Goal: Information Seeking & Learning: Understand process/instructions

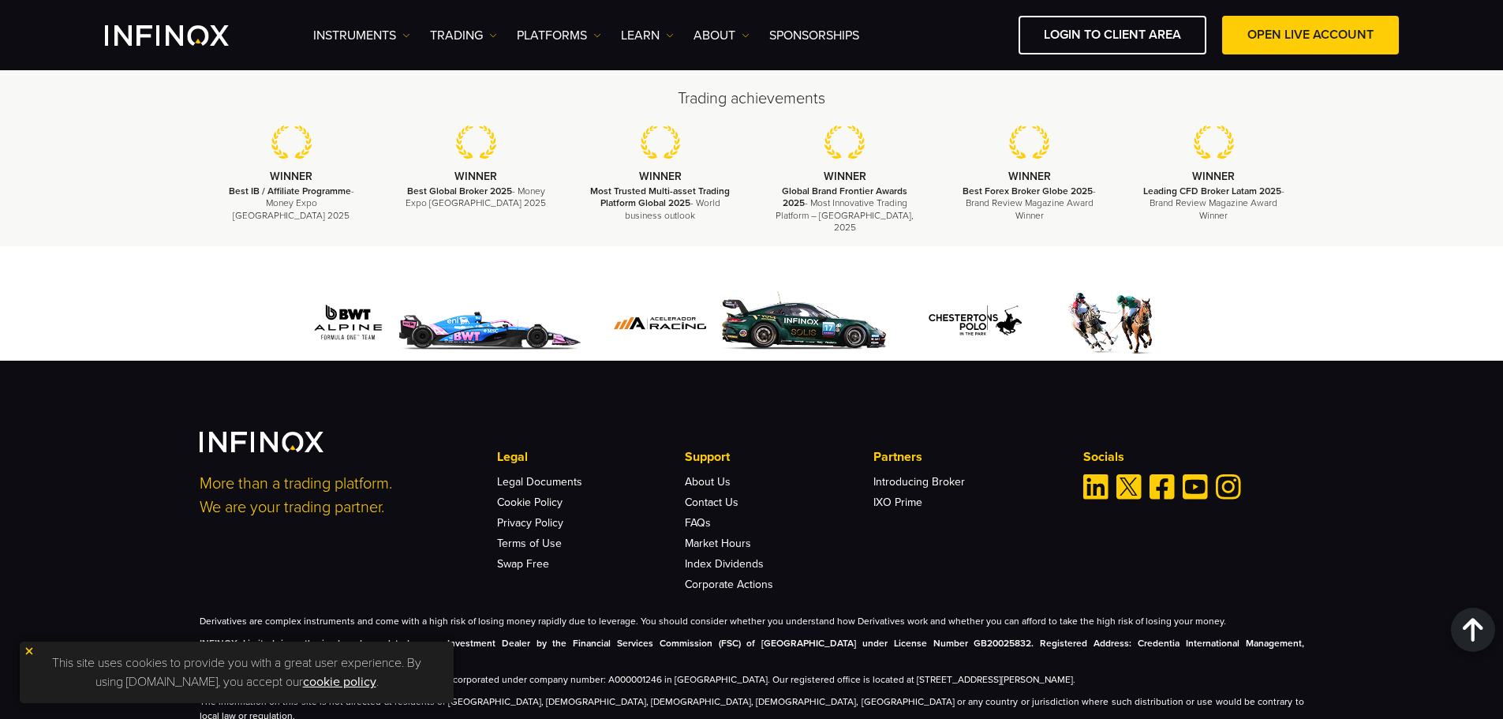
scroll to position [4728, 0]
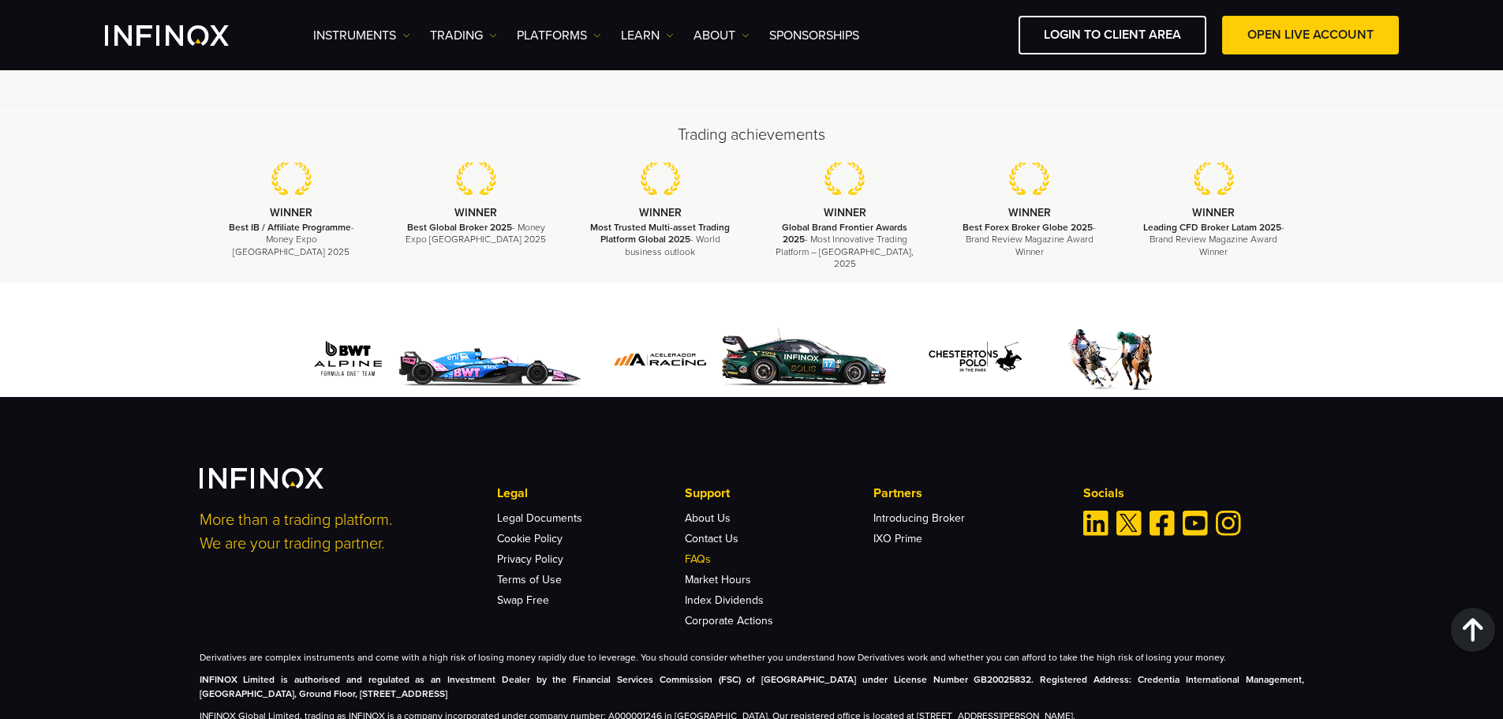
click at [704, 552] on link "FAQs" at bounding box center [698, 558] width 26 height 13
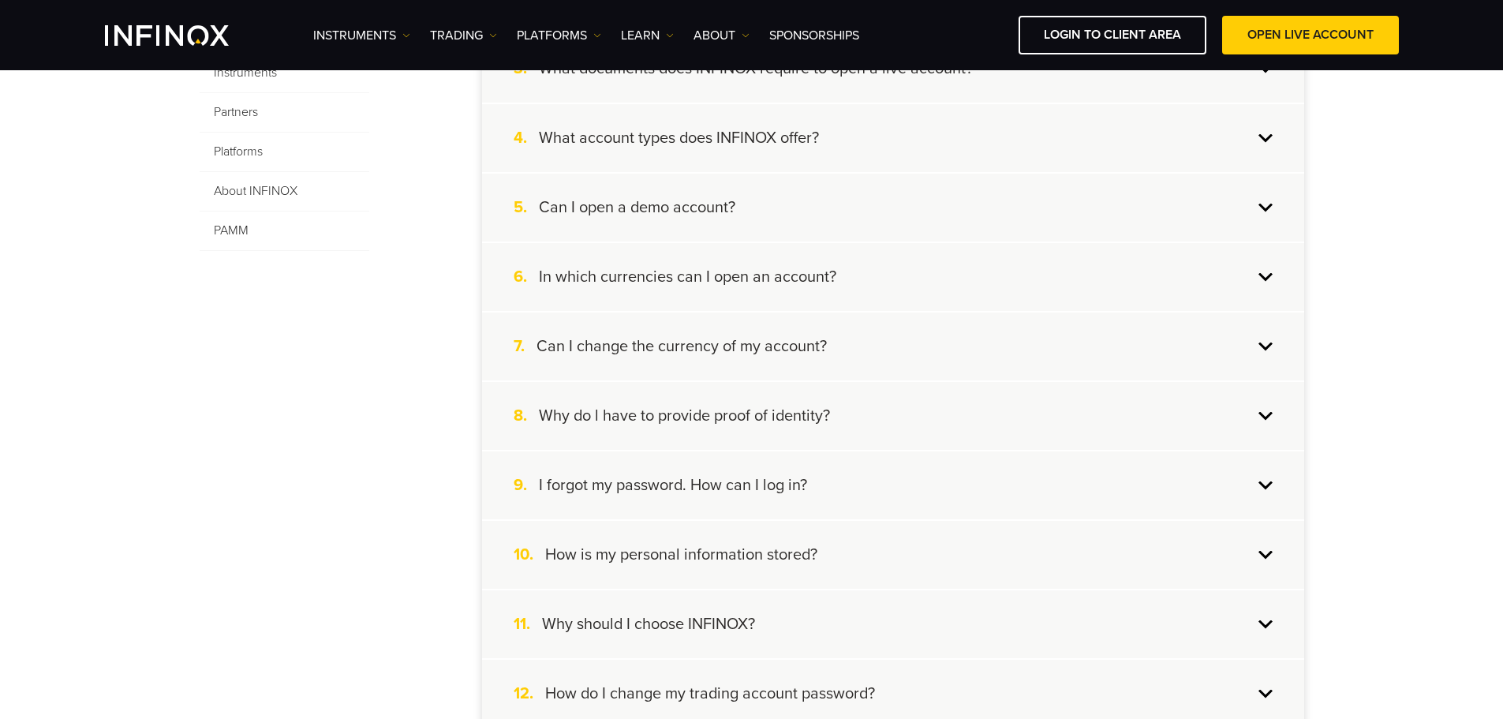
scroll to position [631, 0]
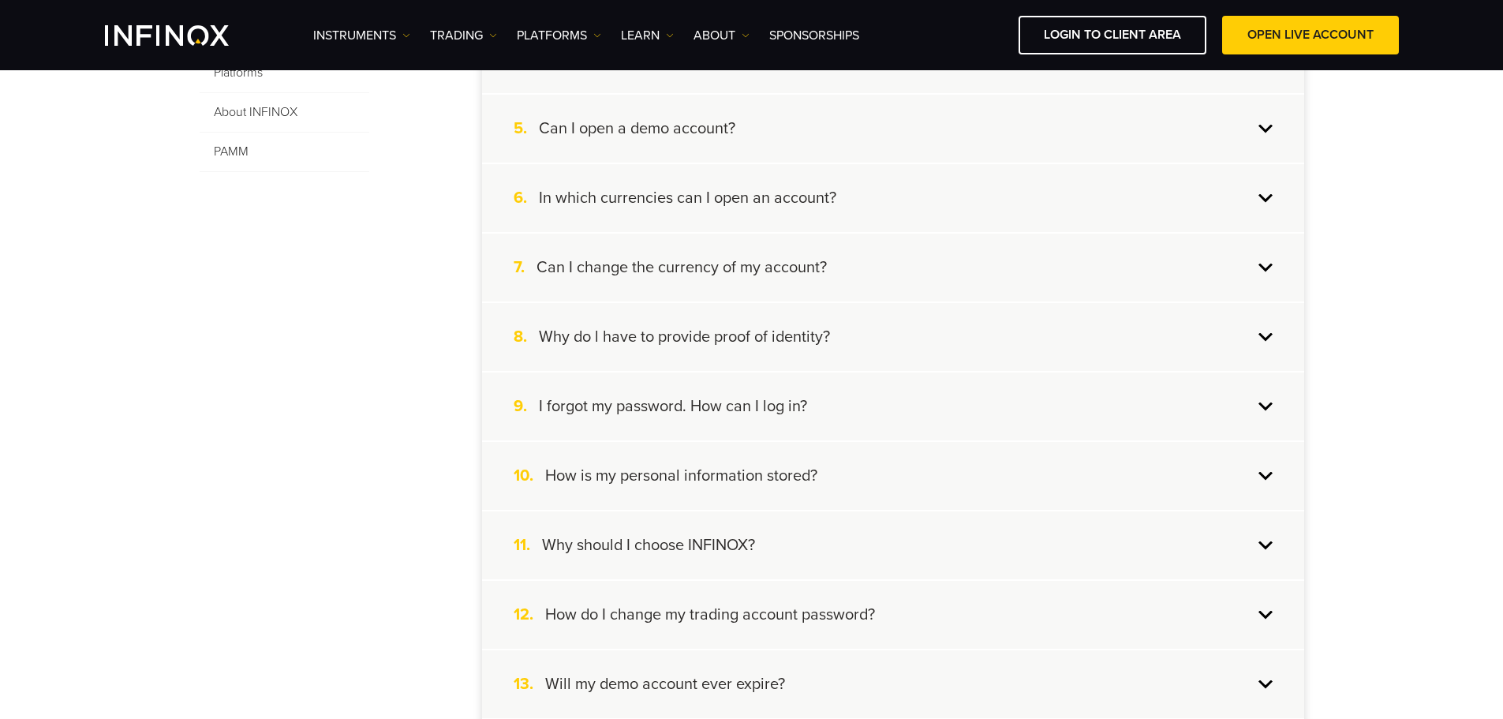
click at [798, 484] on h4 "How is my personal information stored?" at bounding box center [681, 476] width 272 height 21
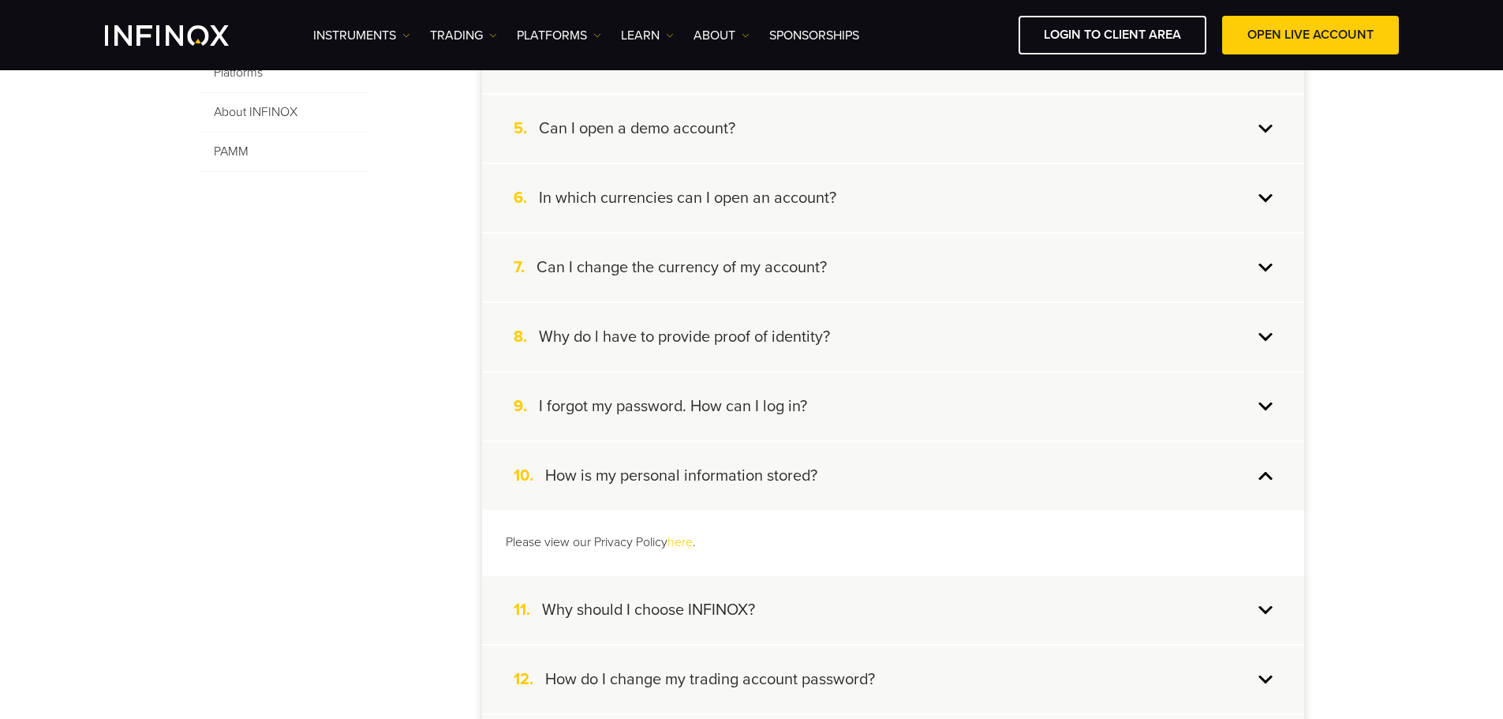
click at [798, 484] on h4 "How is my personal information stored?" at bounding box center [681, 476] width 272 height 21
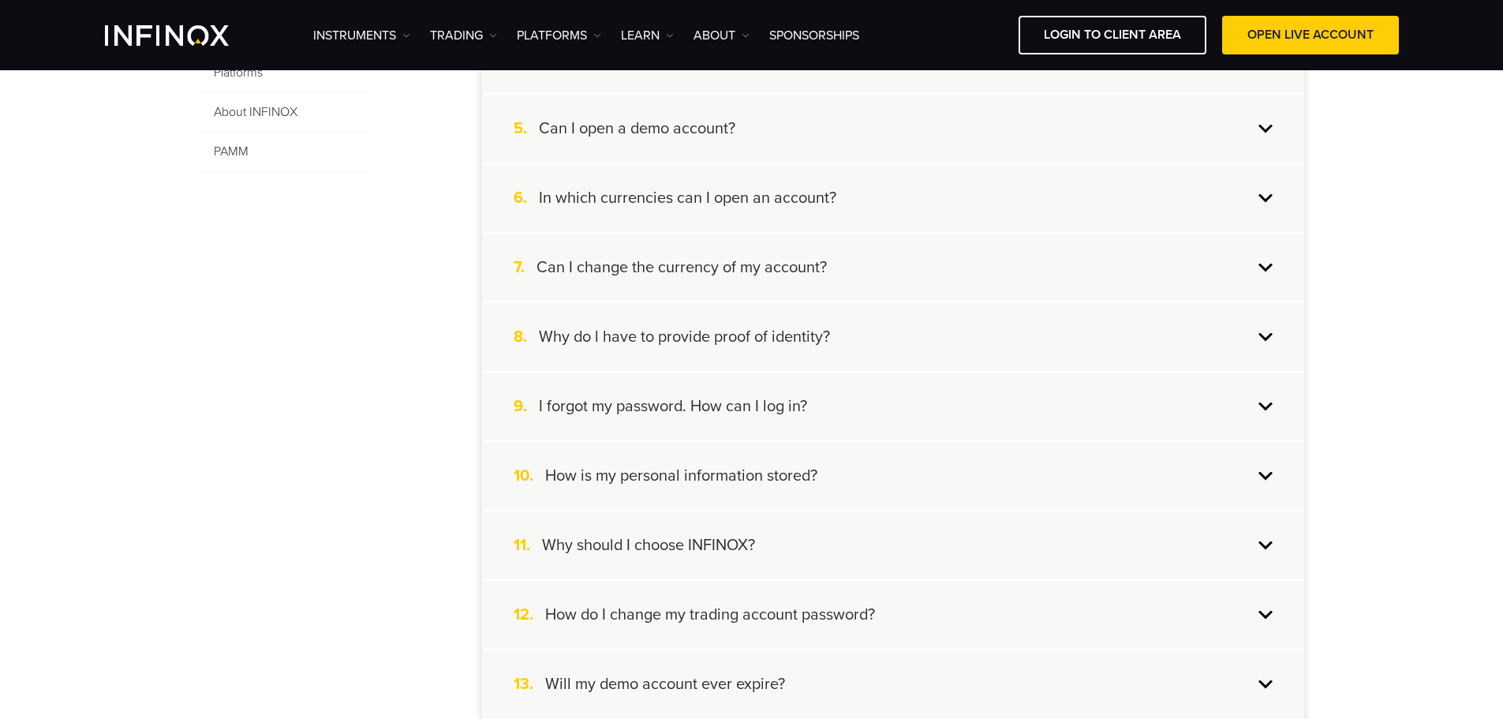
scroll to position [710, 0]
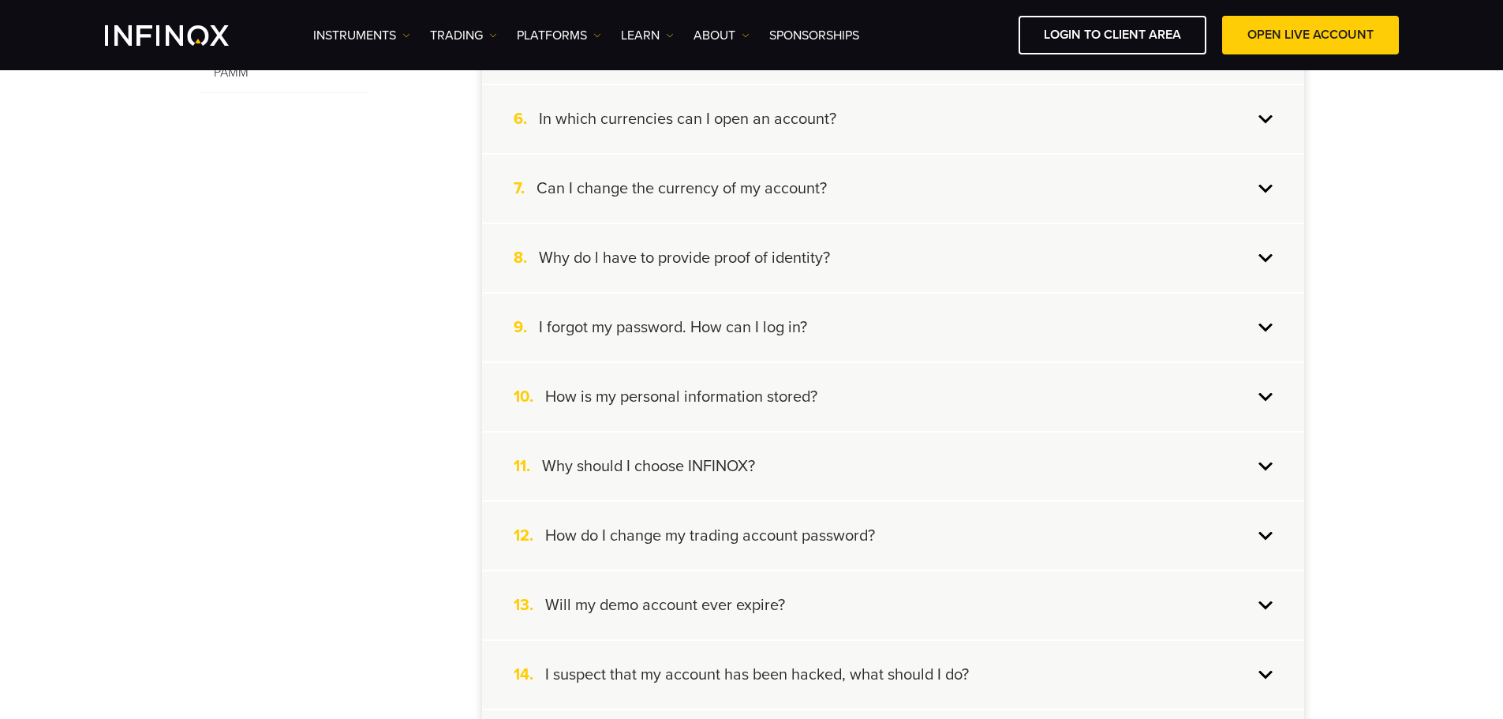
click at [794, 529] on h4 "How do I change my trading account password?" at bounding box center [710, 535] width 330 height 21
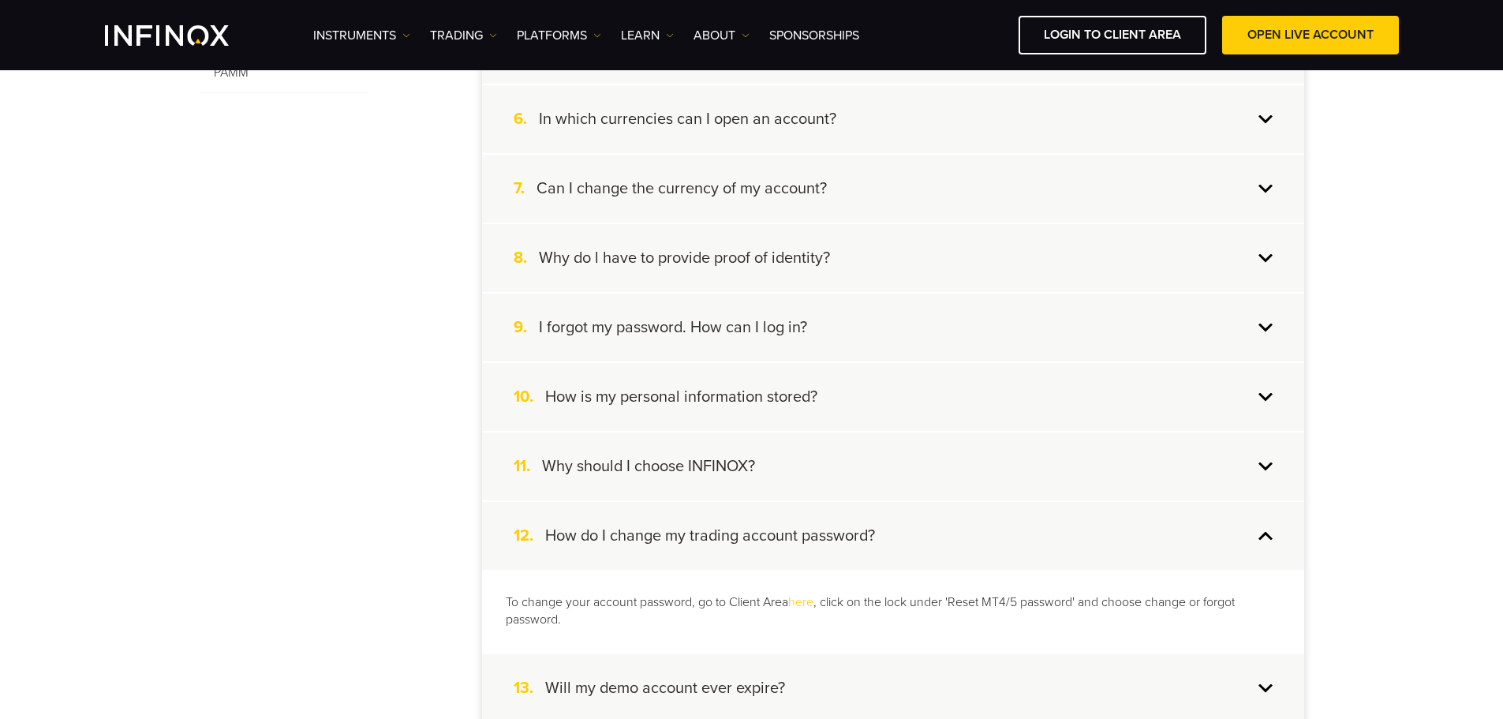
click at [794, 529] on h4 "How do I change my trading account password?" at bounding box center [710, 535] width 330 height 21
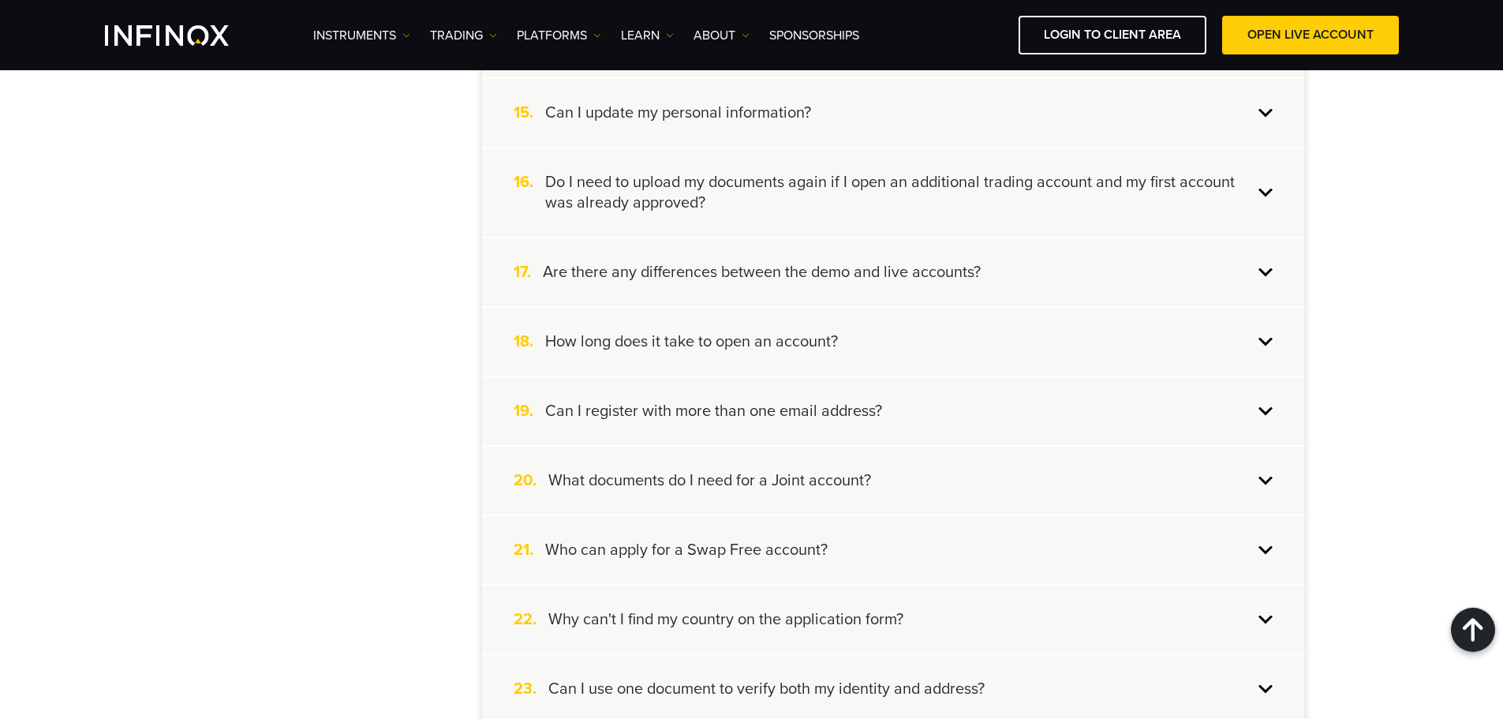
scroll to position [1420, 0]
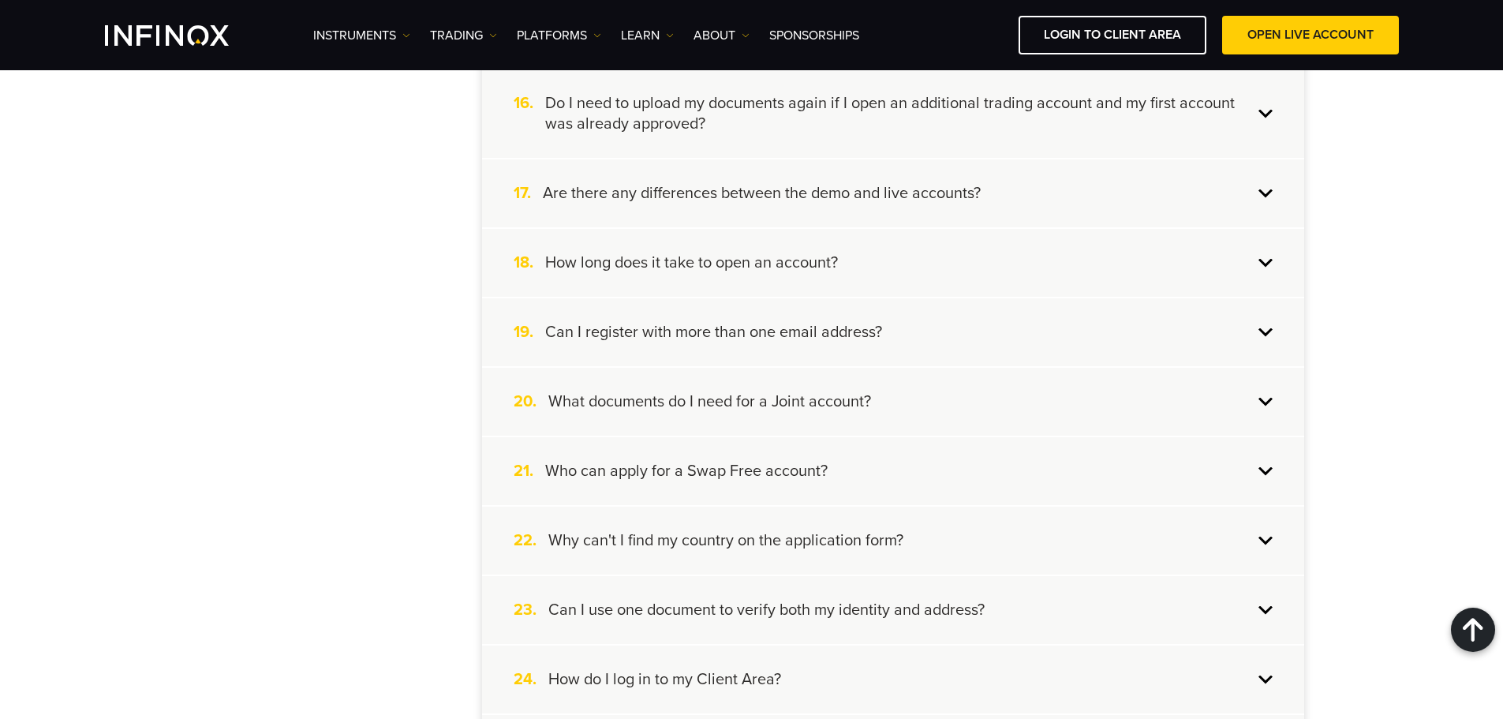
click at [742, 465] on h4 "Who can apply for a Swap Free account?" at bounding box center [686, 471] width 282 height 21
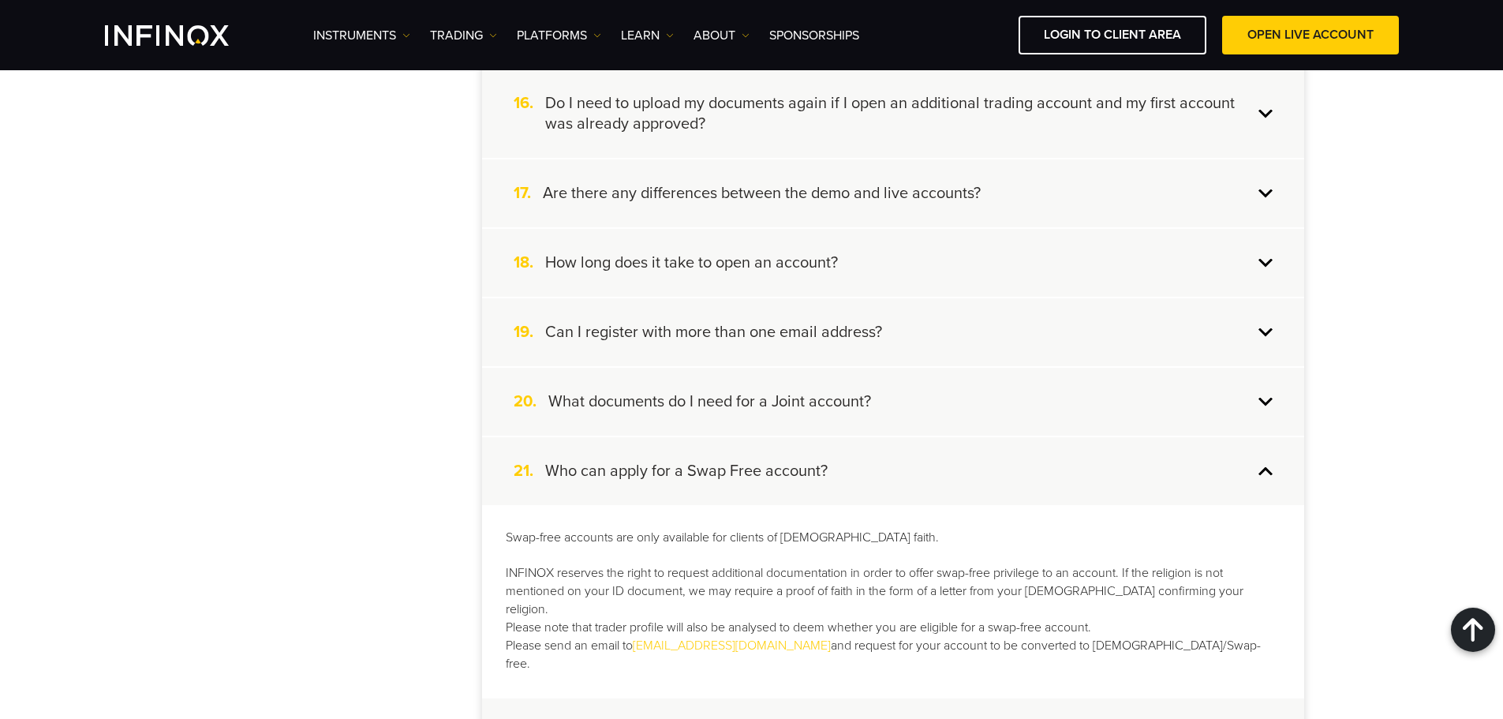
scroll to position [1578, 0]
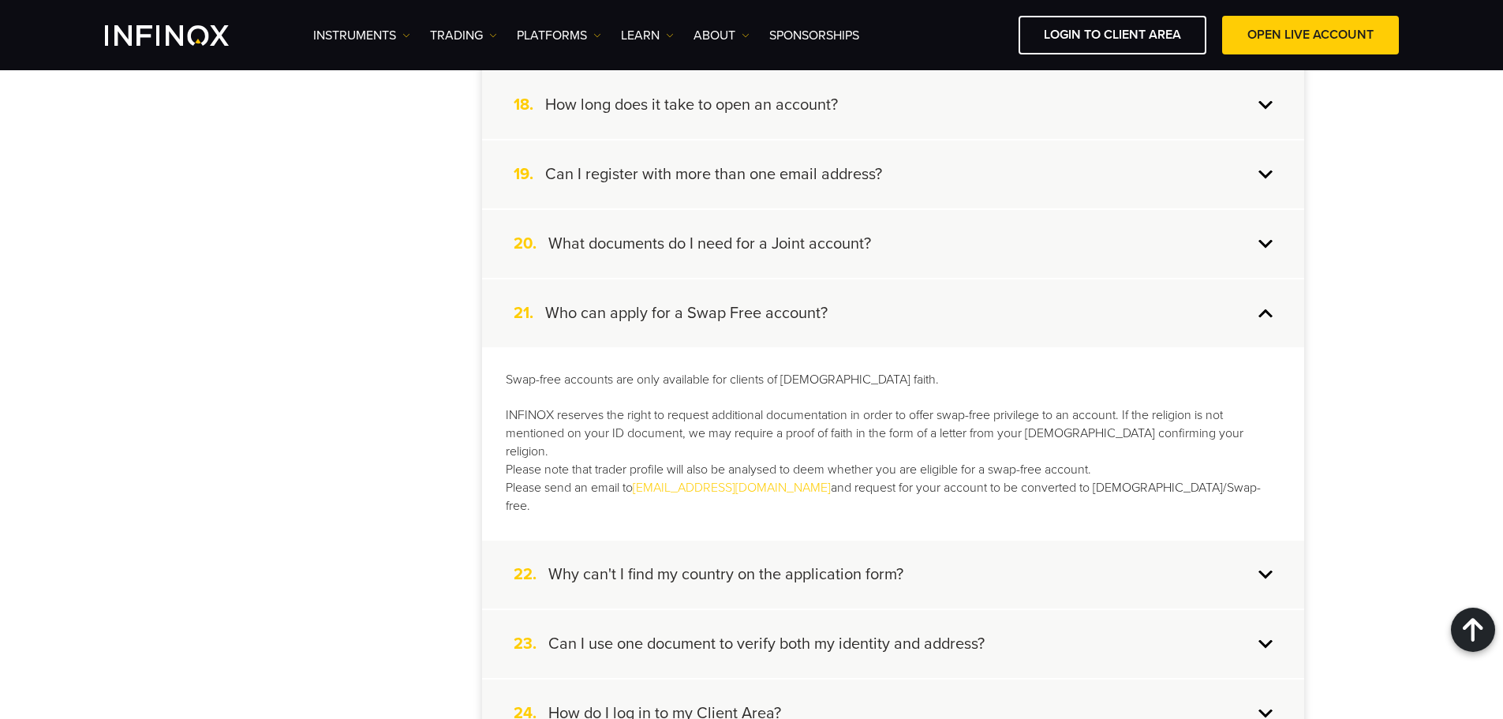
click at [863, 313] on div "21. Who can apply for a Swap Free account?" at bounding box center [893, 313] width 822 height 68
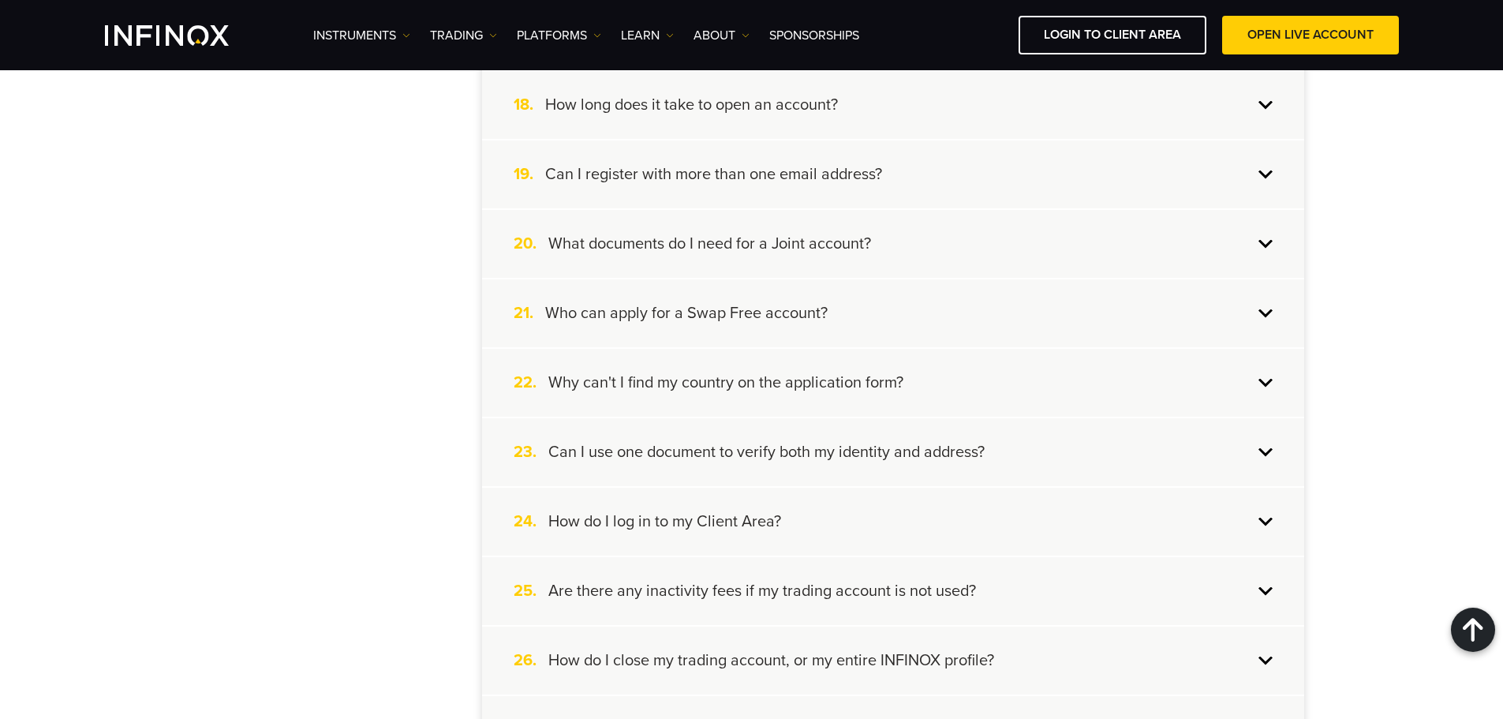
click at [863, 313] on div "21. Who can apply for a Swap Free account?" at bounding box center [893, 313] width 822 height 68
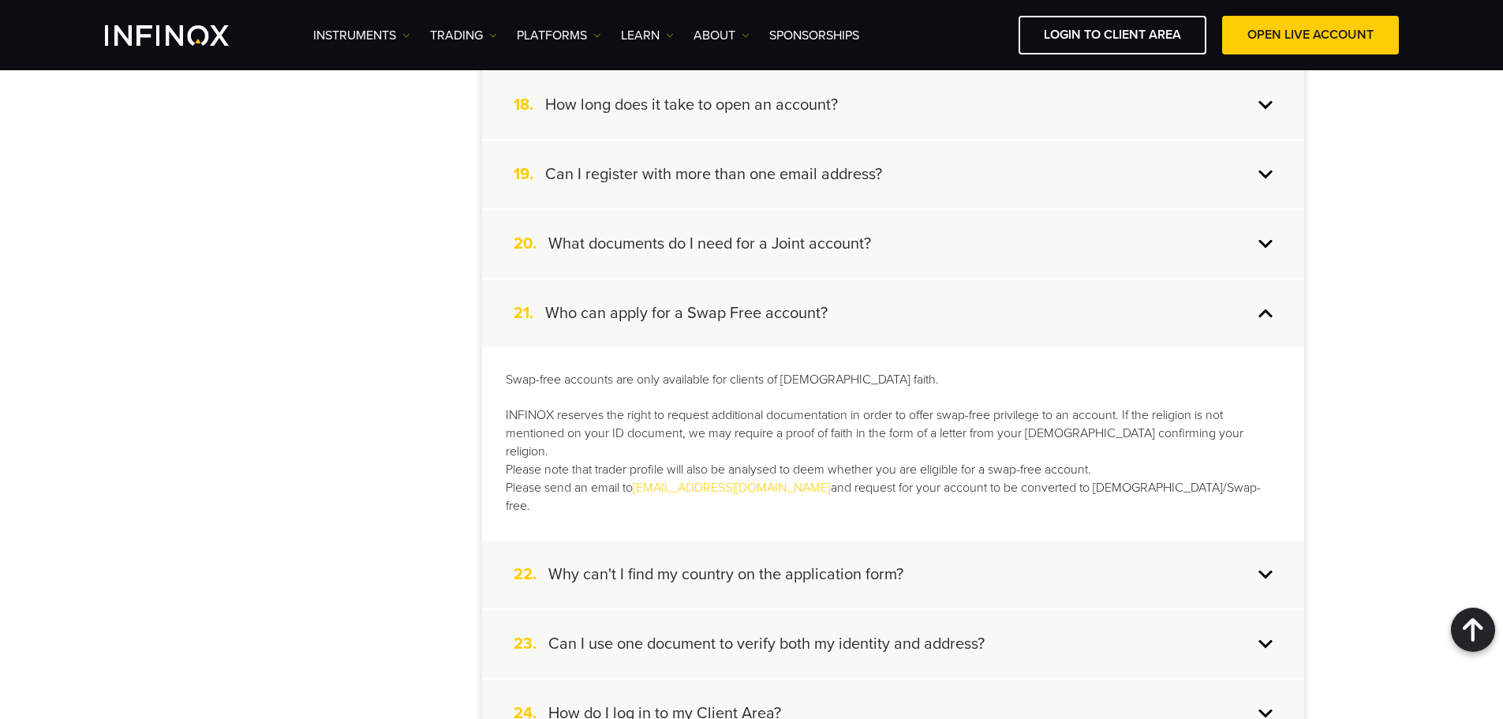
scroll to position [1657, 0]
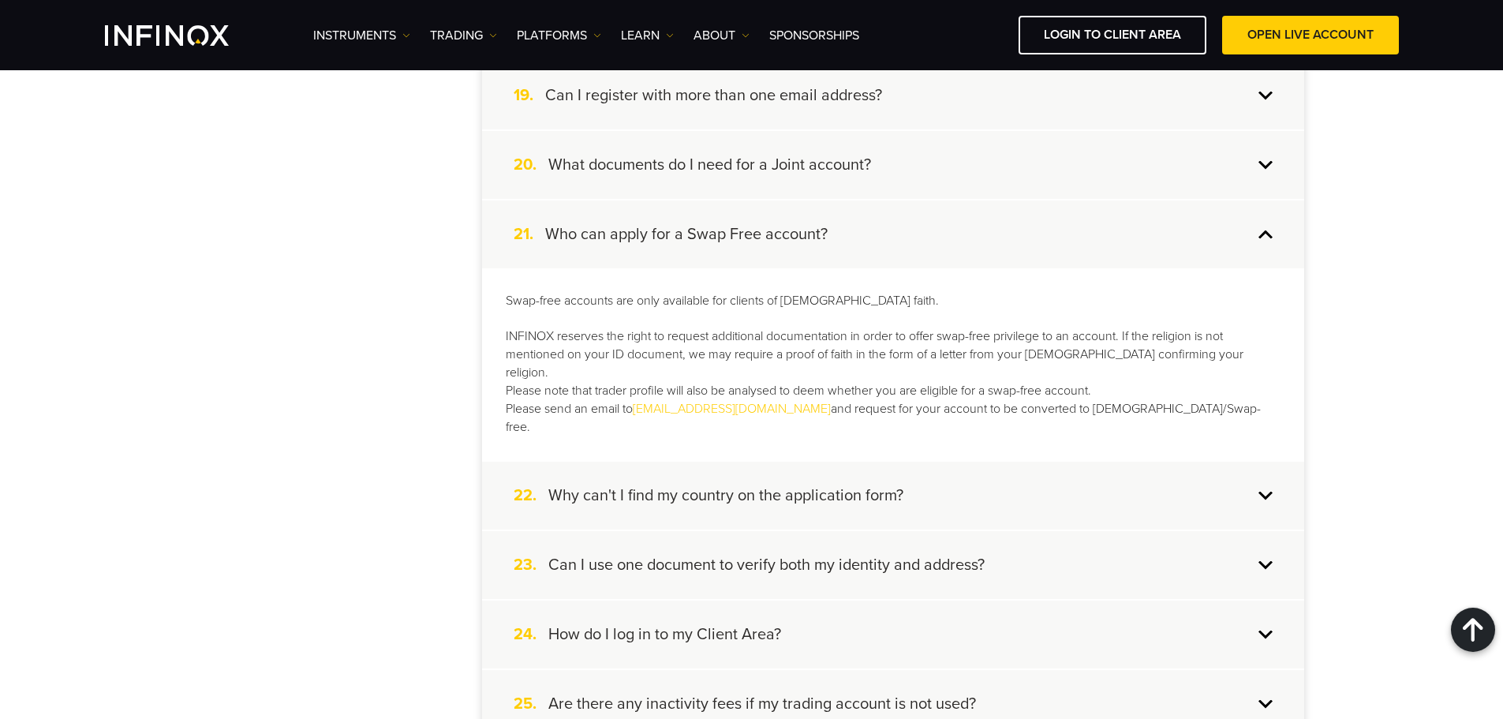
click at [764, 236] on h4 "Who can apply for a Swap Free account?" at bounding box center [686, 234] width 282 height 21
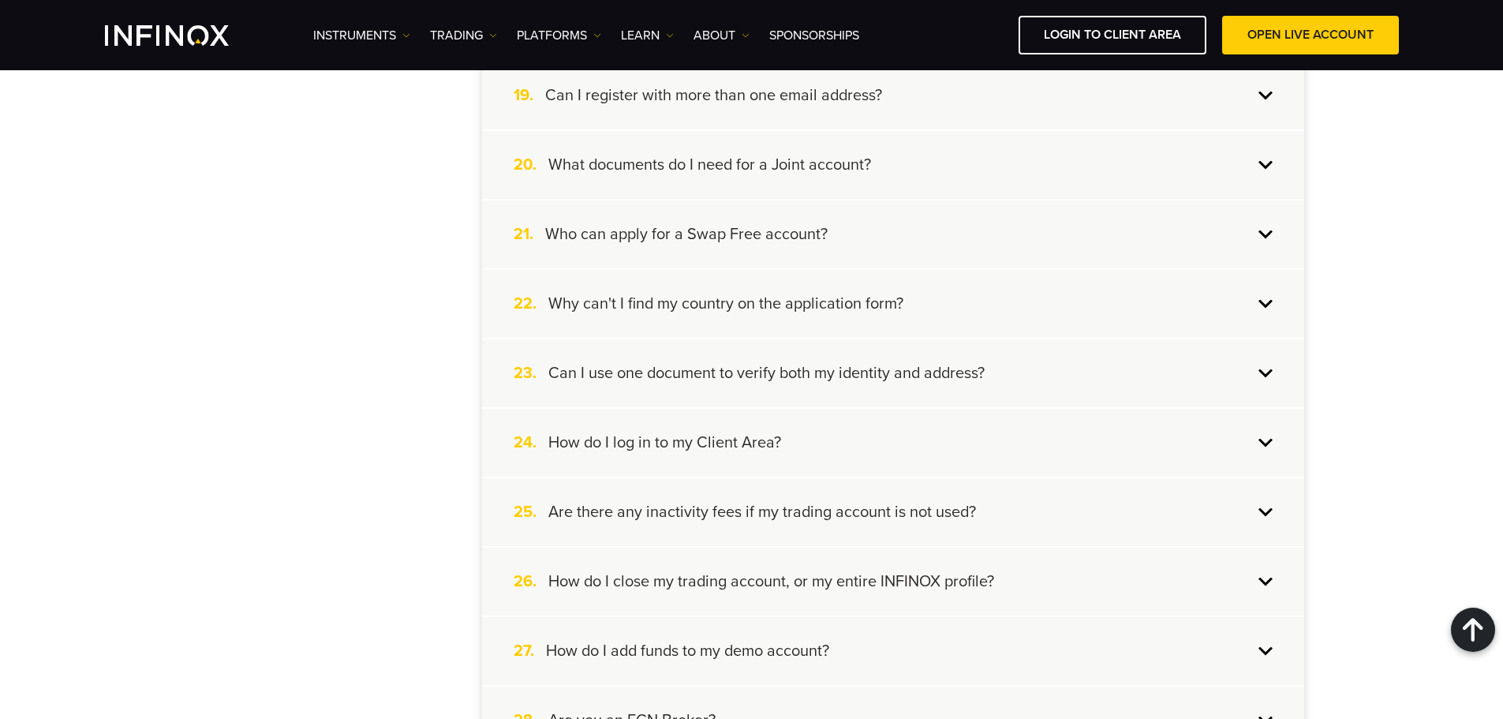
click at [730, 329] on div "22. Why can't I find my country on the application form?" at bounding box center [893, 304] width 822 height 68
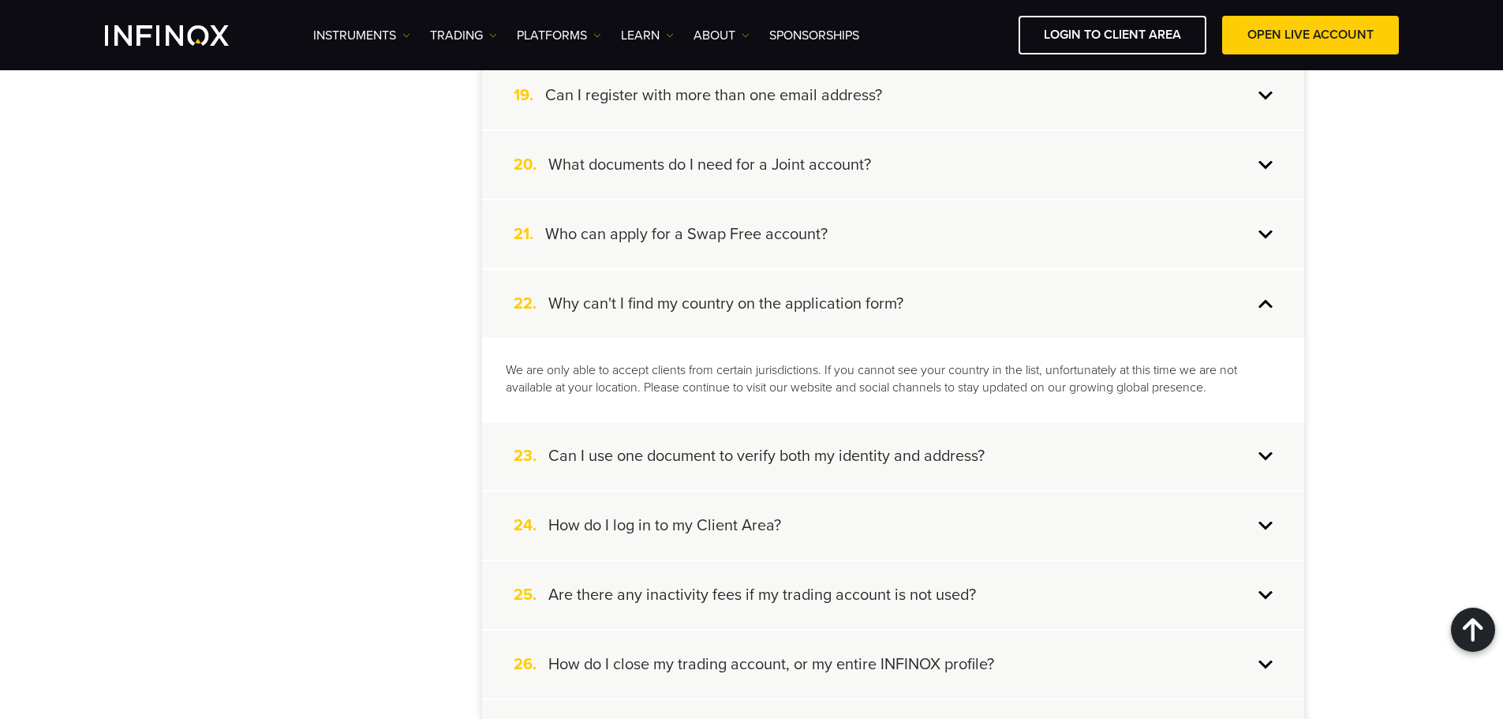
click at [746, 318] on div "22. Why can't I find my country on the application form?" at bounding box center [893, 304] width 822 height 68
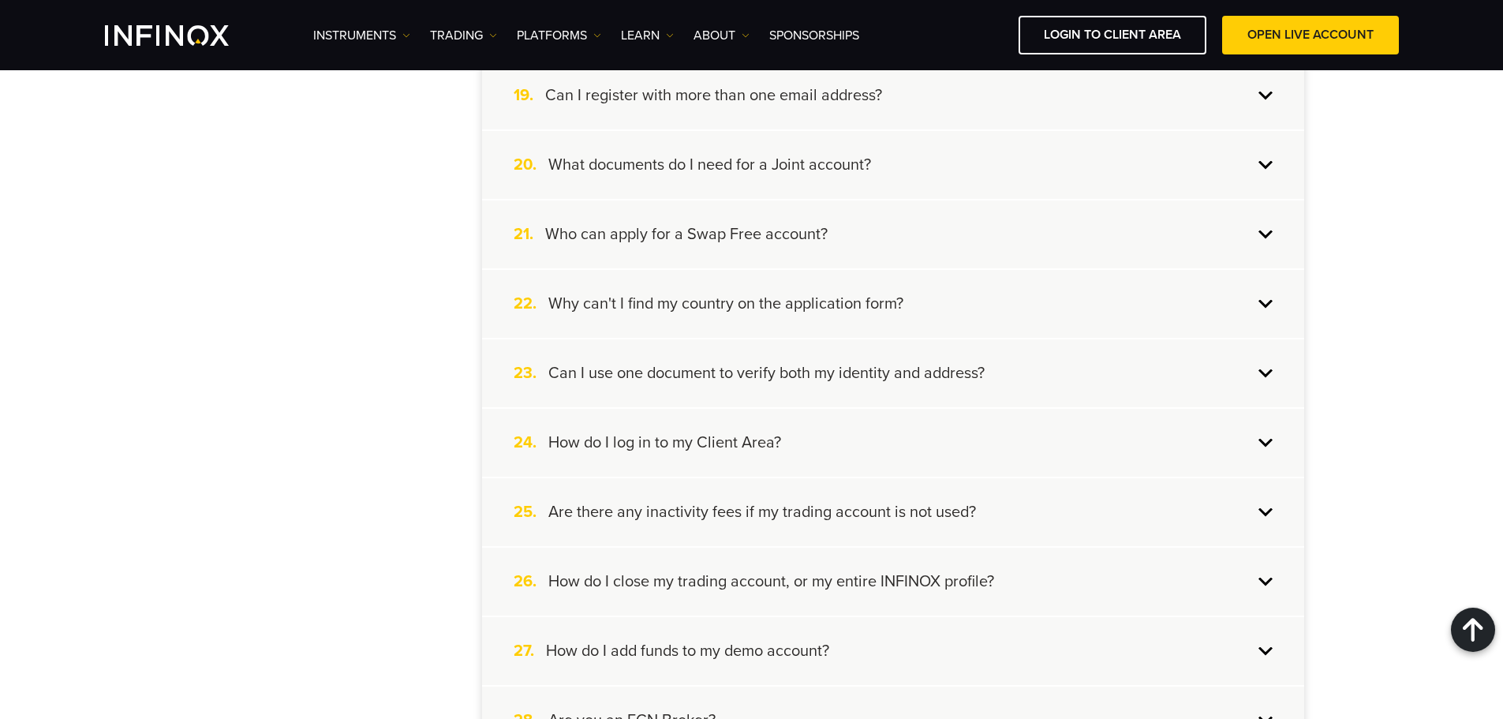
scroll to position [1736, 0]
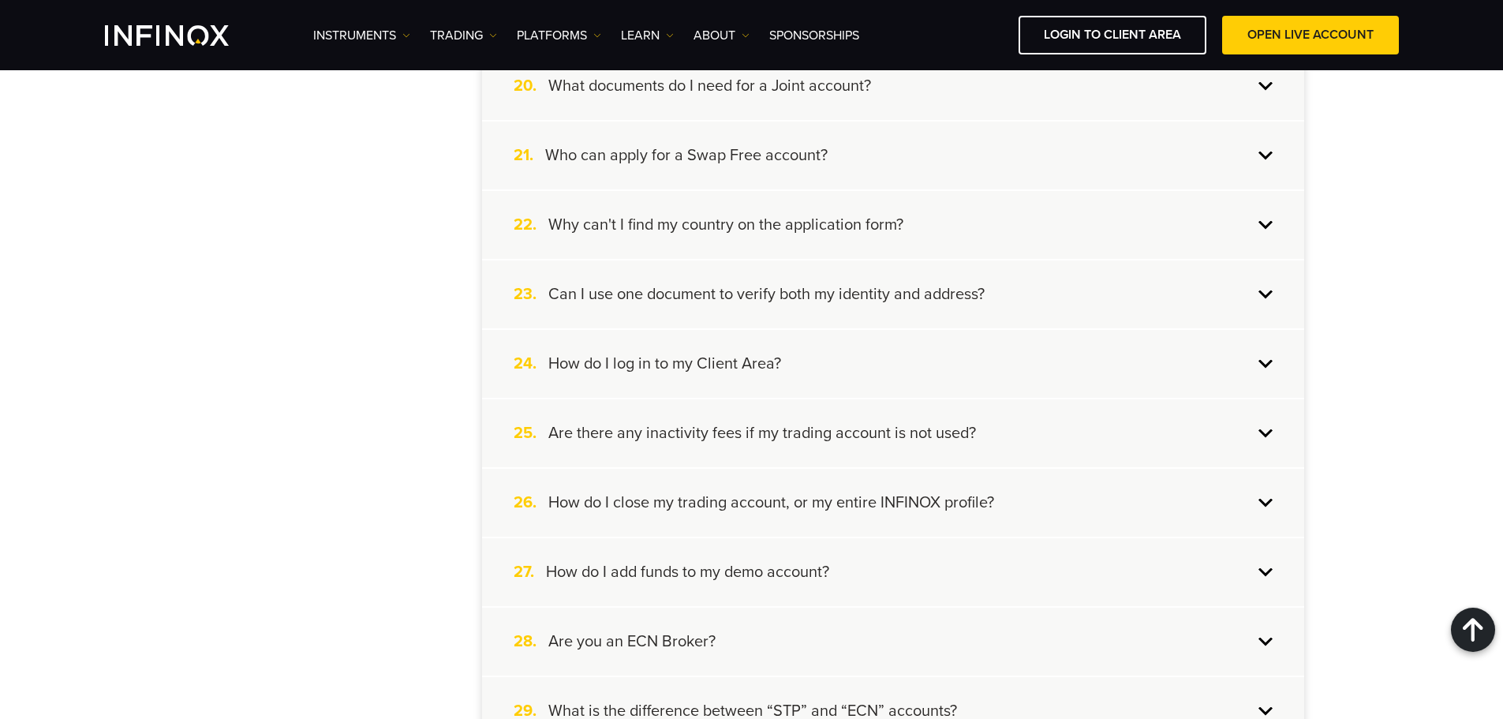
click at [769, 305] on div "23. Can I use one document to verify both my identity and address?" at bounding box center [893, 294] width 822 height 68
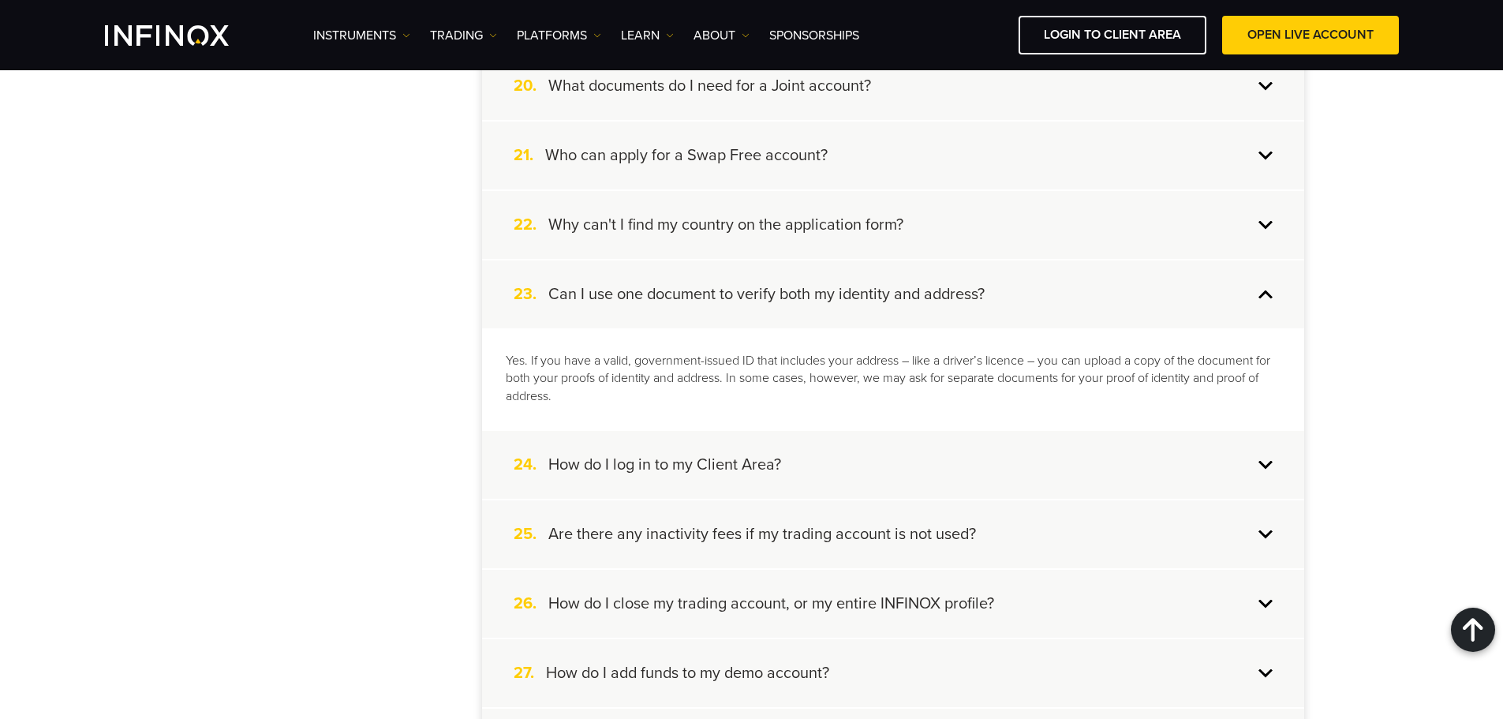
click at [769, 305] on div "23. Can I use one document to verify both my identity and address?" at bounding box center [893, 294] width 822 height 68
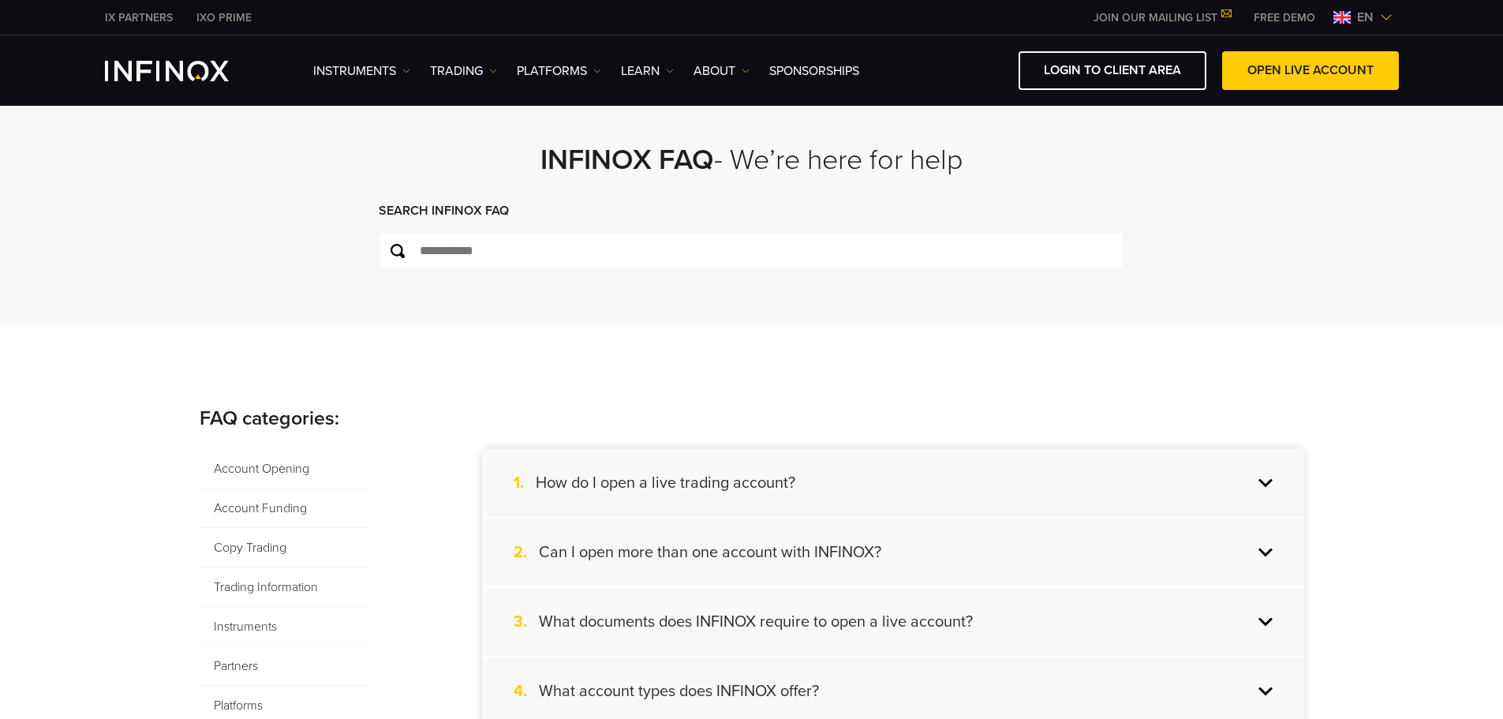
scroll to position [316, 0]
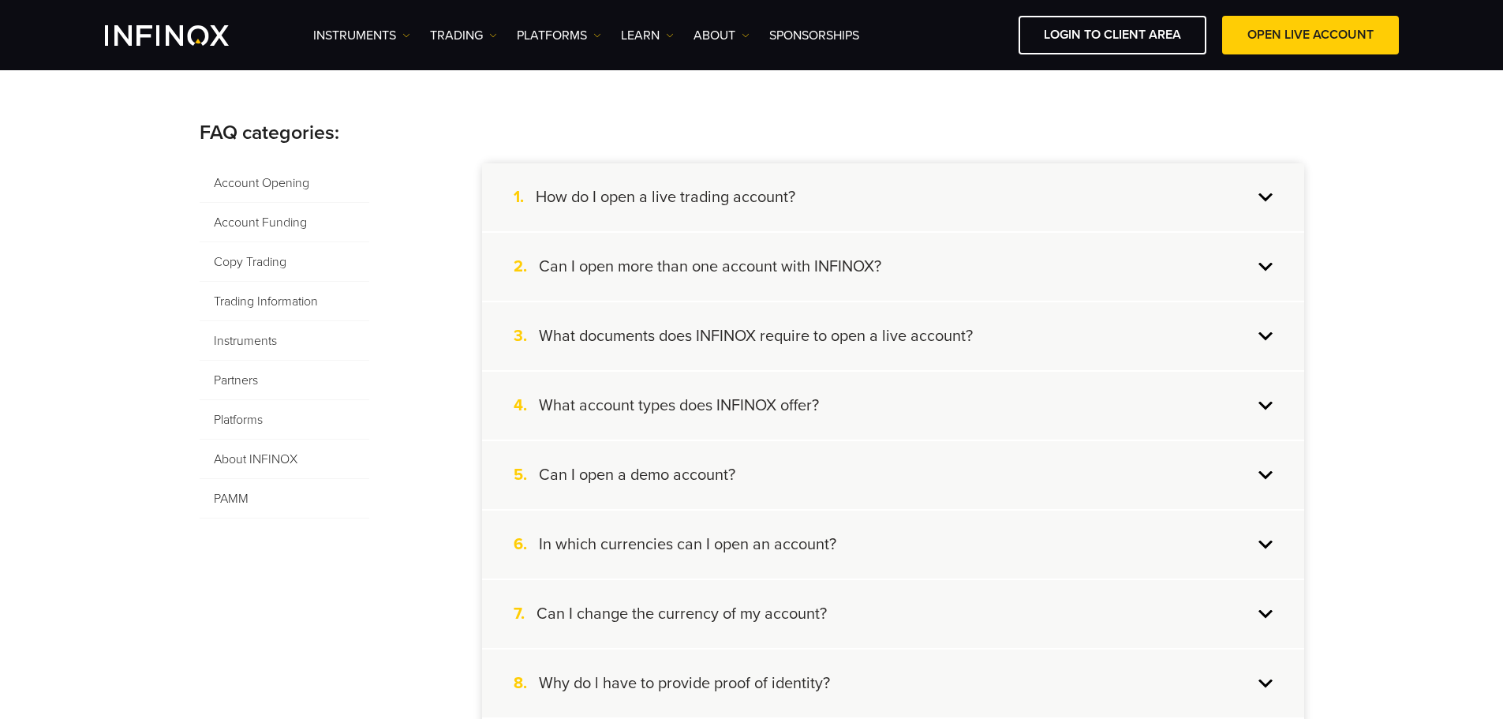
click at [276, 225] on span "Account Funding" at bounding box center [285, 222] width 170 height 39
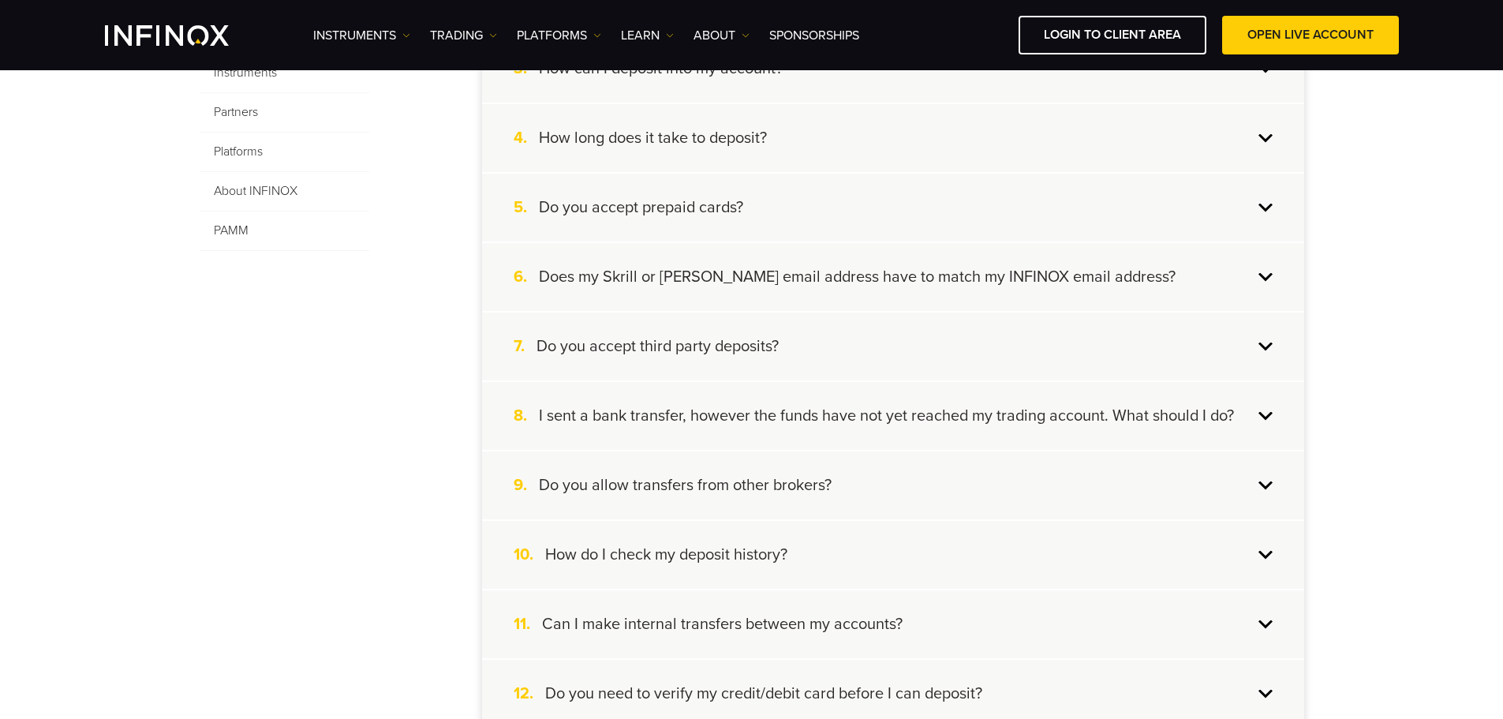
scroll to position [158, 0]
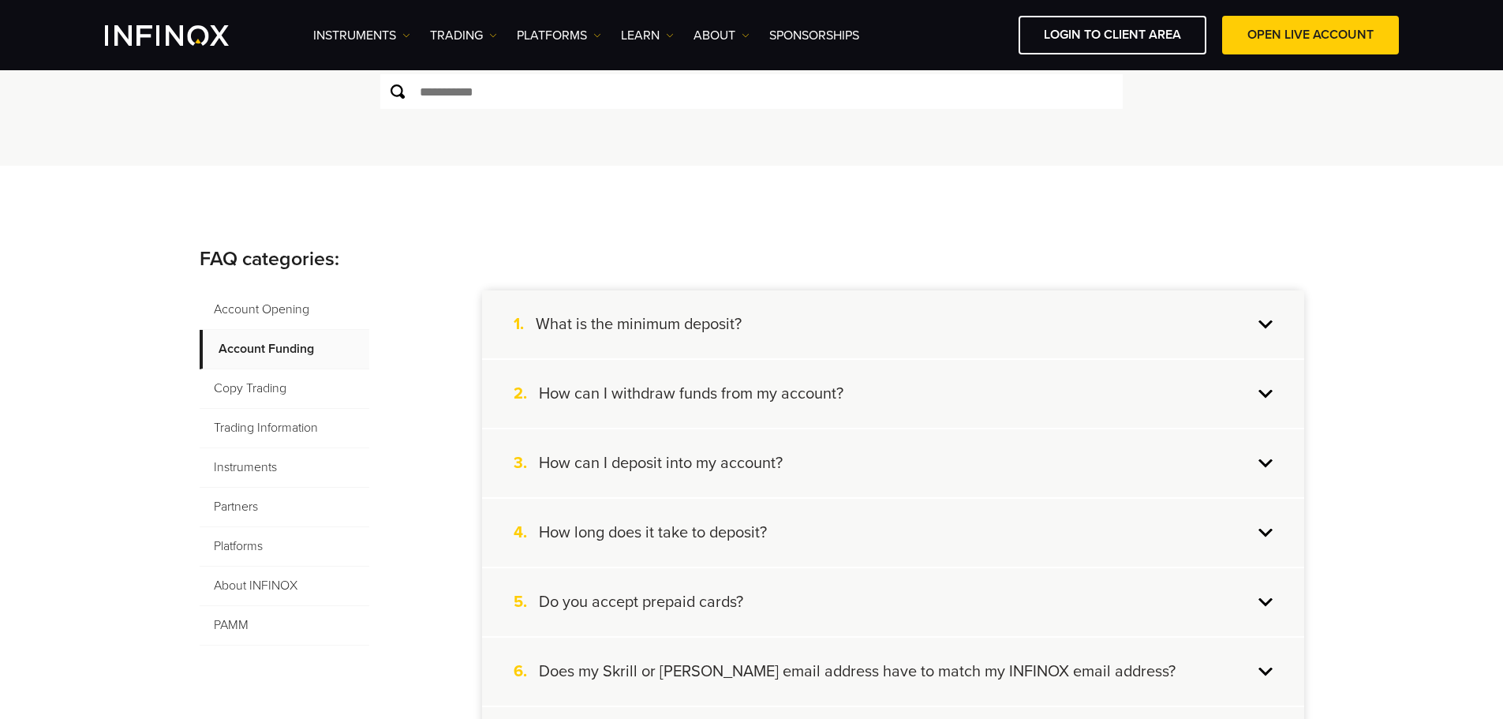
click at [664, 323] on h4 "What is the minimum deposit?" at bounding box center [639, 324] width 206 height 21
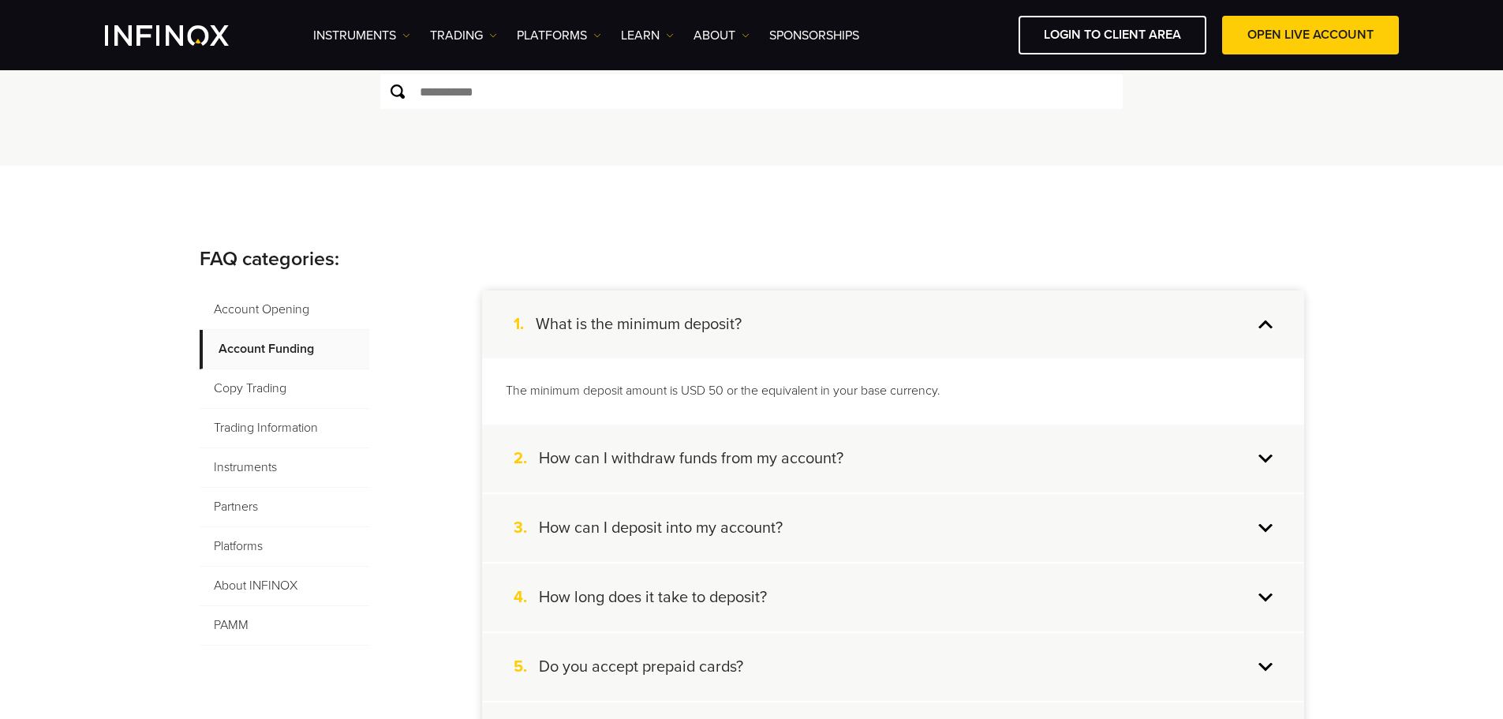
click at [706, 405] on div "The minimum deposit amount is USD 50 or the equivalent in your base currency." at bounding box center [893, 390] width 822 height 65
click at [589, 390] on p "The minimum deposit amount is USD 50 or the equivalent in your base currency." at bounding box center [893, 391] width 775 height 18
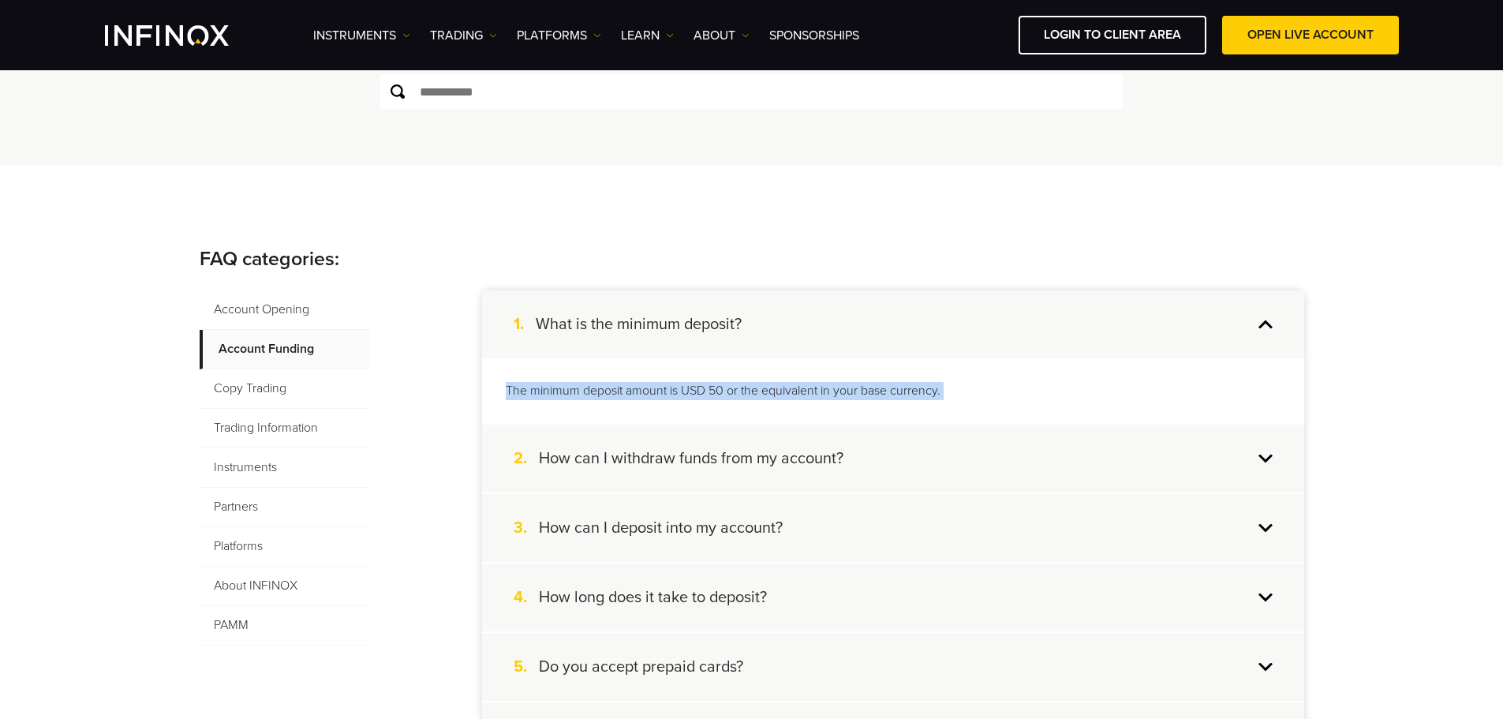
click at [589, 390] on p "The minimum deposit amount is USD 50 or the equivalent in your base currency." at bounding box center [893, 391] width 775 height 18
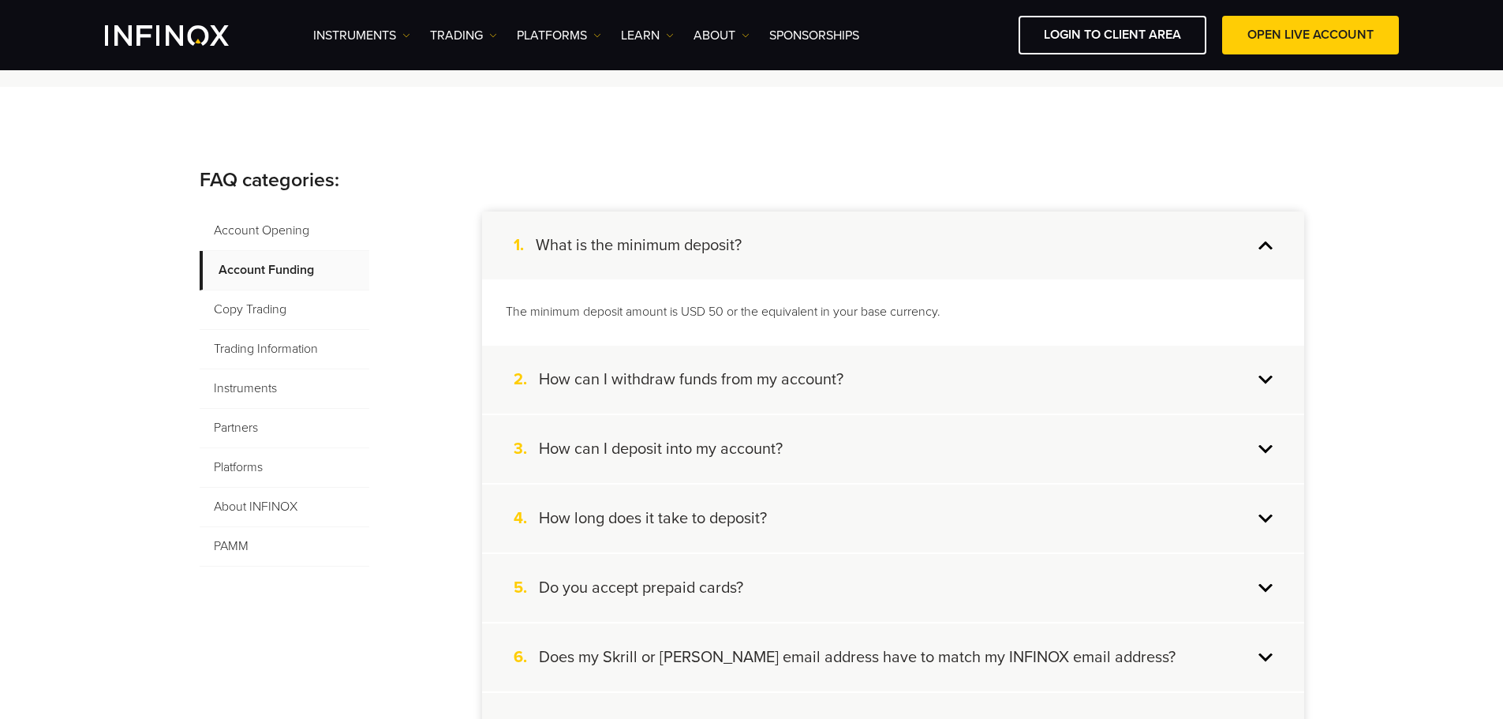
click at [600, 388] on h4 "How can I withdraw funds from my account?" at bounding box center [691, 379] width 305 height 21
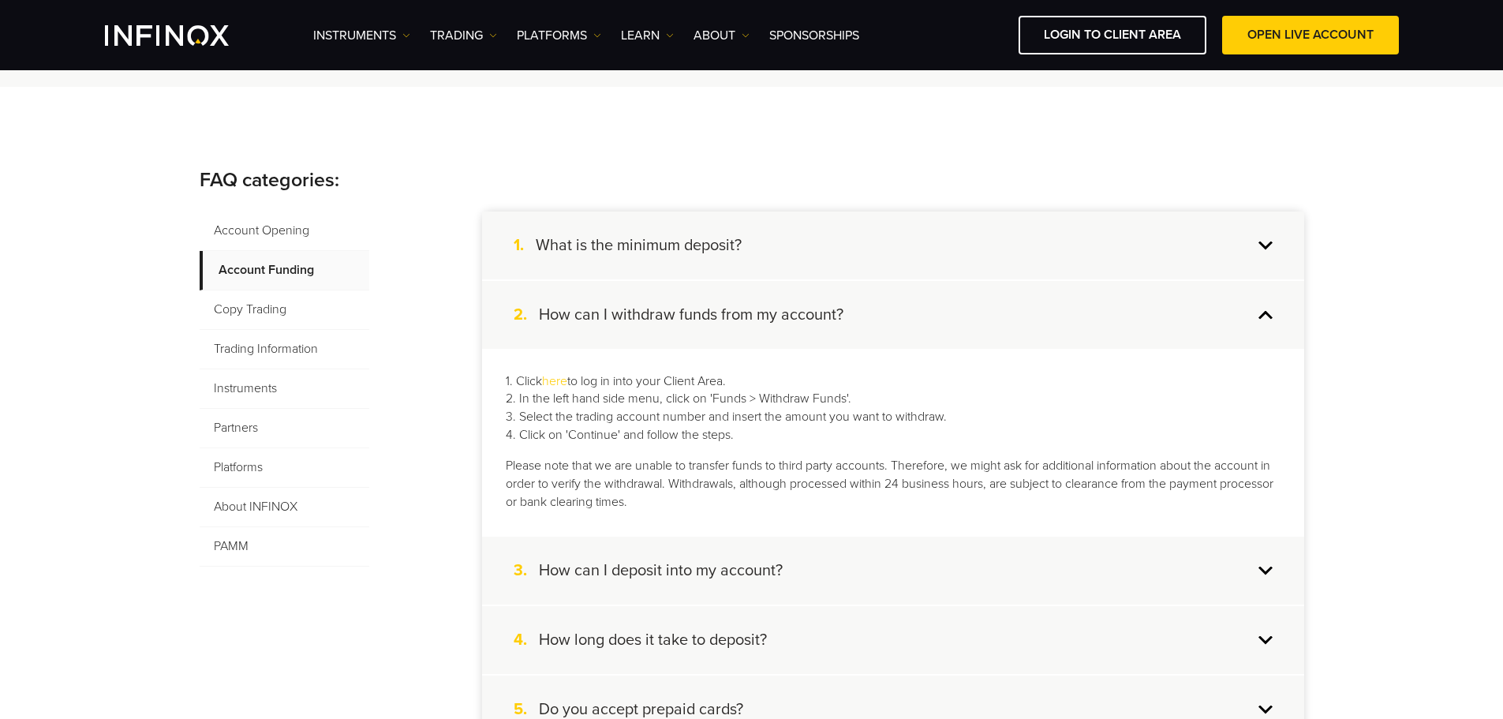
click at [715, 226] on div "1. What is the minimum deposit?" at bounding box center [893, 245] width 822 height 68
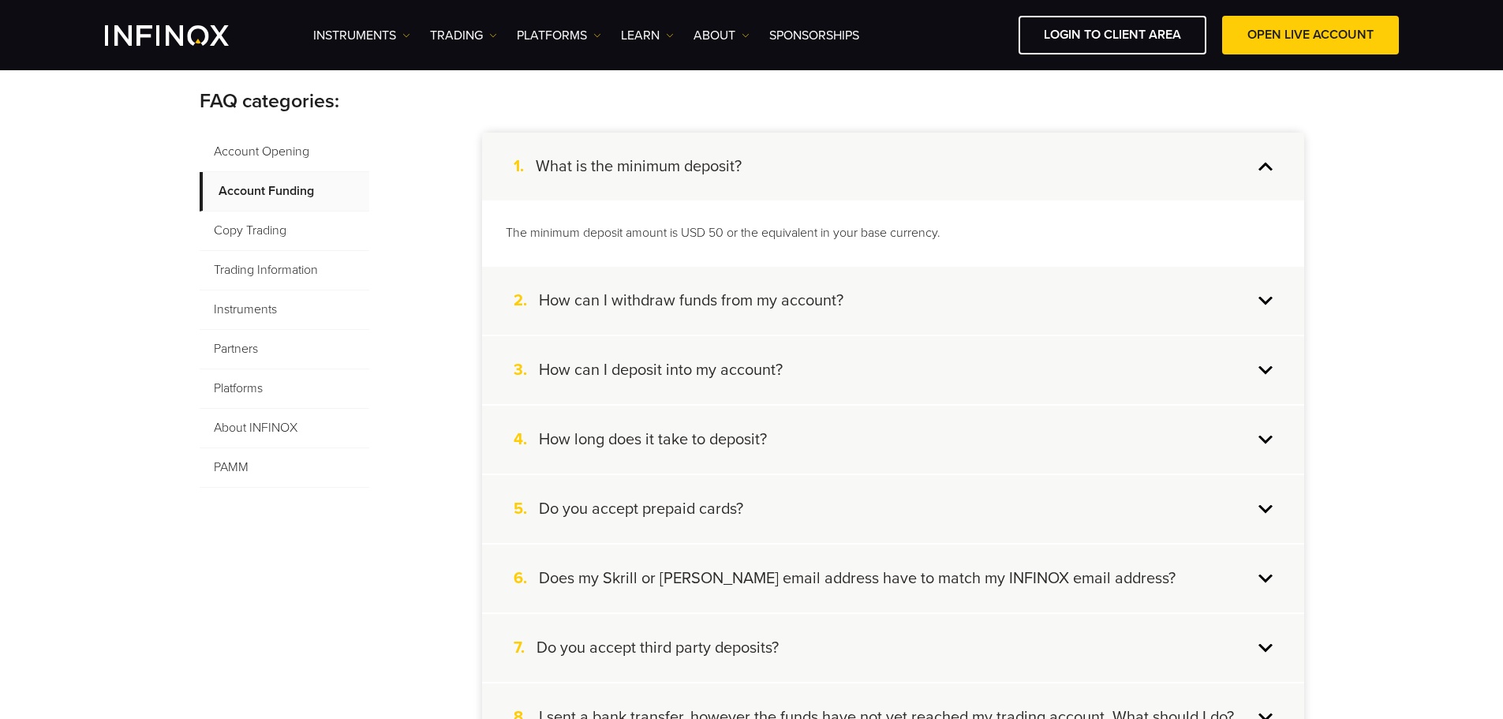
scroll to position [394, 0]
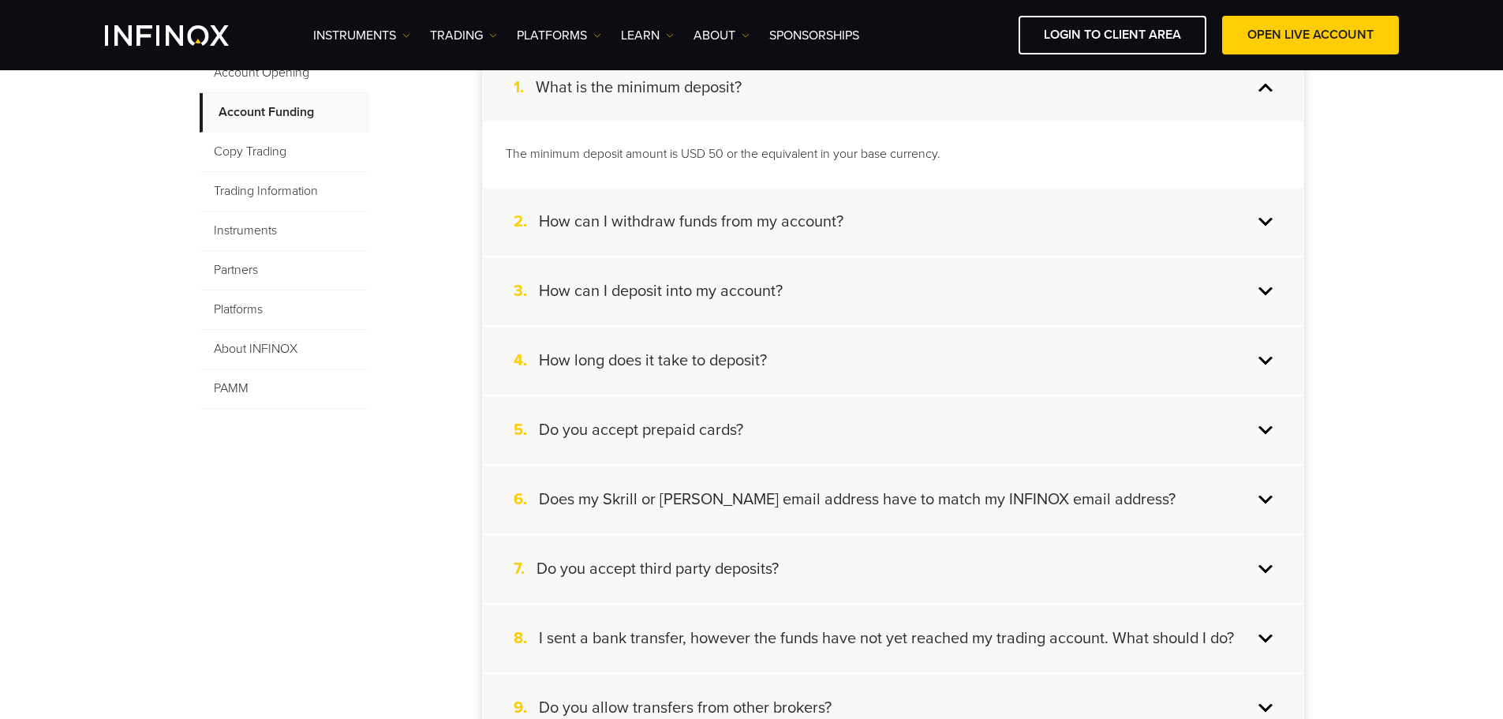
click at [773, 361] on div "4. How long does it take to deposit?" at bounding box center [893, 361] width 822 height 68
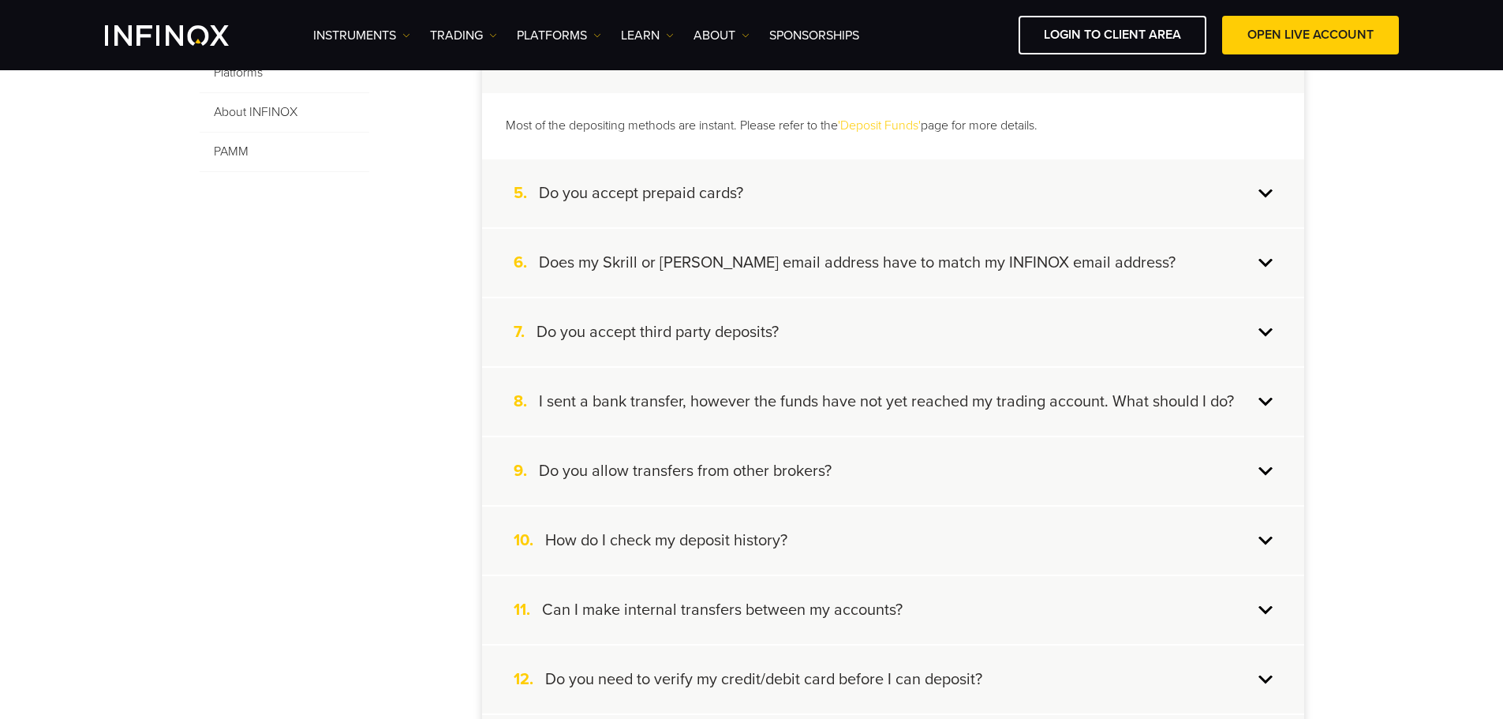
scroll to position [710, 0]
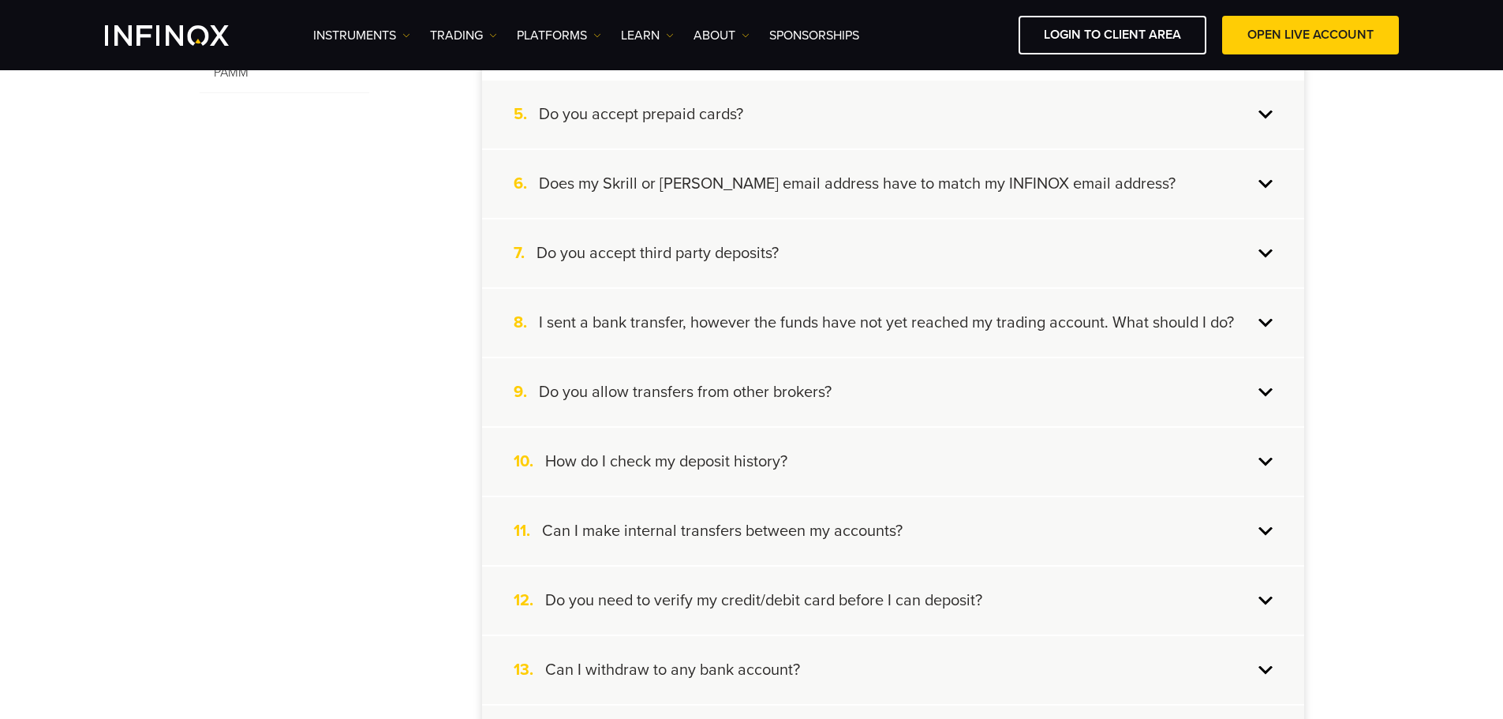
click at [817, 305] on div "8. I sent a bank transfer, however the funds have not yet reached my trading ac…" at bounding box center [893, 323] width 822 height 68
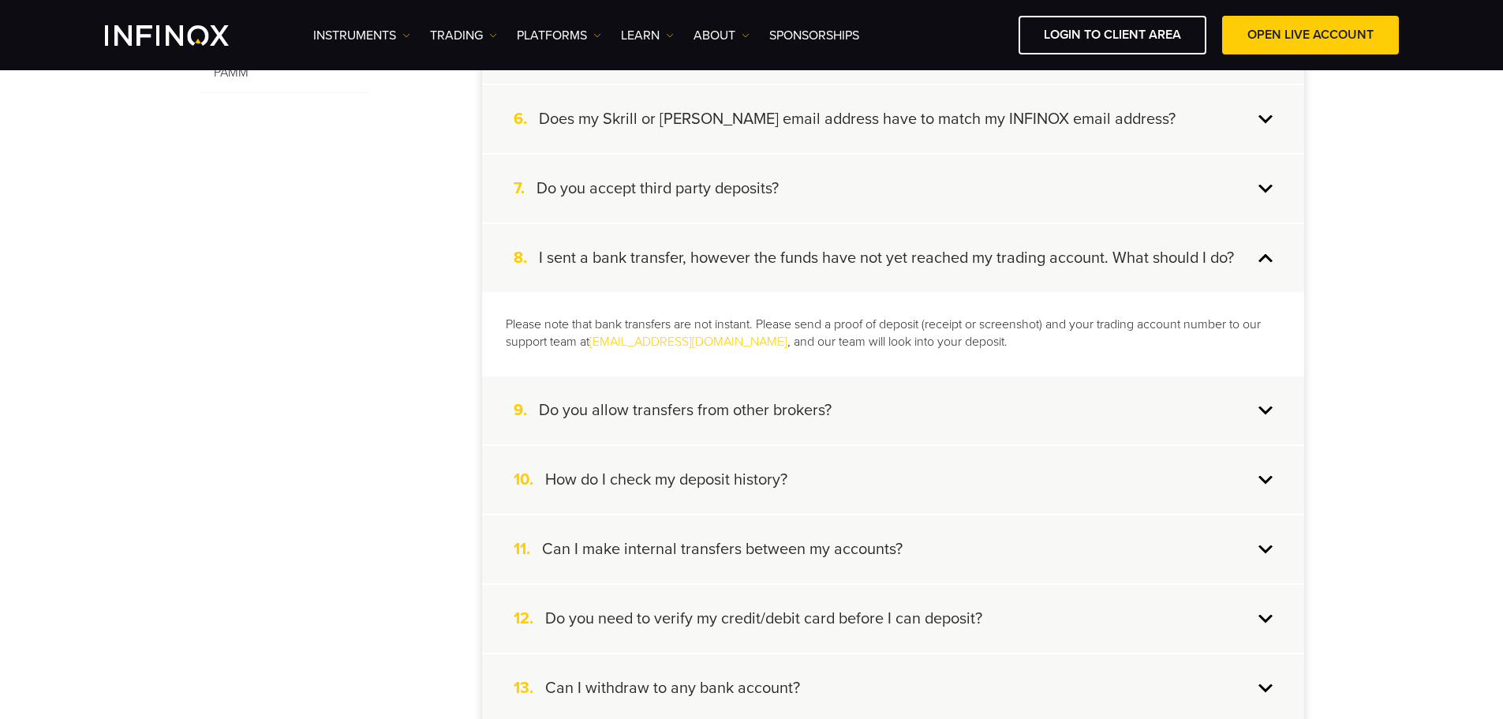
scroll to position [789, 0]
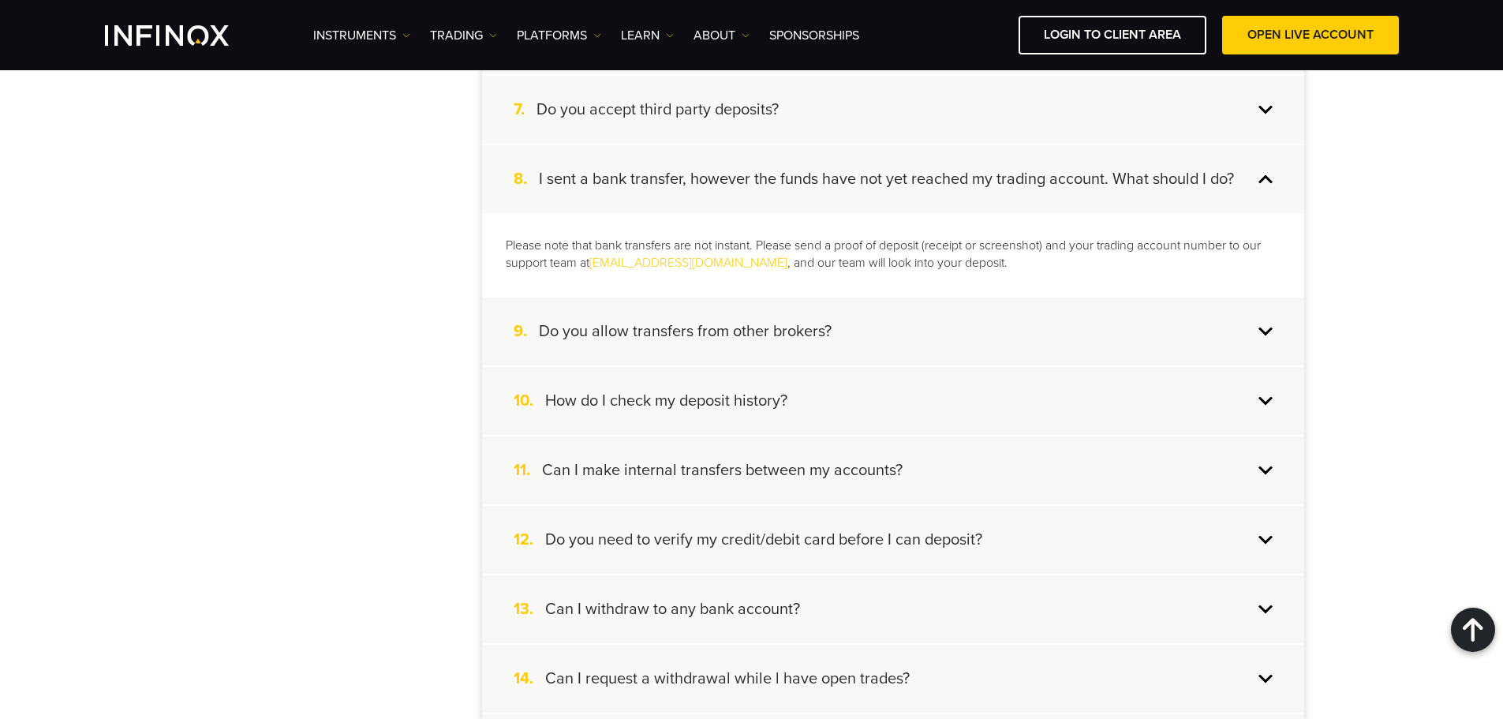
click at [761, 472] on h4 "Can I make internal transfers between my accounts?" at bounding box center [722, 470] width 361 height 21
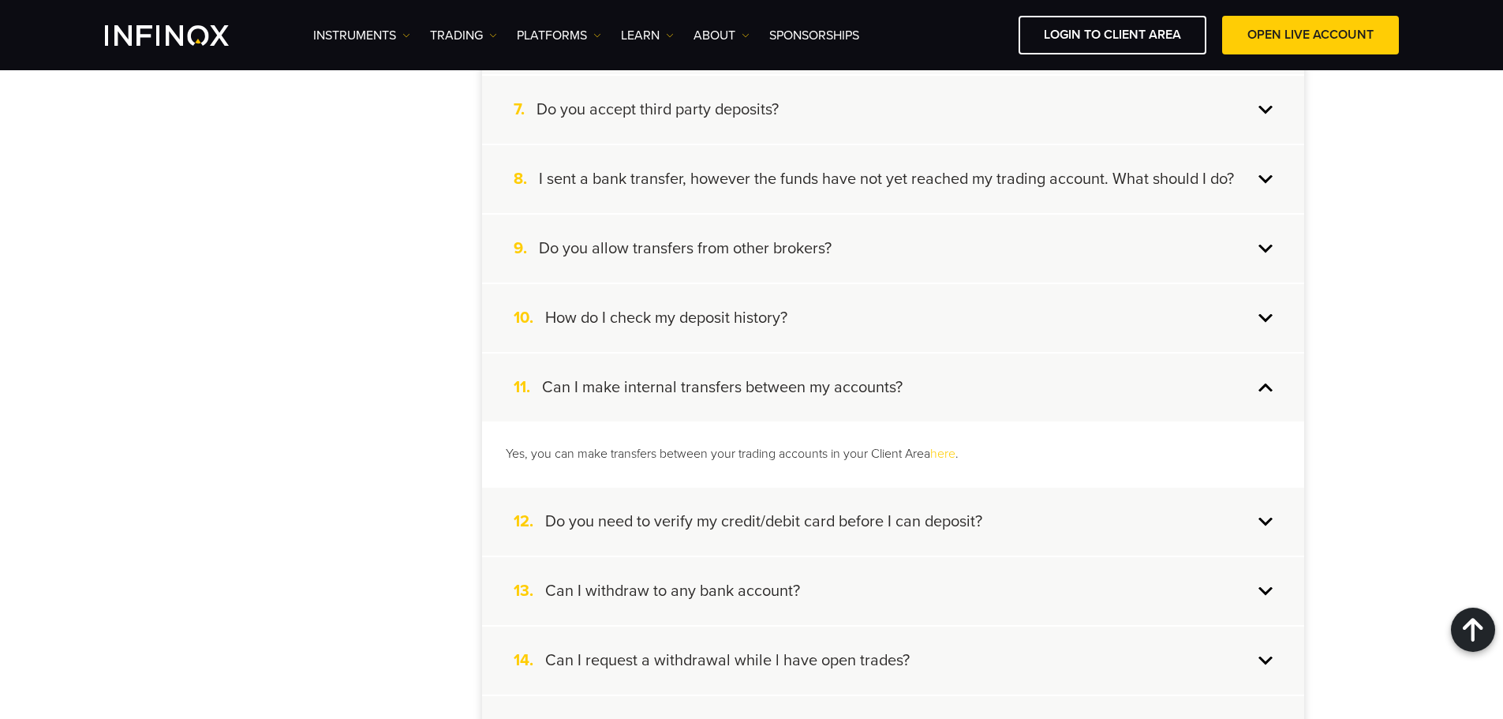
click at [875, 181] on h4 "I sent a bank transfer, however the funds have not yet reached my trading accou…" at bounding box center [886, 179] width 695 height 21
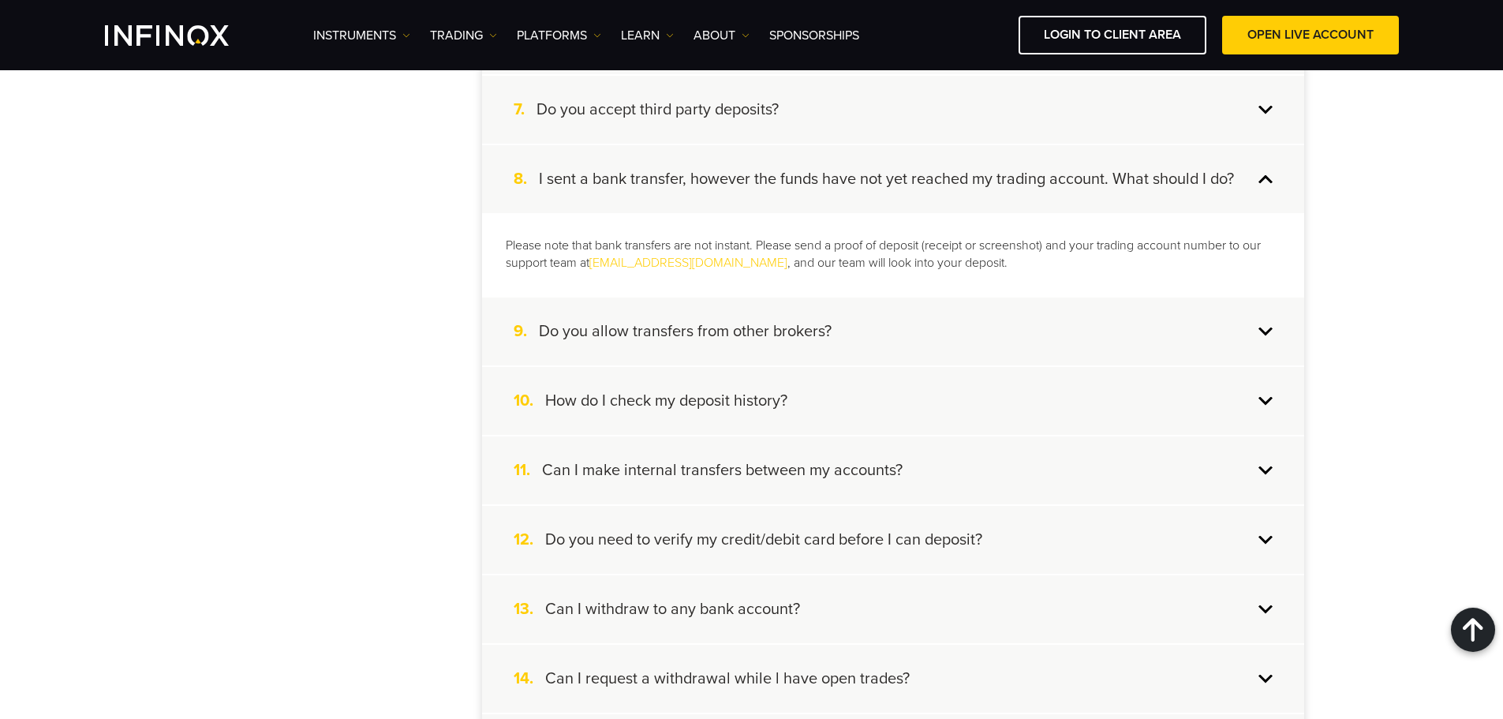
click at [825, 342] on h4 "Do you allow transfers from other brokers?" at bounding box center [685, 331] width 293 height 21
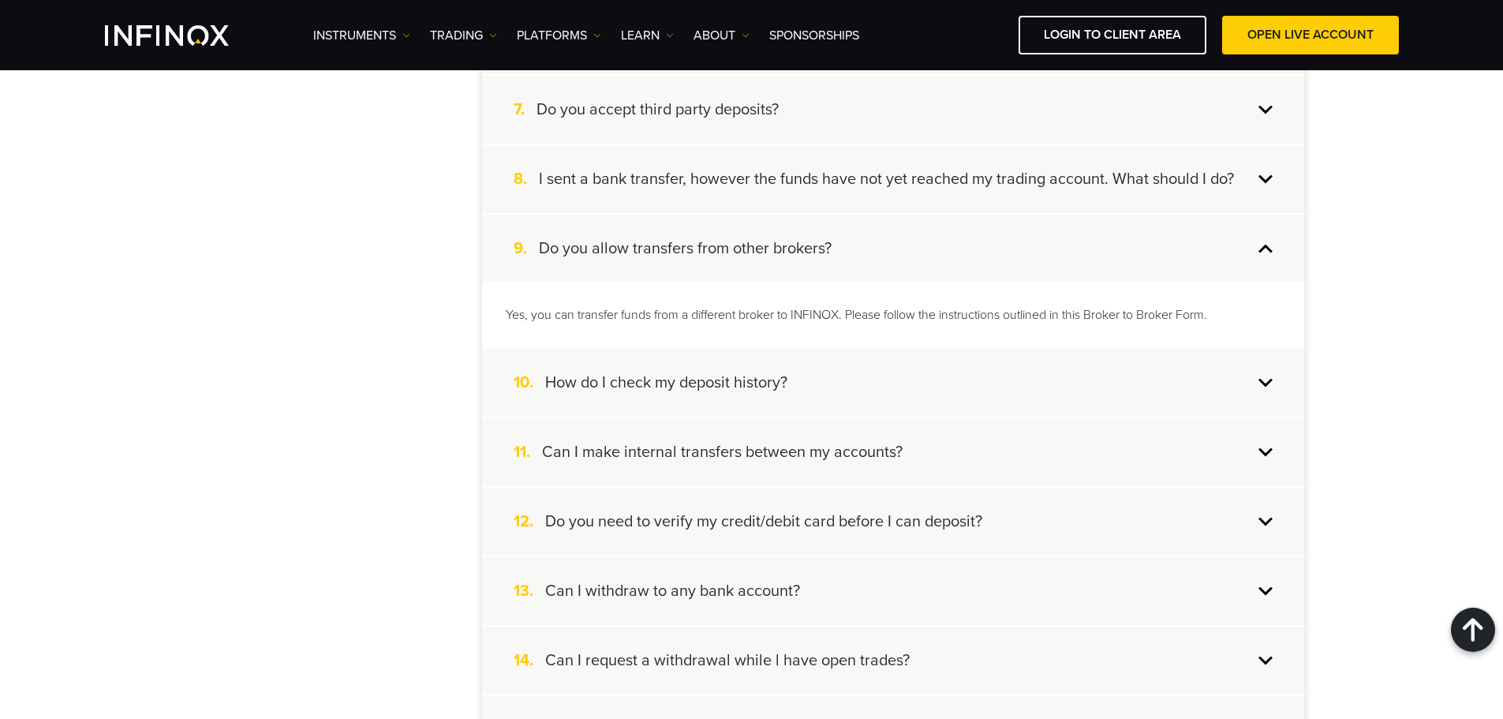
click at [764, 374] on h4 "How do I check my deposit history?" at bounding box center [666, 382] width 242 height 21
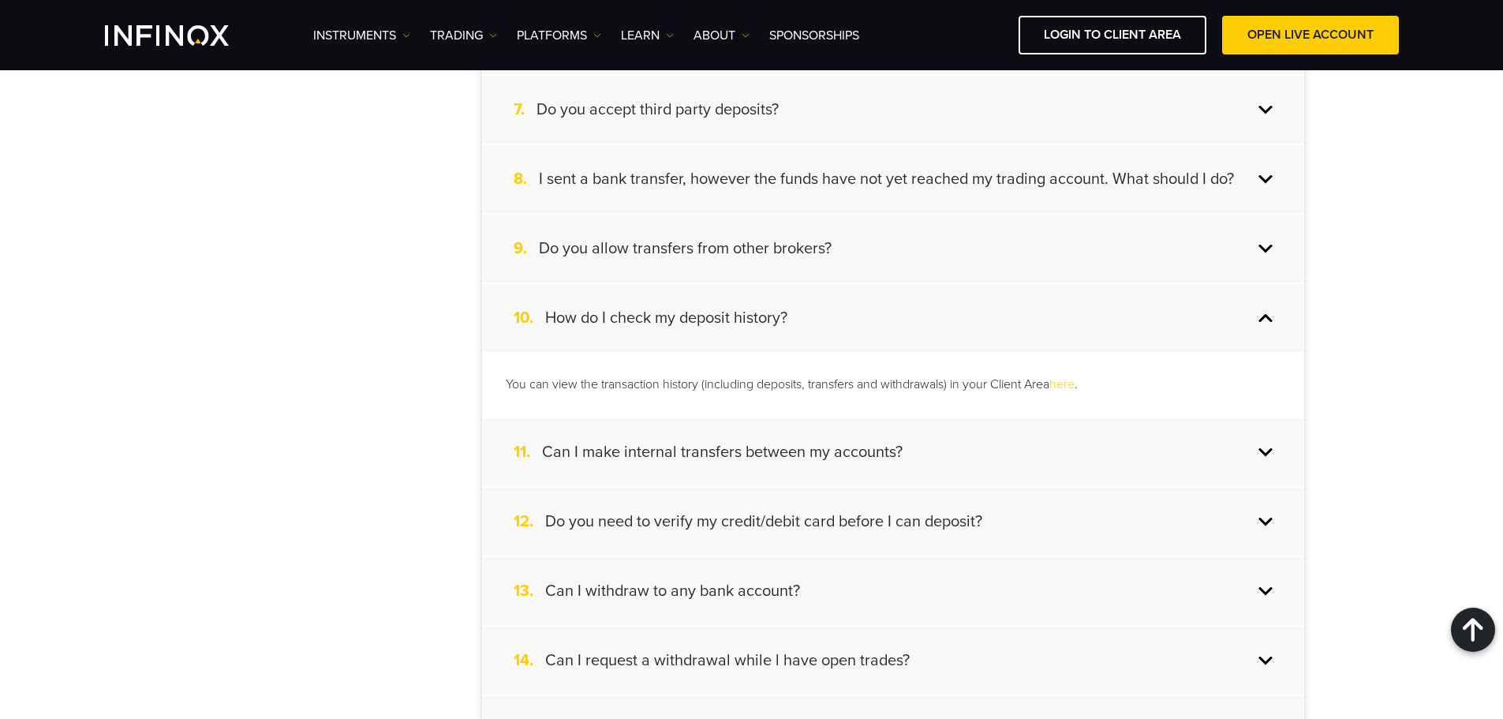
click at [786, 447] on h4 "Can I make internal transfers between my accounts?" at bounding box center [722, 452] width 361 height 21
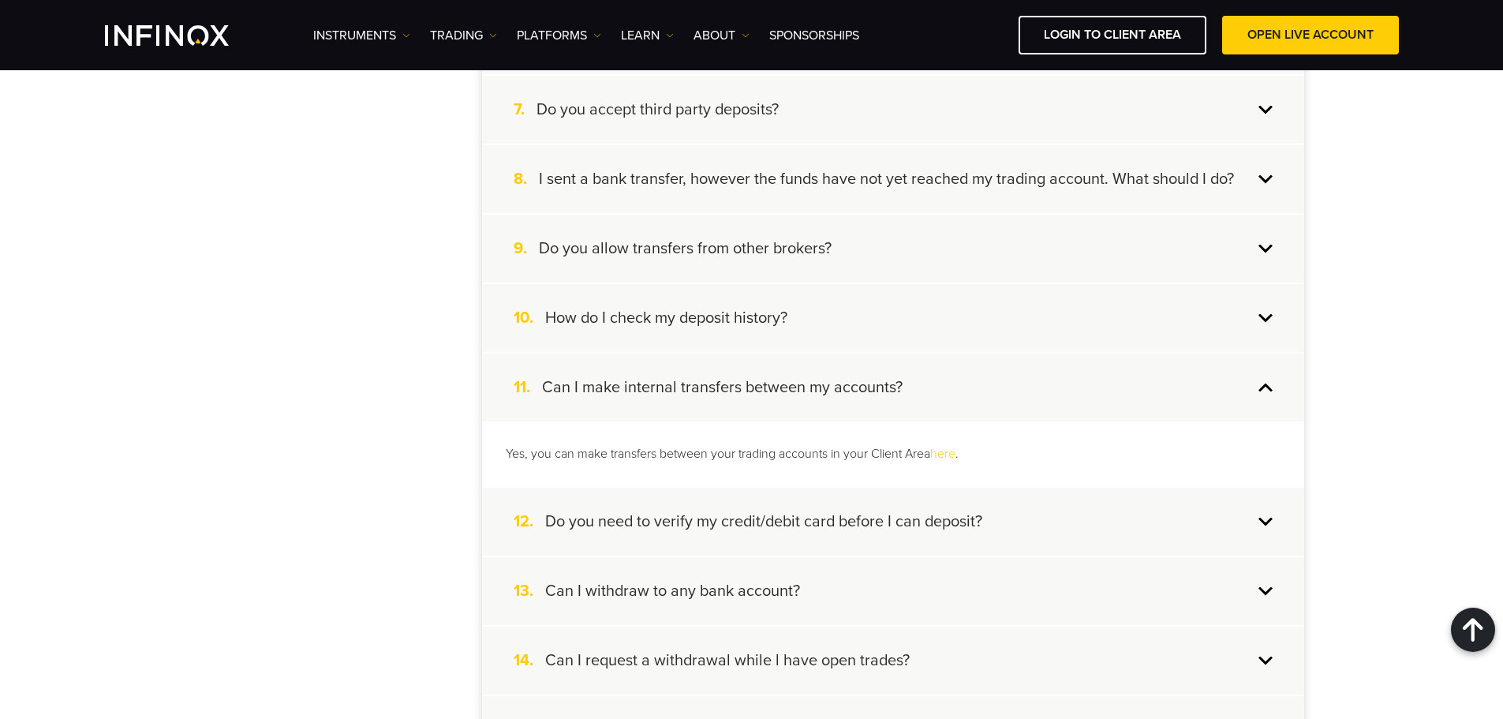
scroll to position [868, 0]
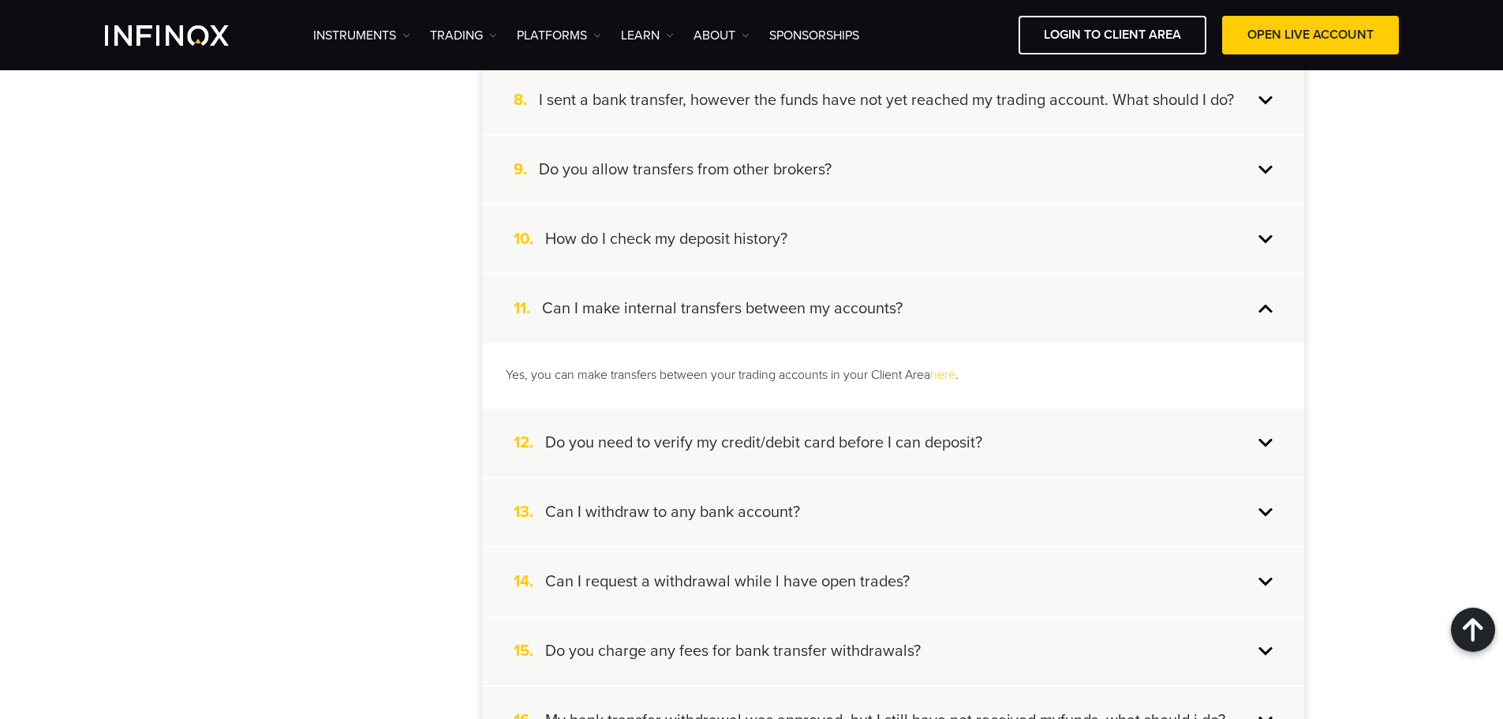
click at [783, 447] on h4 "Do you need to verify my credit/debit card before I can deposit?" at bounding box center [763, 442] width 437 height 21
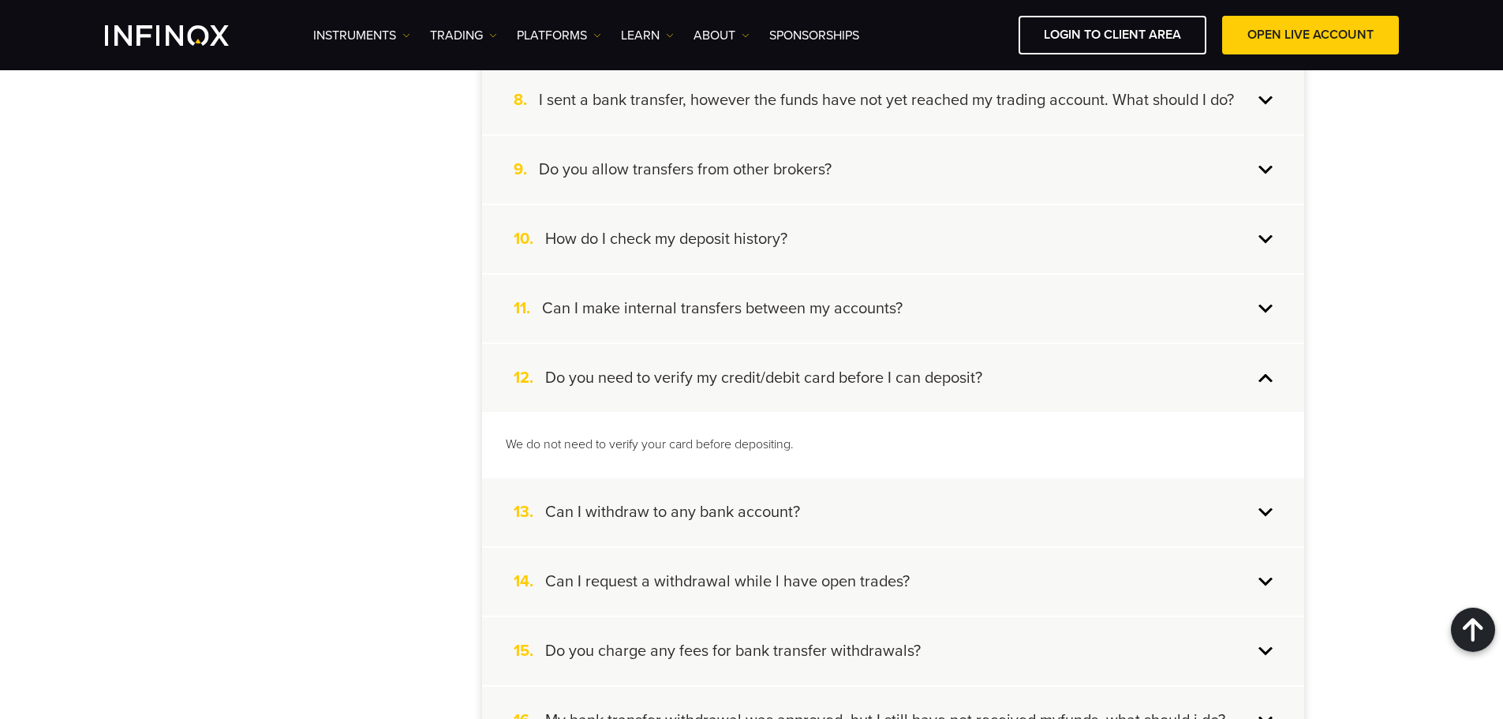
scroll to position [947, 0]
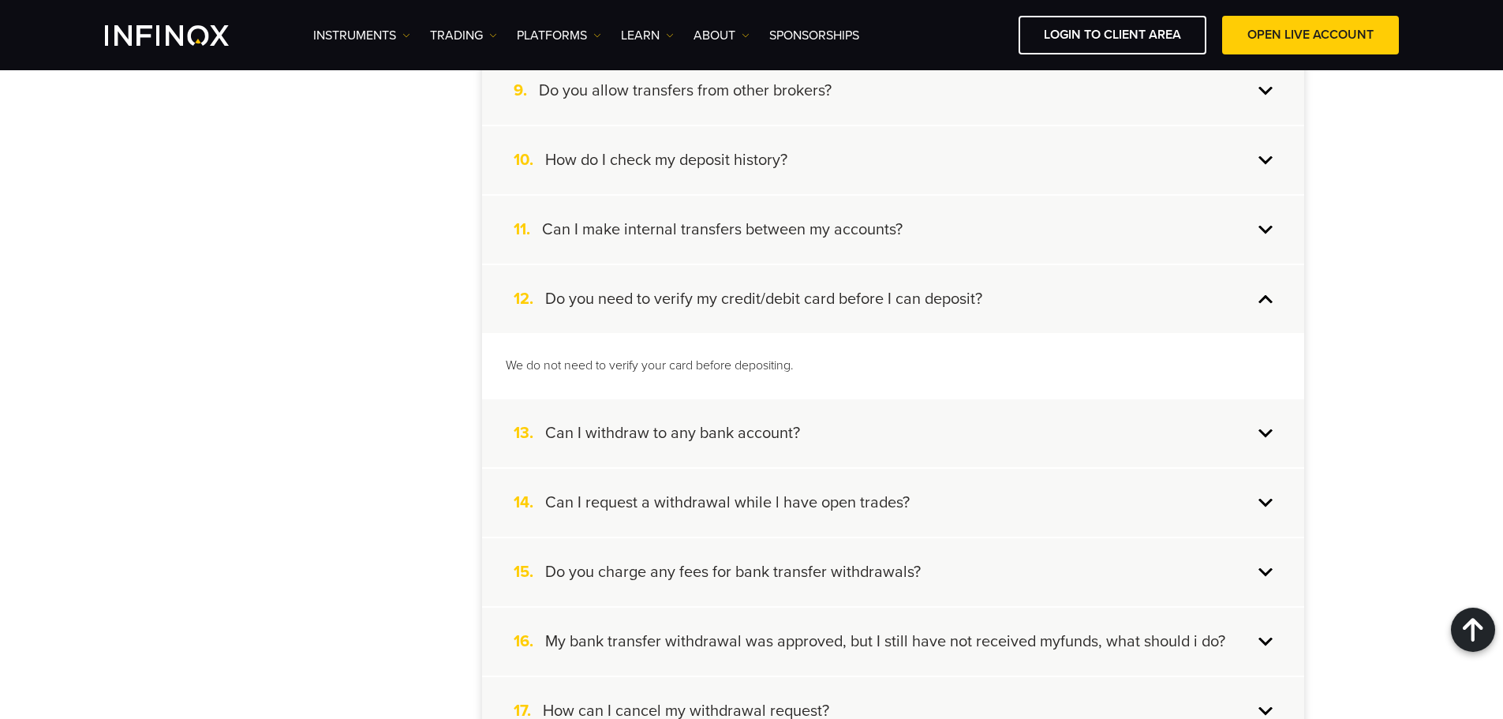
click at [765, 449] on div "13. Can I withdraw to any bank account?" at bounding box center [893, 433] width 822 height 68
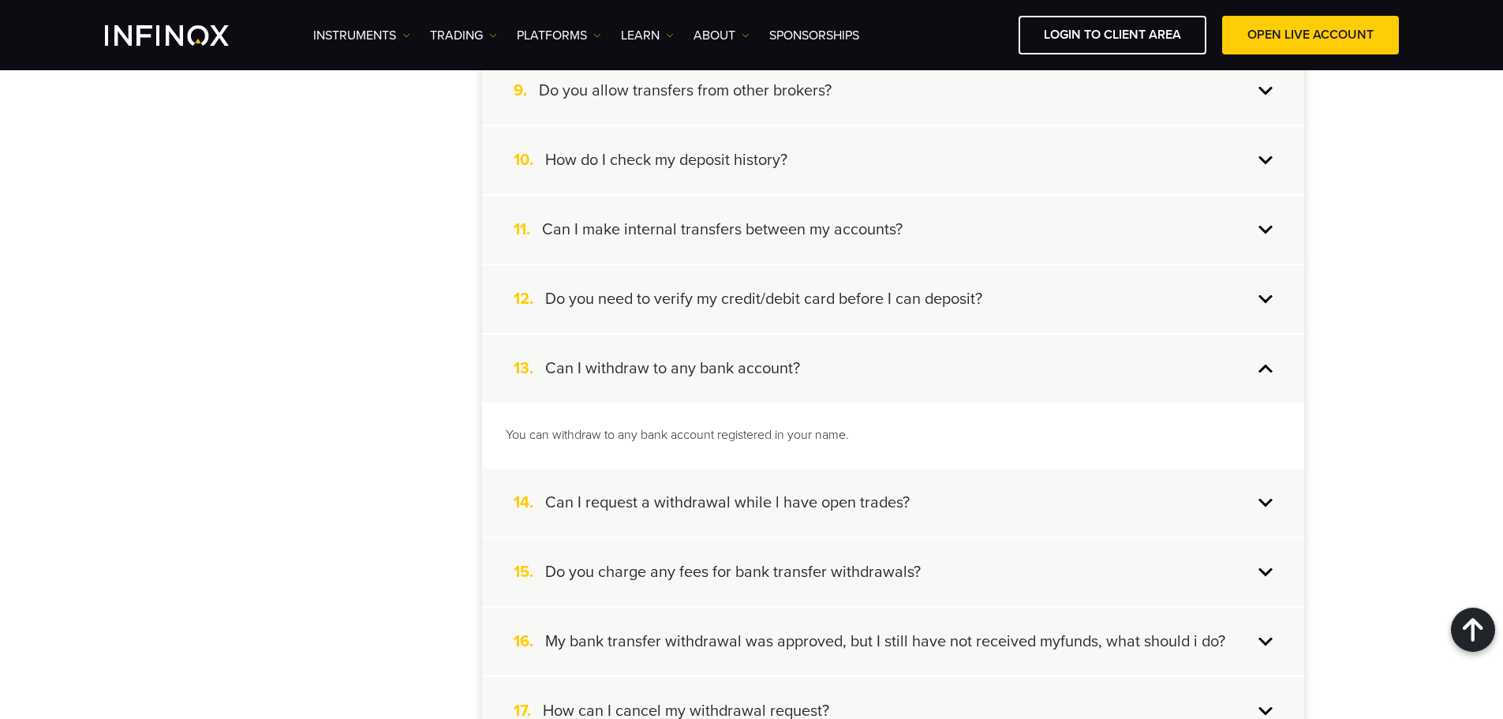
scroll to position [1026, 0]
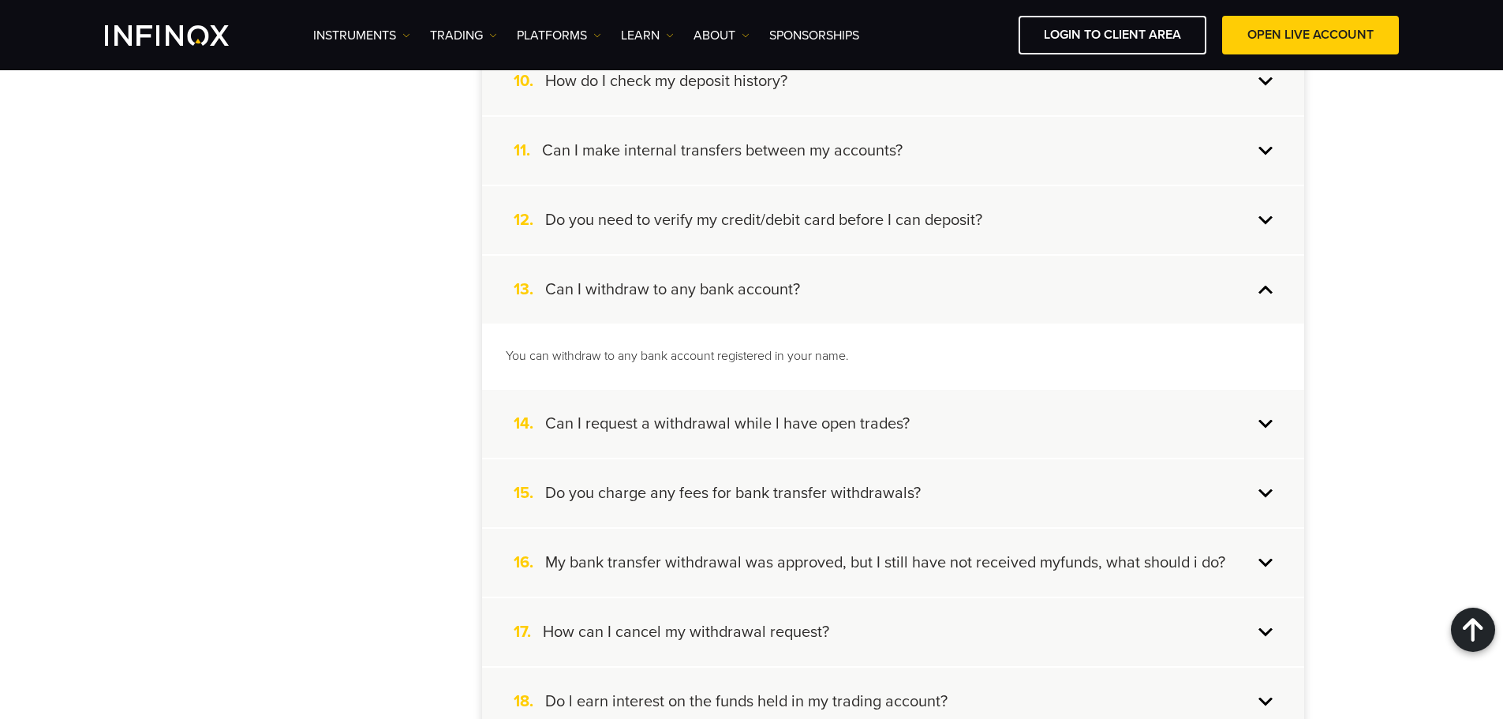
click at [765, 449] on div "14. Can I request a withdrawal while l have open trades?" at bounding box center [893, 424] width 822 height 68
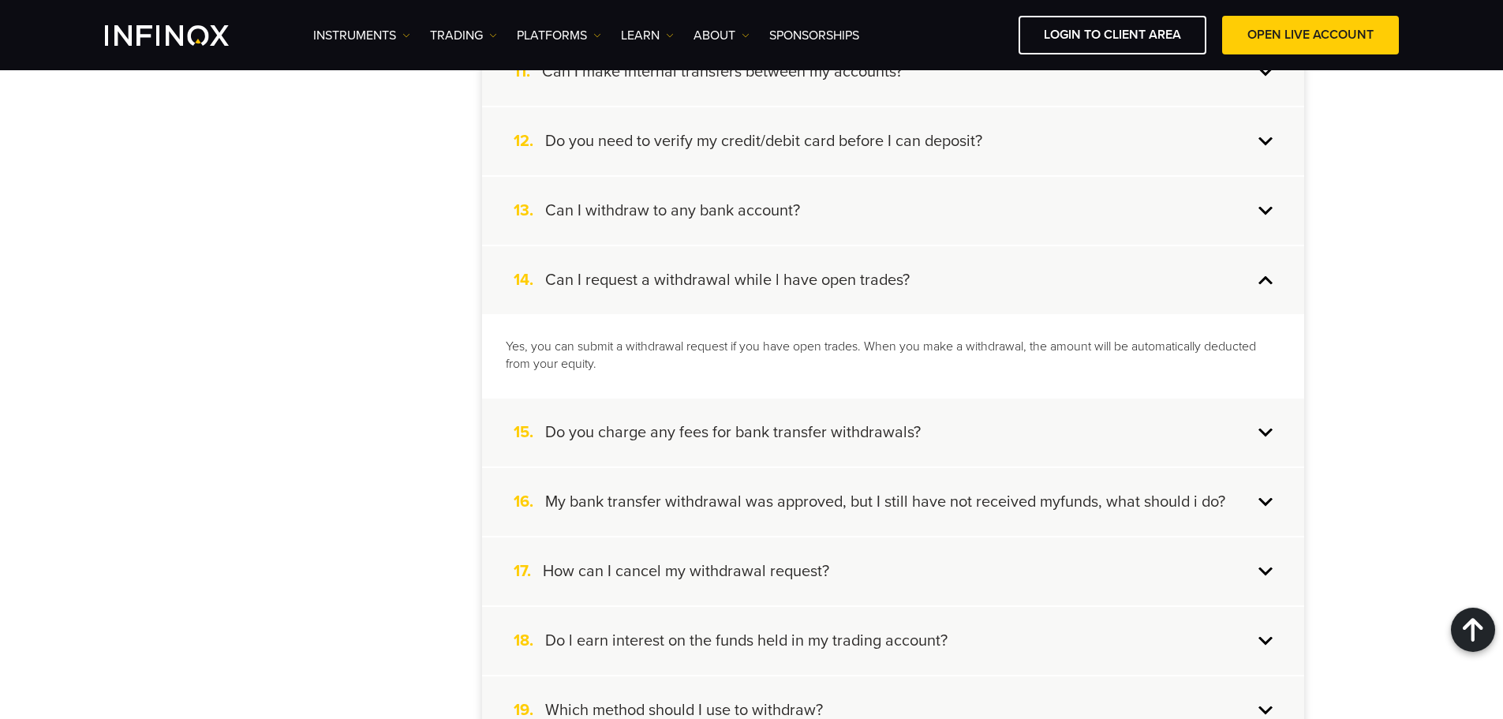
click at [765, 449] on div "15. Do you charge any fees for bank transfer withdrawals?" at bounding box center [893, 432] width 822 height 68
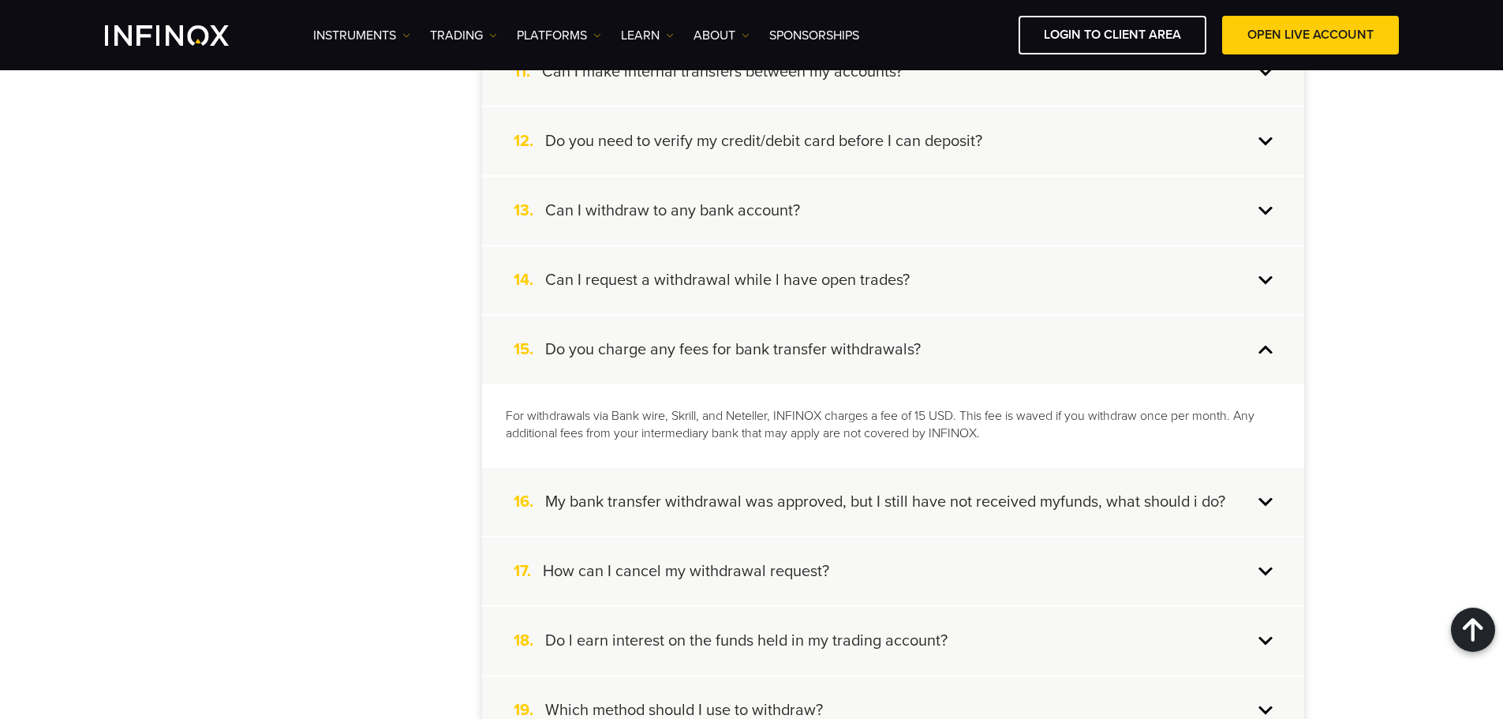
scroll to position [1183, 0]
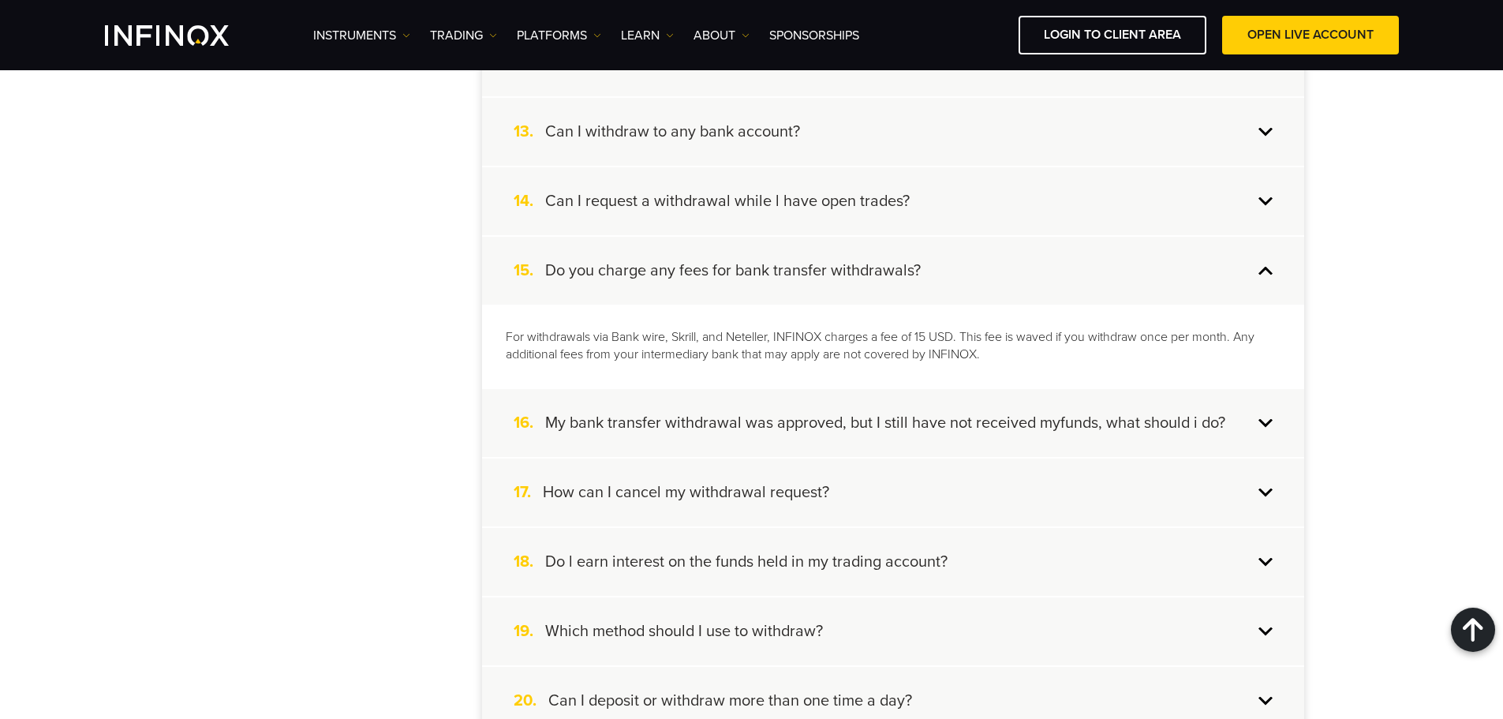
click at [778, 436] on div "16. My bank transfer withdrawal was approved, but I still have not received myf…" at bounding box center [893, 423] width 822 height 68
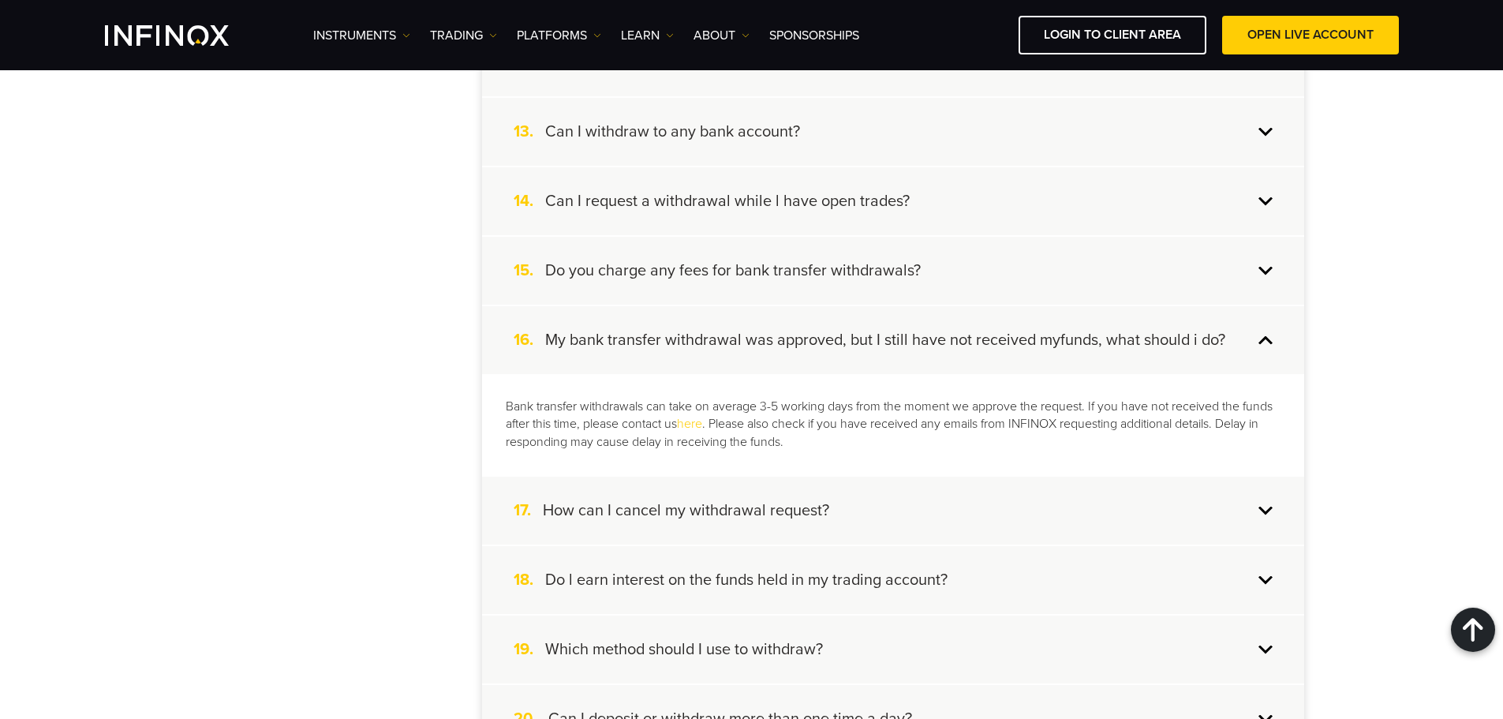
click at [573, 401] on p "Bank transfer withdrawals can take on average 3-5 working days from the moment …" at bounding box center [893, 425] width 775 height 54
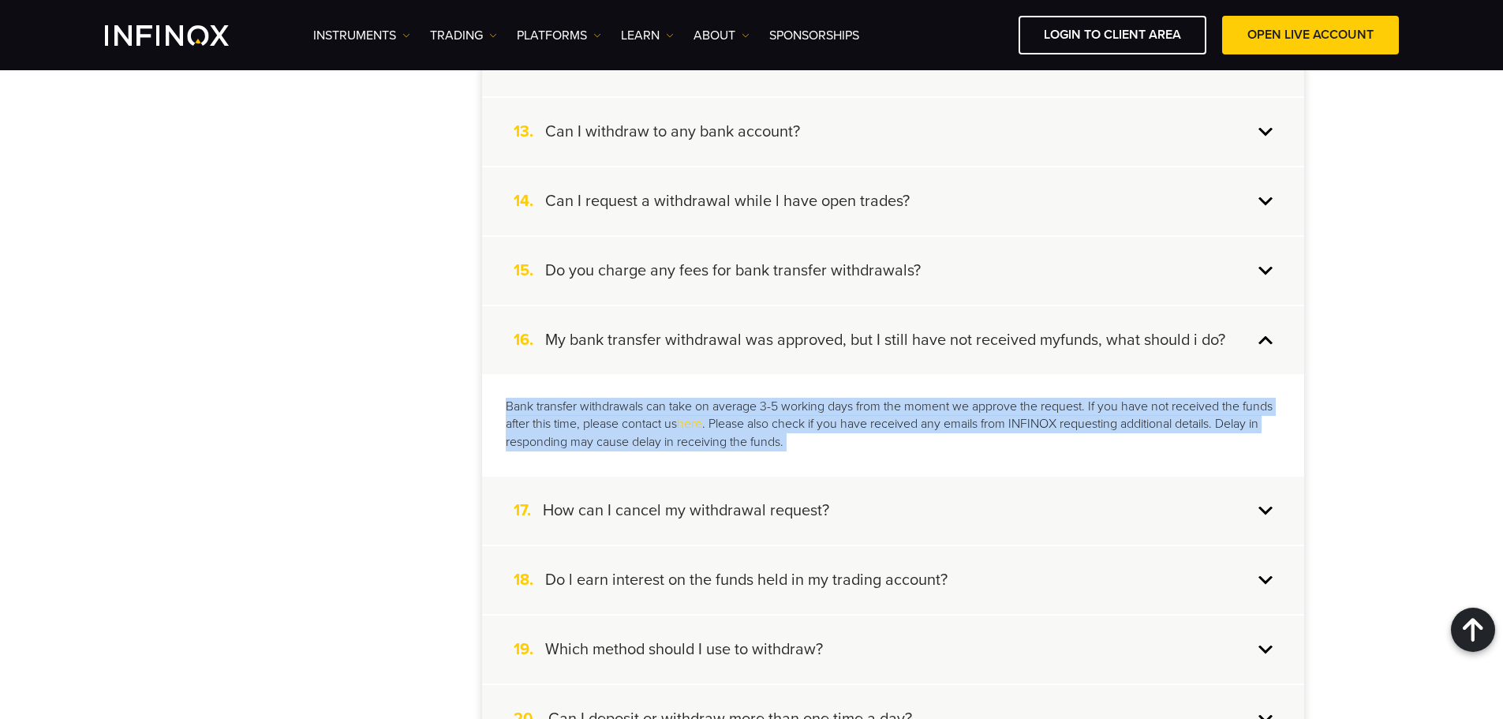
click at [574, 400] on p "Bank transfer withdrawals can take on average 3-5 working days from the moment …" at bounding box center [893, 425] width 775 height 54
click at [899, 380] on div "Bank transfer withdrawals can take on average 3-5 working days from the moment …" at bounding box center [893, 425] width 822 height 102
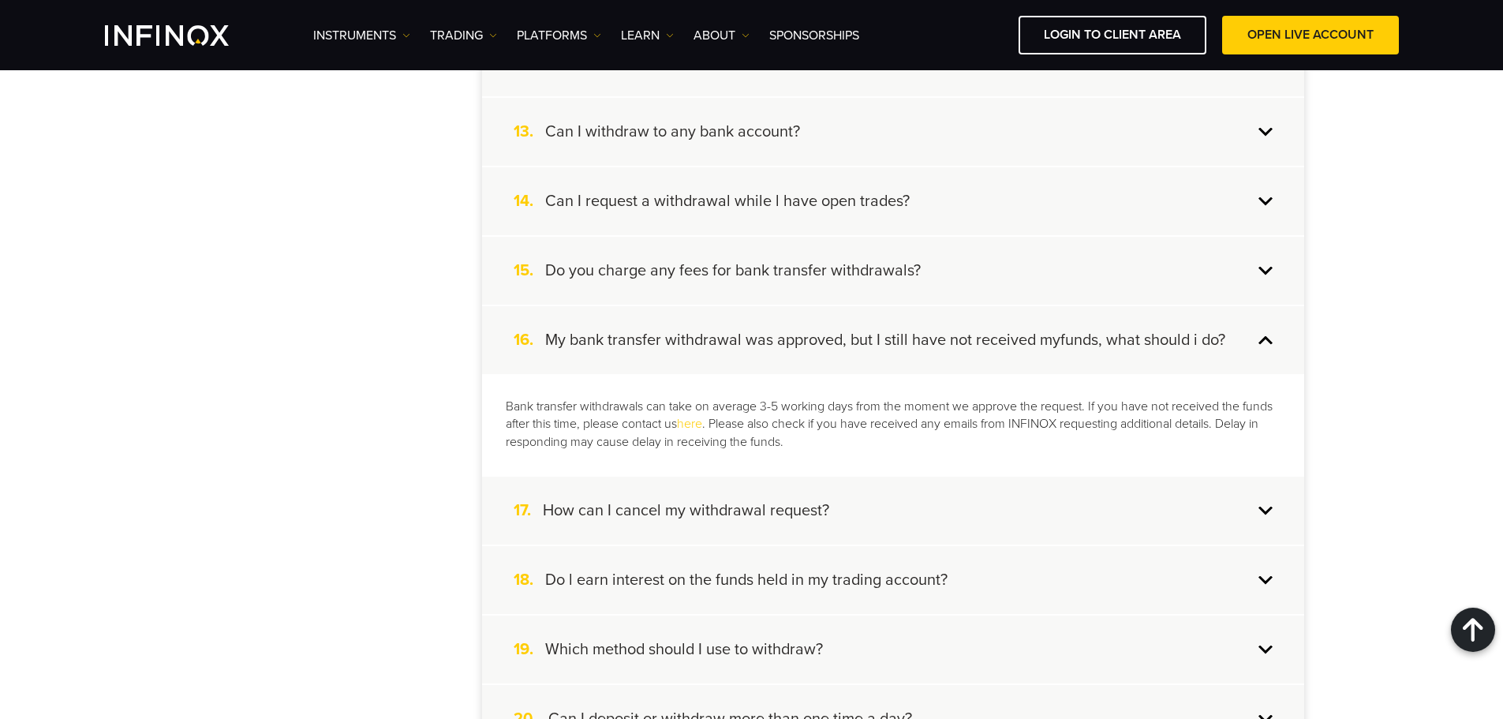
click at [920, 413] on p "Bank transfer withdrawals can take on average 3-5 working days from the moment …" at bounding box center [893, 425] width 775 height 54
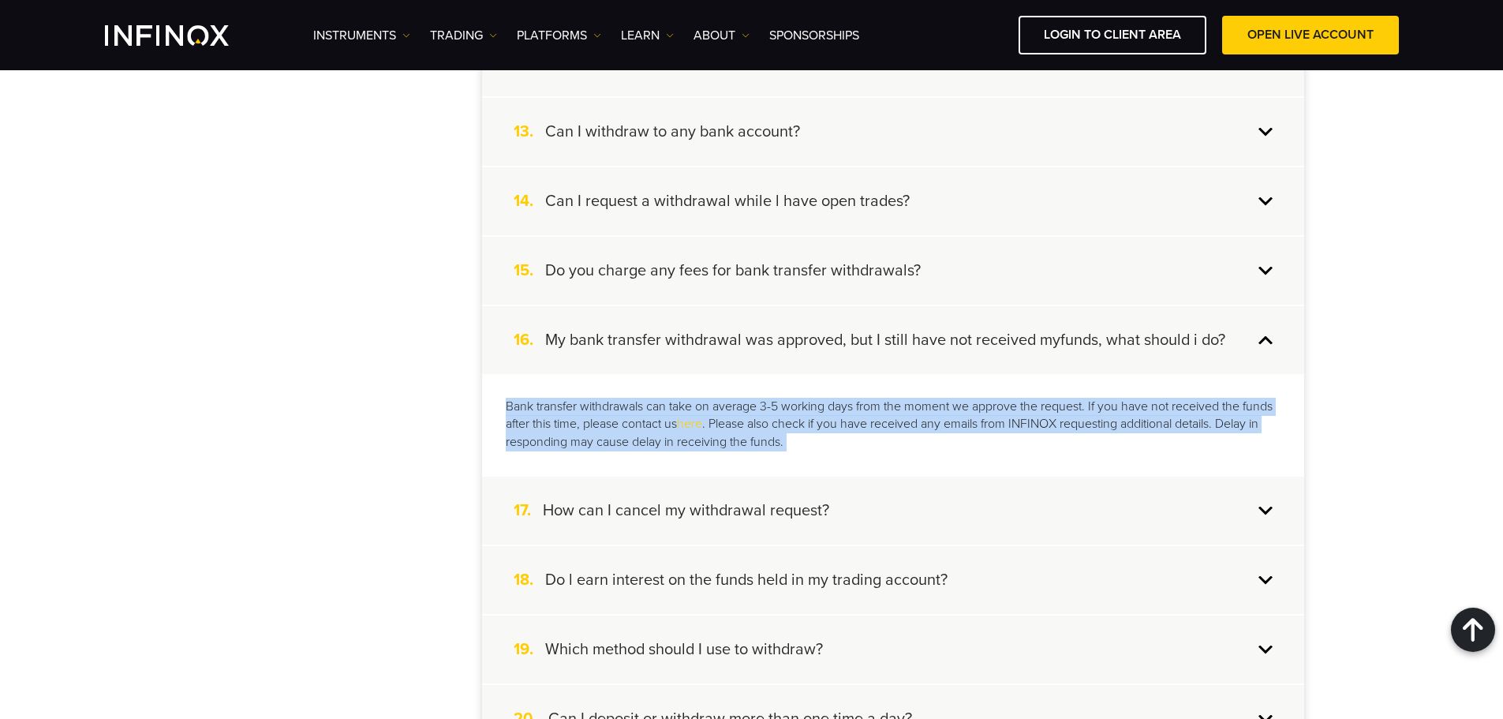
click at [920, 413] on p "Bank transfer withdrawals can take on average 3-5 working days from the moment …" at bounding box center [893, 425] width 775 height 54
click at [1169, 424] on p "Bank transfer withdrawals can take on average 3-5 working days from the moment …" at bounding box center [893, 425] width 775 height 54
click at [499, 409] on div "Bank transfer withdrawals can take on average 3-5 working days from the moment …" at bounding box center [893, 425] width 822 height 102
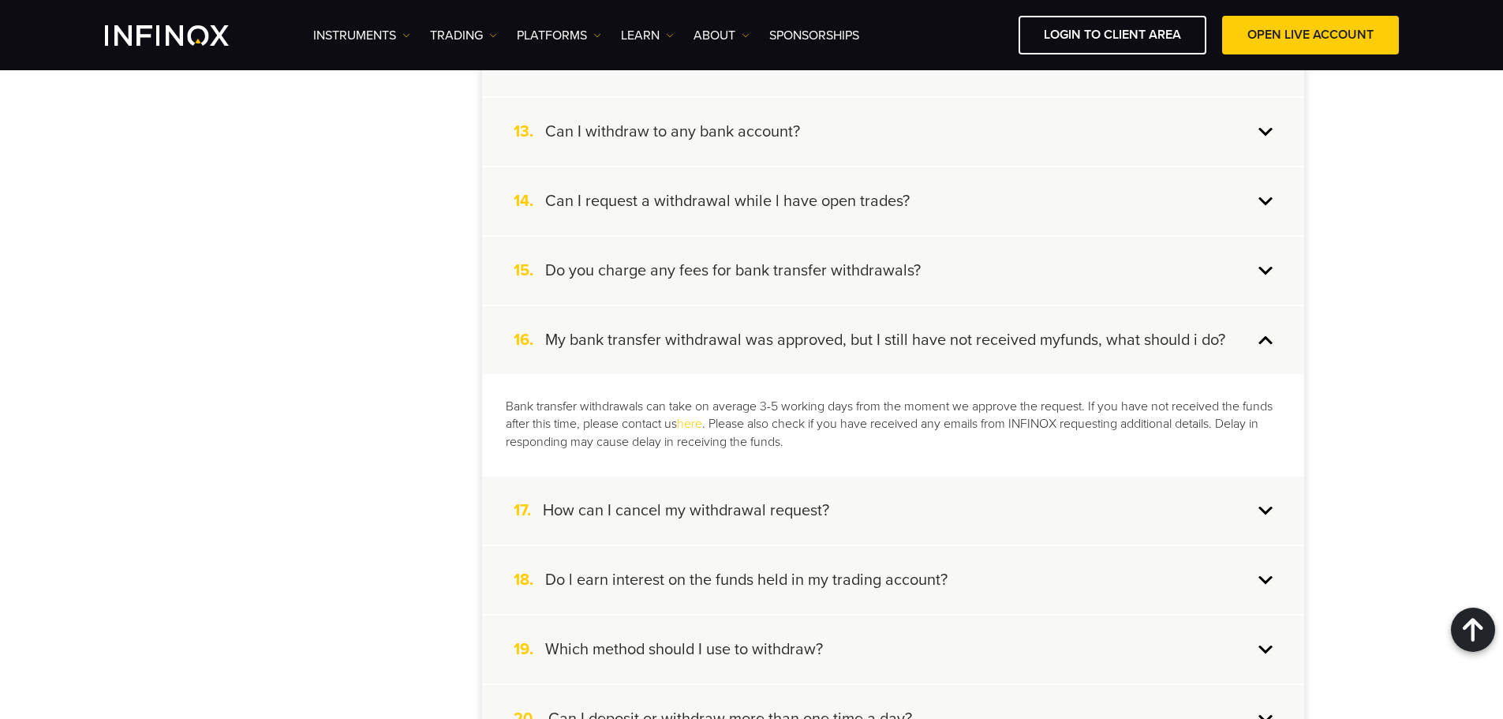
click at [853, 417] on p "Bank transfer withdrawals can take on average 3-5 working days from the moment …" at bounding box center [893, 425] width 775 height 54
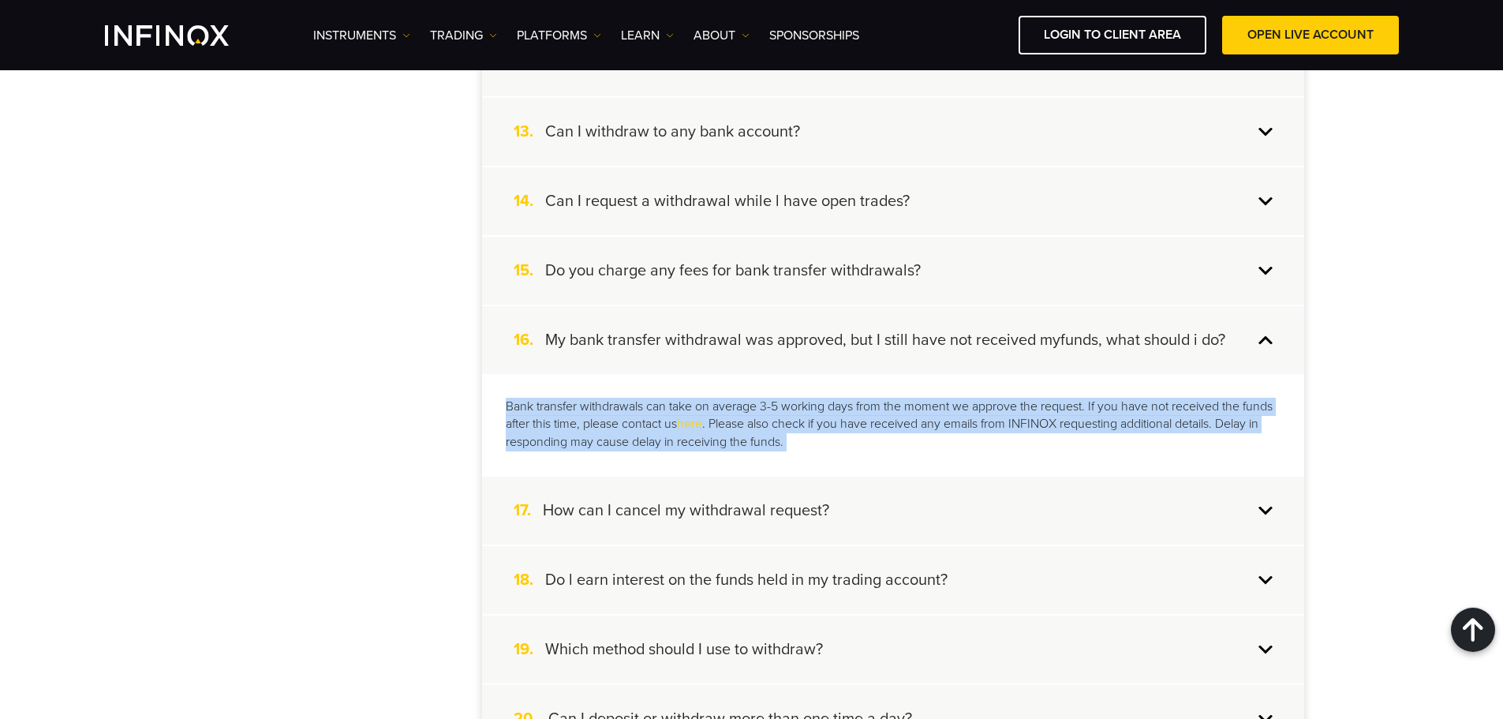
click at [853, 417] on p "Bank transfer withdrawals can take on average 3-5 working days from the moment …" at bounding box center [893, 425] width 775 height 54
click at [902, 425] on p "Bank transfer withdrawals can take on average 3-5 working days from the moment …" at bounding box center [893, 425] width 775 height 54
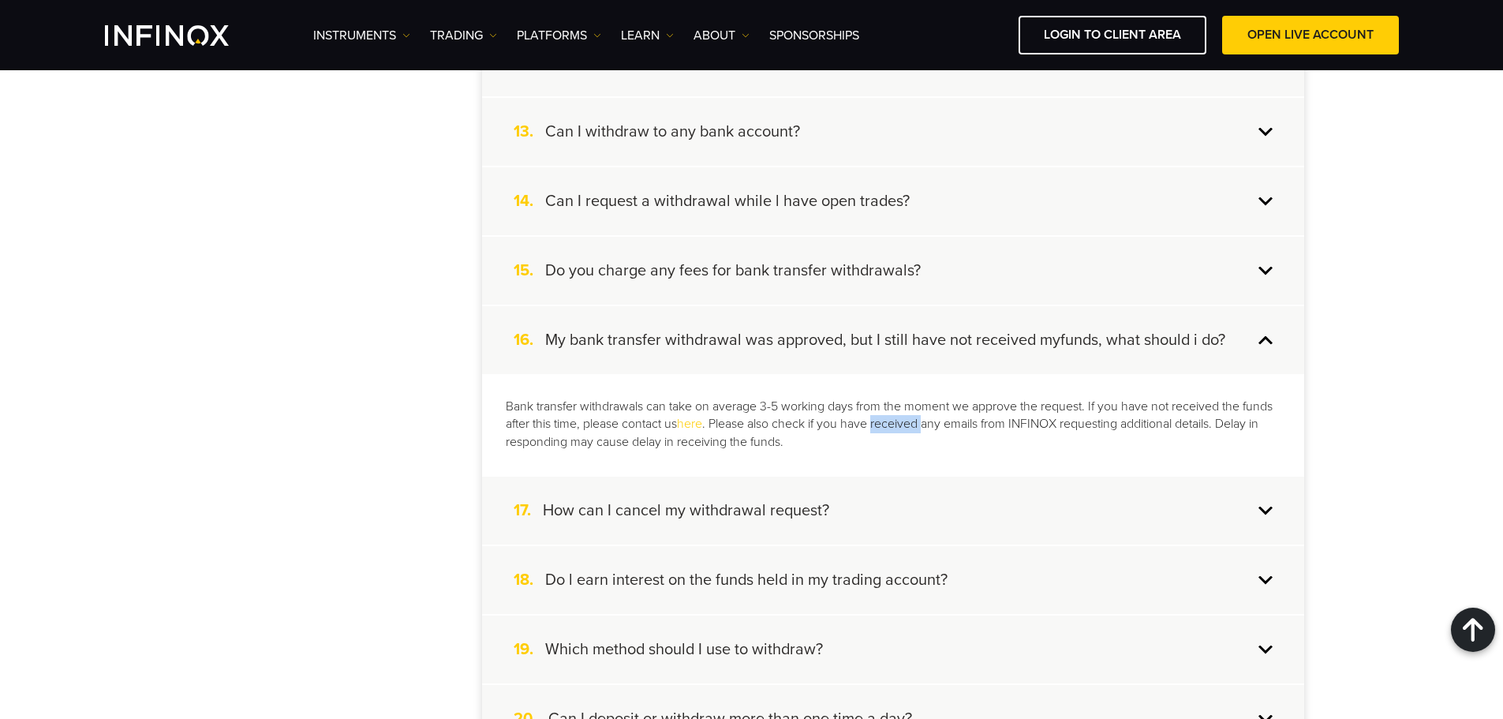
click at [902, 425] on p "Bank transfer withdrawals can take on average 3-5 working days from the moment …" at bounding box center [893, 425] width 775 height 54
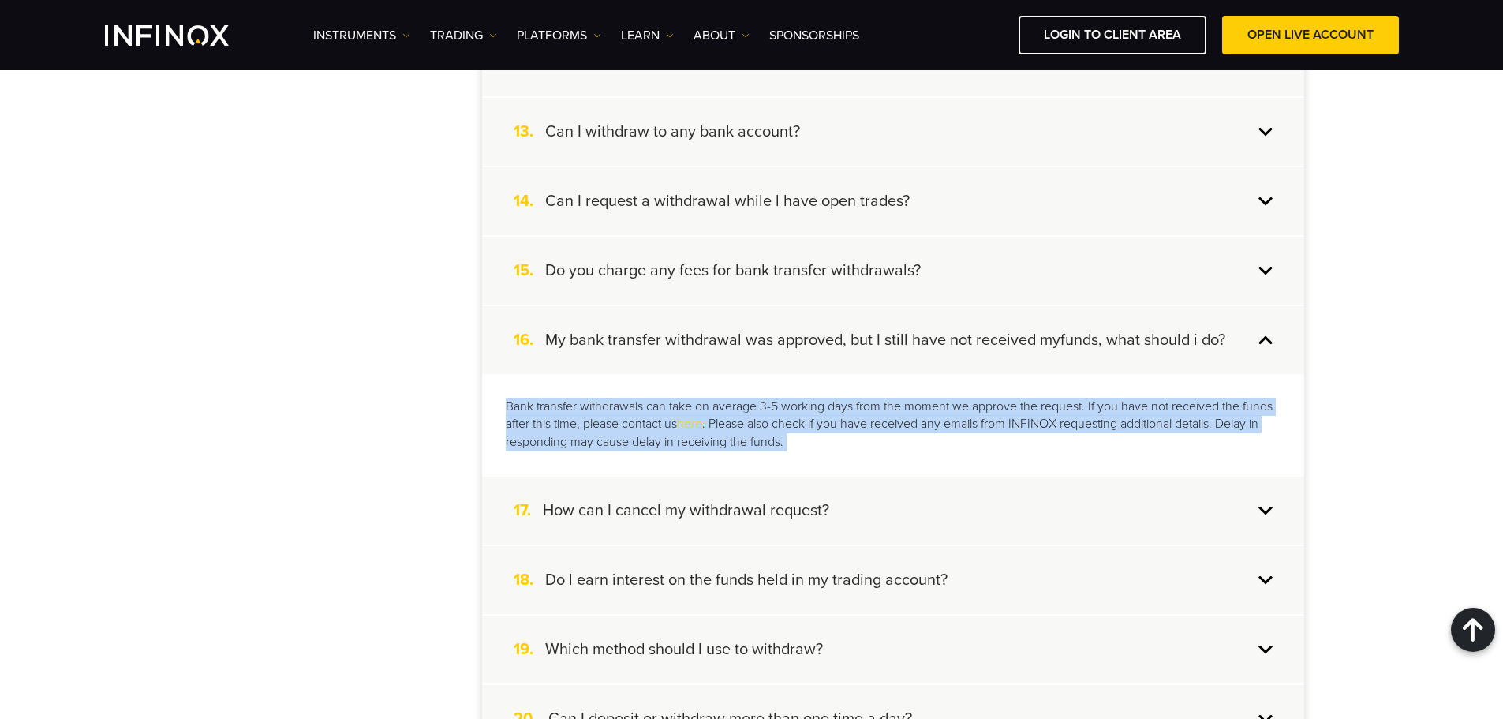
click at [902, 425] on p "Bank transfer withdrawals can take on average 3-5 working days from the moment …" at bounding box center [893, 425] width 775 height 54
click at [574, 406] on p "Bank transfer withdrawals can take on average 3-5 working days from the moment …" at bounding box center [893, 425] width 775 height 54
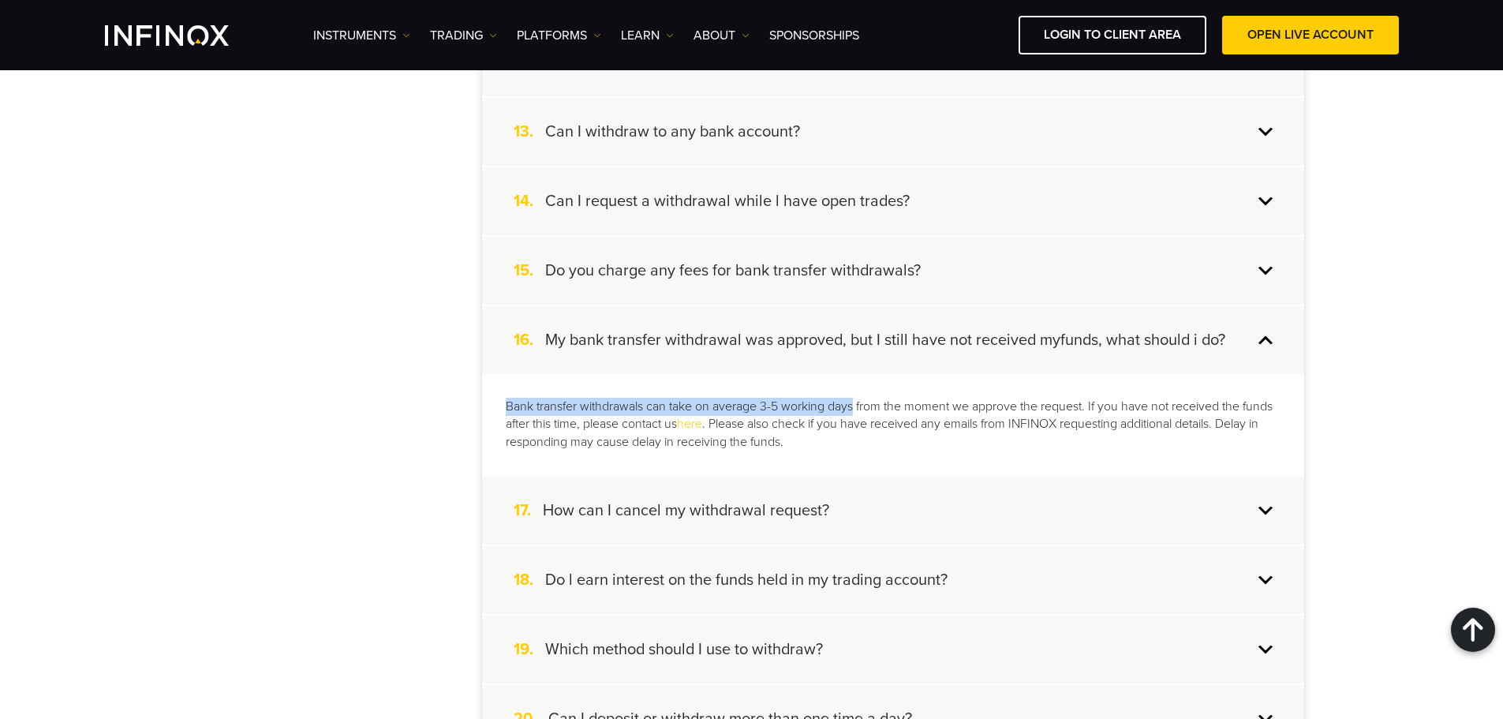
drag, startPoint x: 495, startPoint y: 392, endPoint x: 858, endPoint y: 400, distance: 362.2
click at [858, 400] on div "Bank transfer withdrawals can take on average 3-5 working days from the moment …" at bounding box center [893, 425] width 822 height 102
copy p "Bank transfer withdrawals can take on average 3-5 working days"
click at [973, 548] on div "18. Do l earn interest on the funds held in my trading account?" at bounding box center [893, 580] width 822 height 68
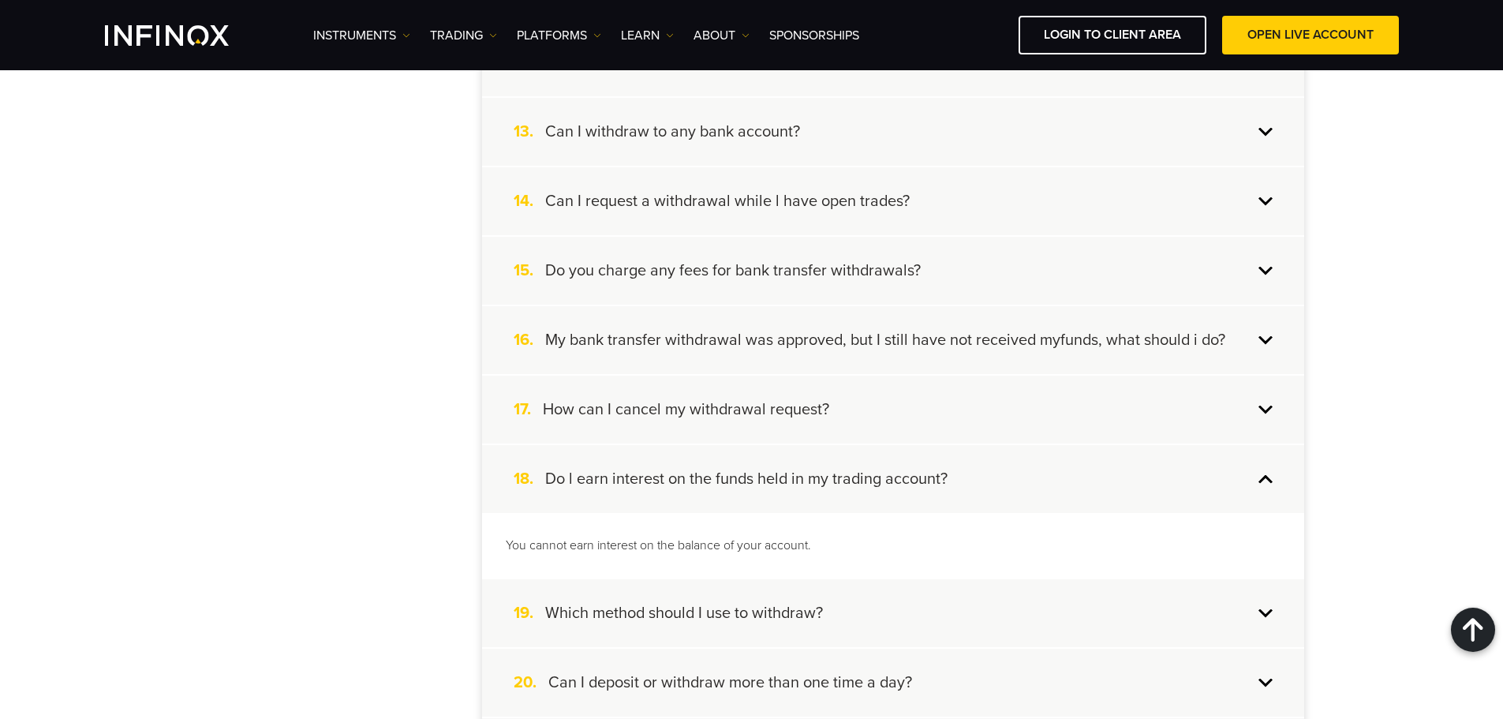
click at [951, 436] on div "17. How can I cancel my withdrawal request?" at bounding box center [893, 410] width 822 height 68
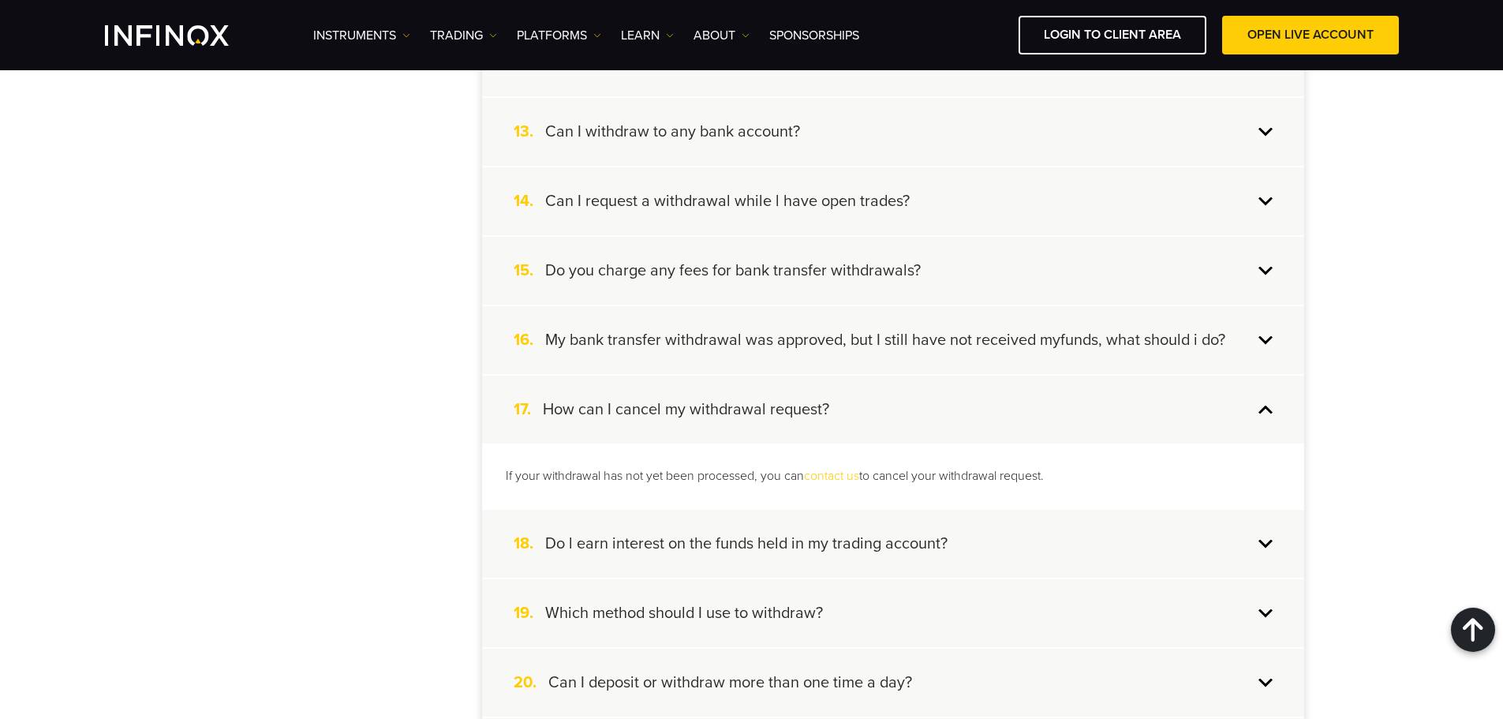
click at [955, 540] on div "18. Do l earn interest on the funds held in my trading account?" at bounding box center [893, 544] width 822 height 68
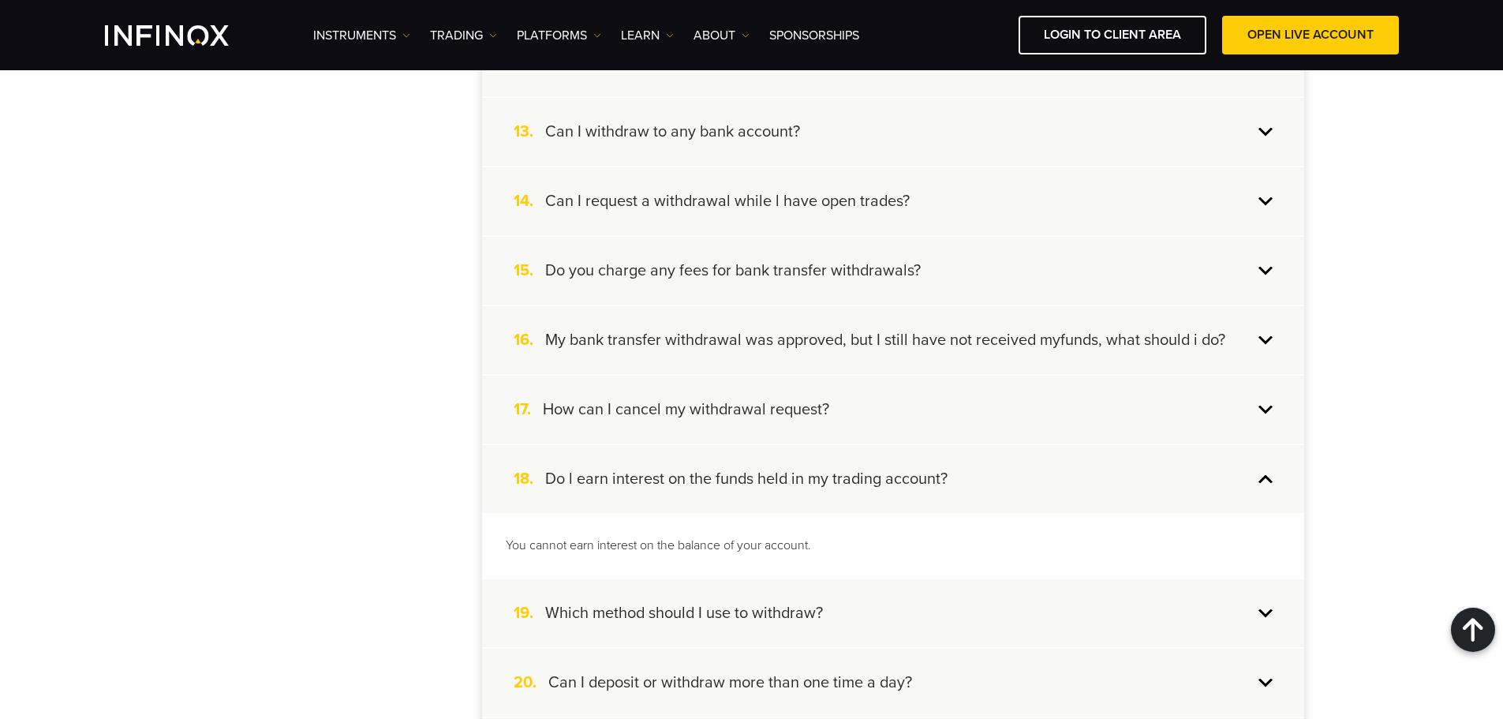
click at [909, 611] on div "19. Which method should I use to withdraw?" at bounding box center [893, 613] width 822 height 68
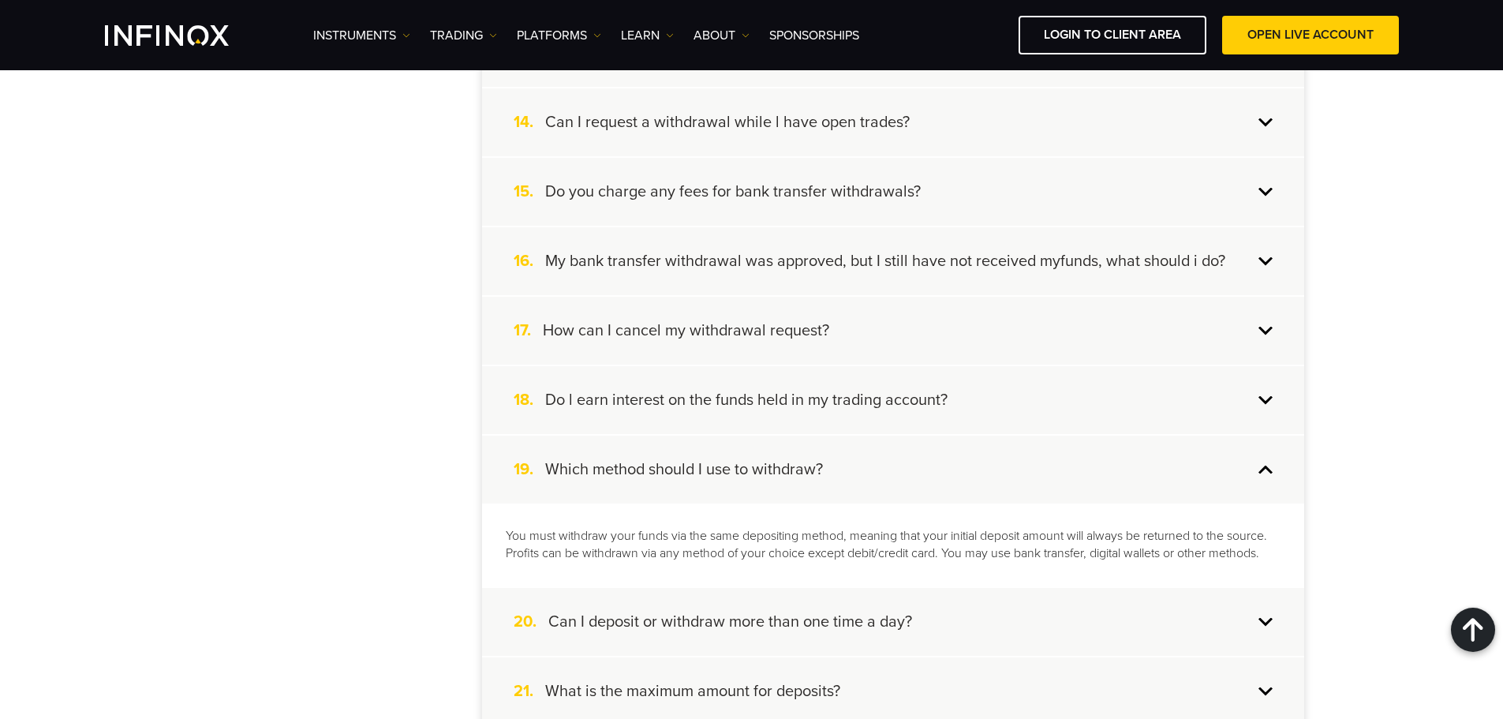
scroll to position [1420, 0]
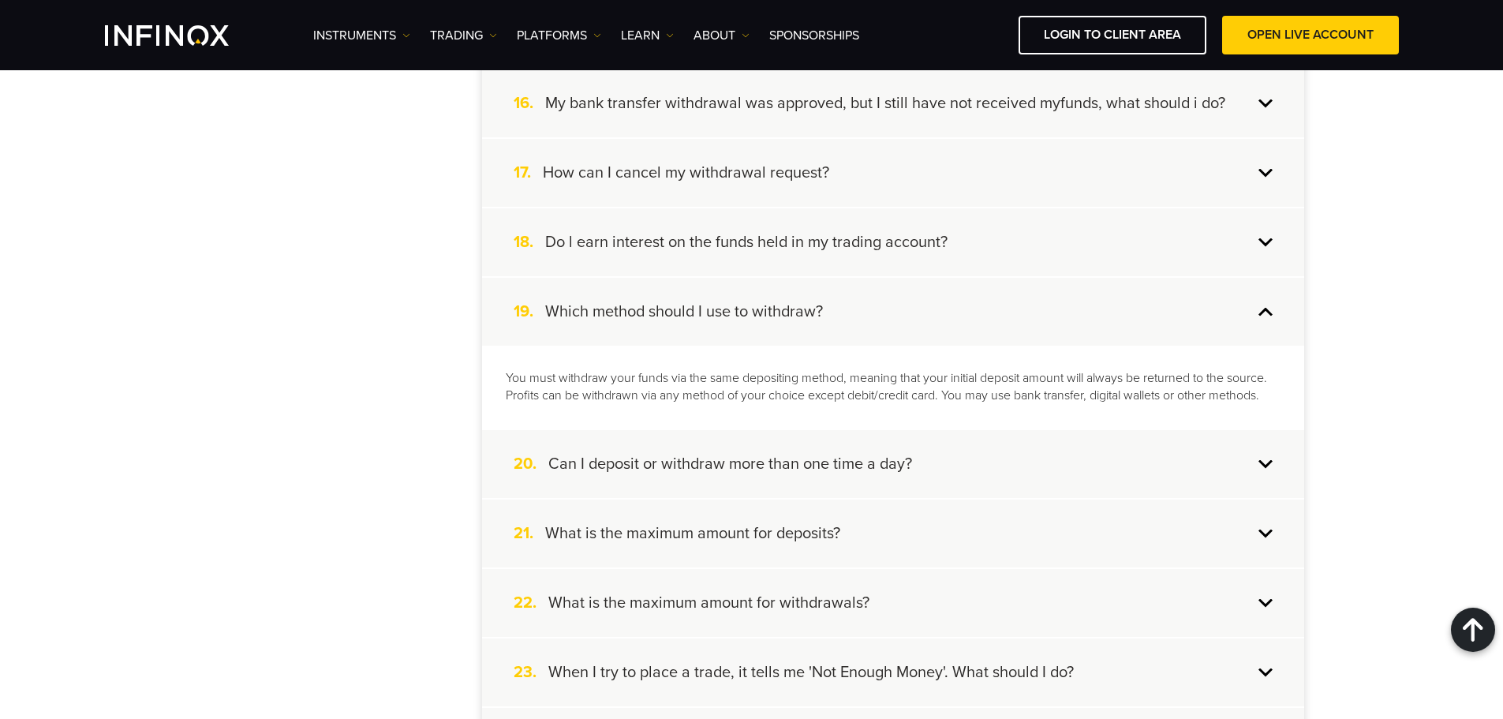
click at [973, 458] on div "20. Can I deposit or withdraw more than one time a day?" at bounding box center [893, 464] width 822 height 68
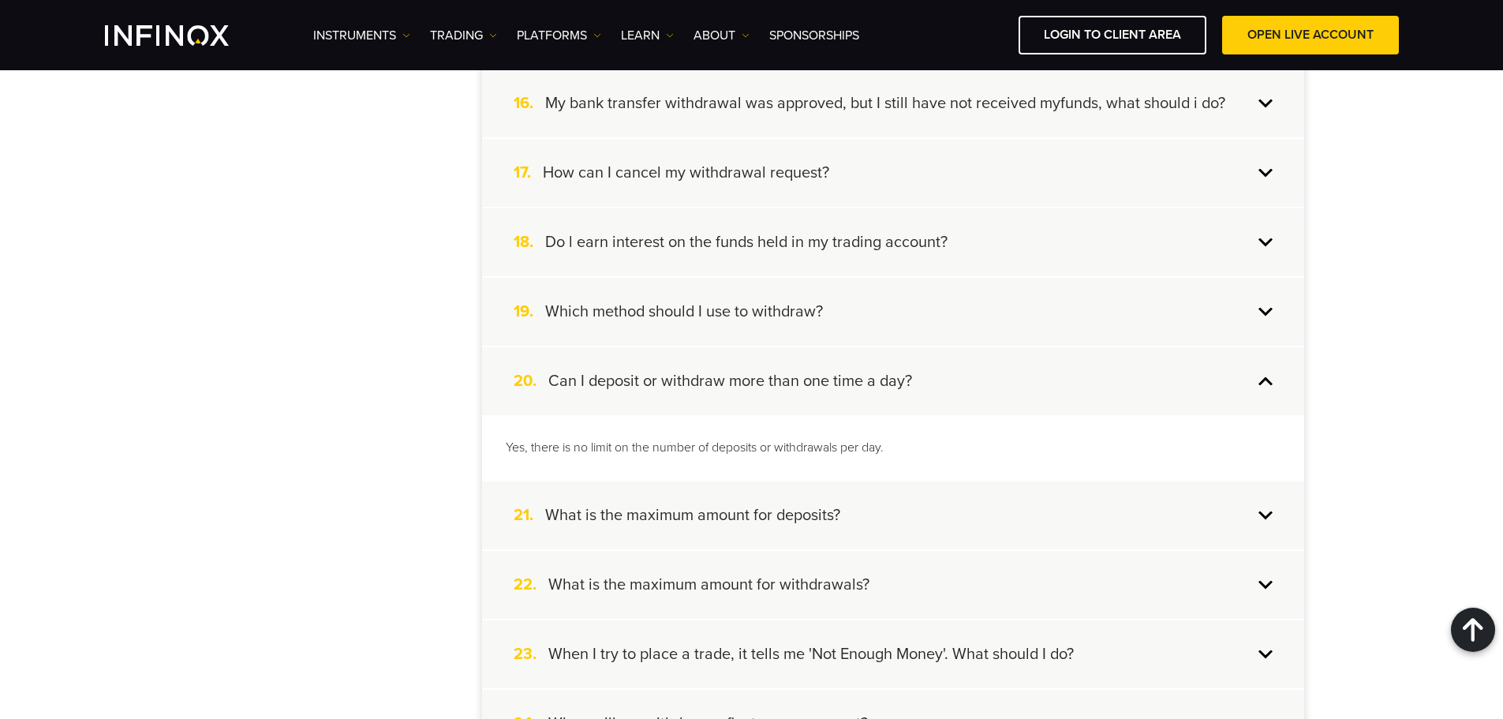
click at [941, 525] on div "21. What is the maximum amount for deposits?" at bounding box center [893, 515] width 822 height 68
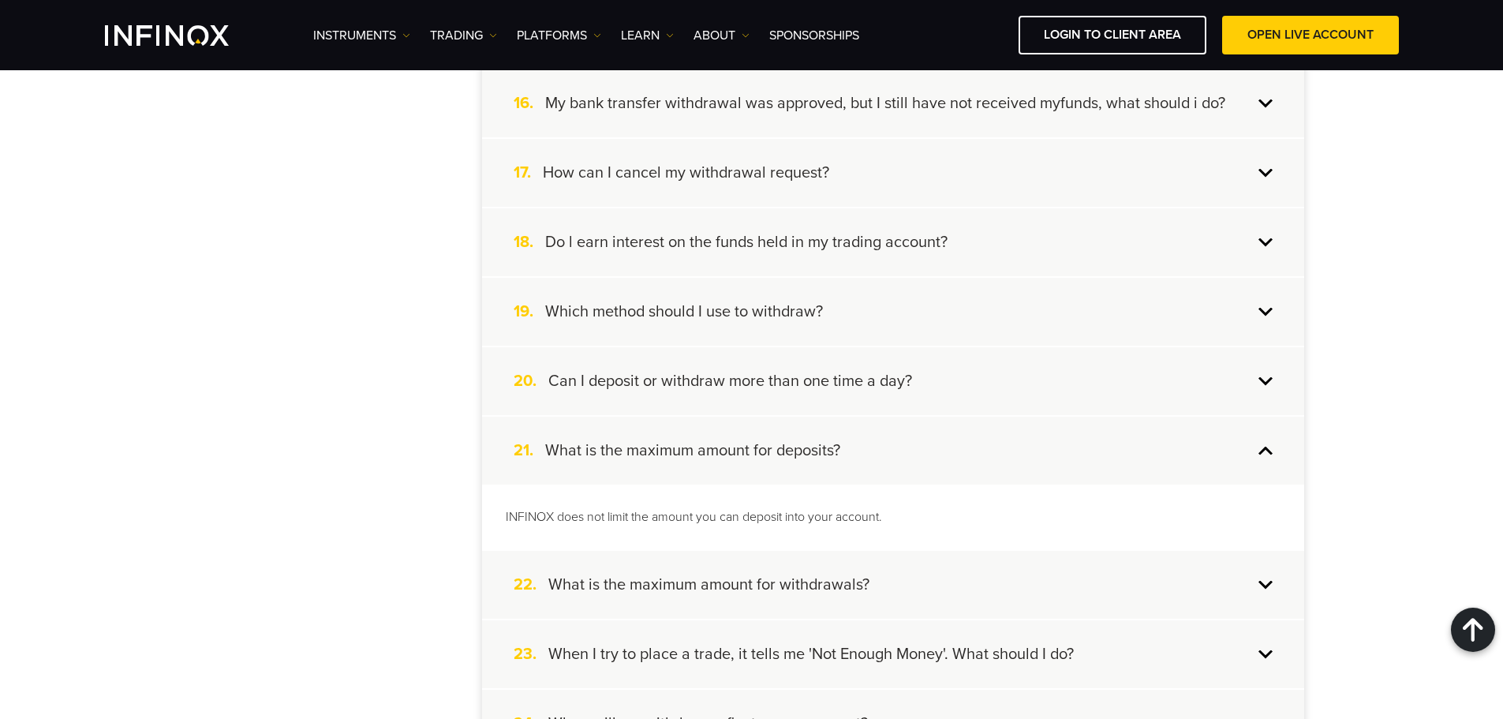
scroll to position [1499, 0]
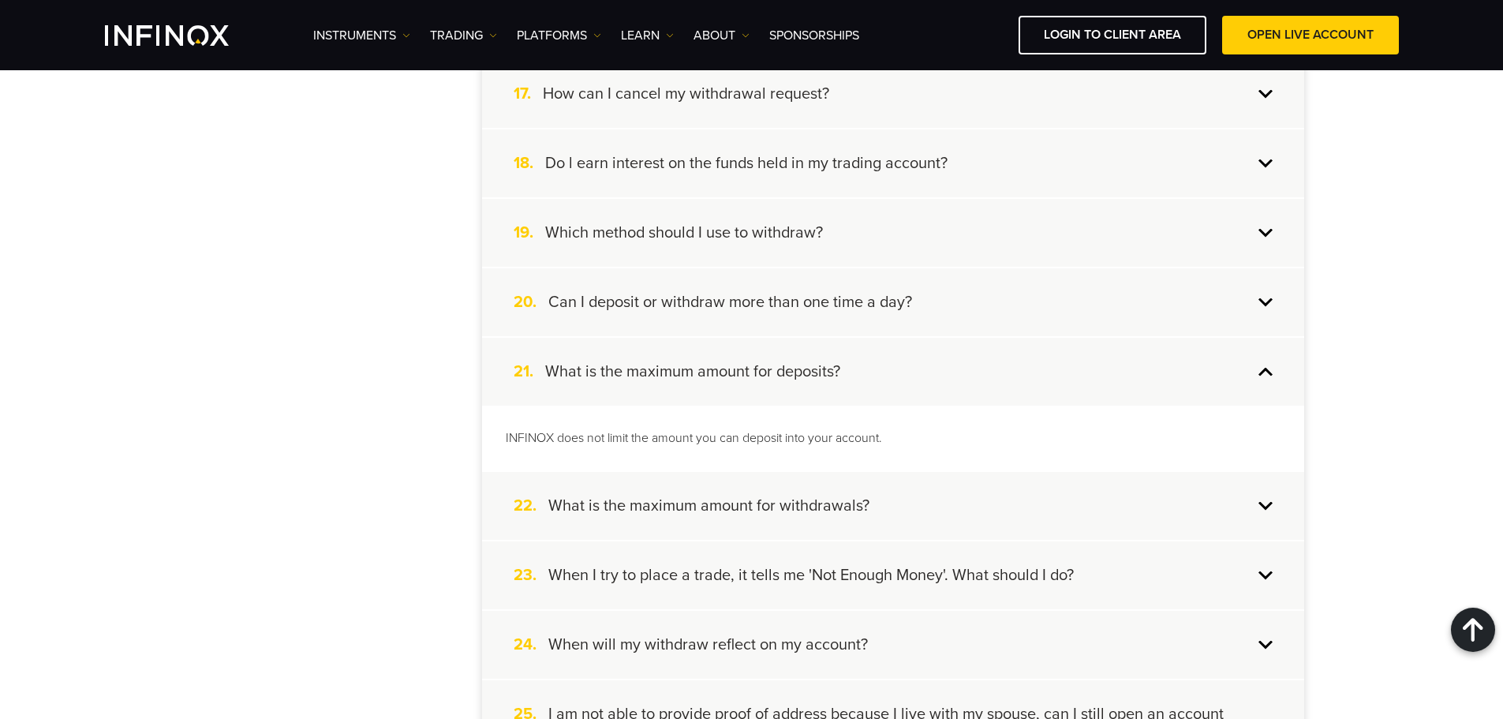
click at [950, 498] on div "22. What is the maximum amount for withdrawals?" at bounding box center [893, 506] width 822 height 68
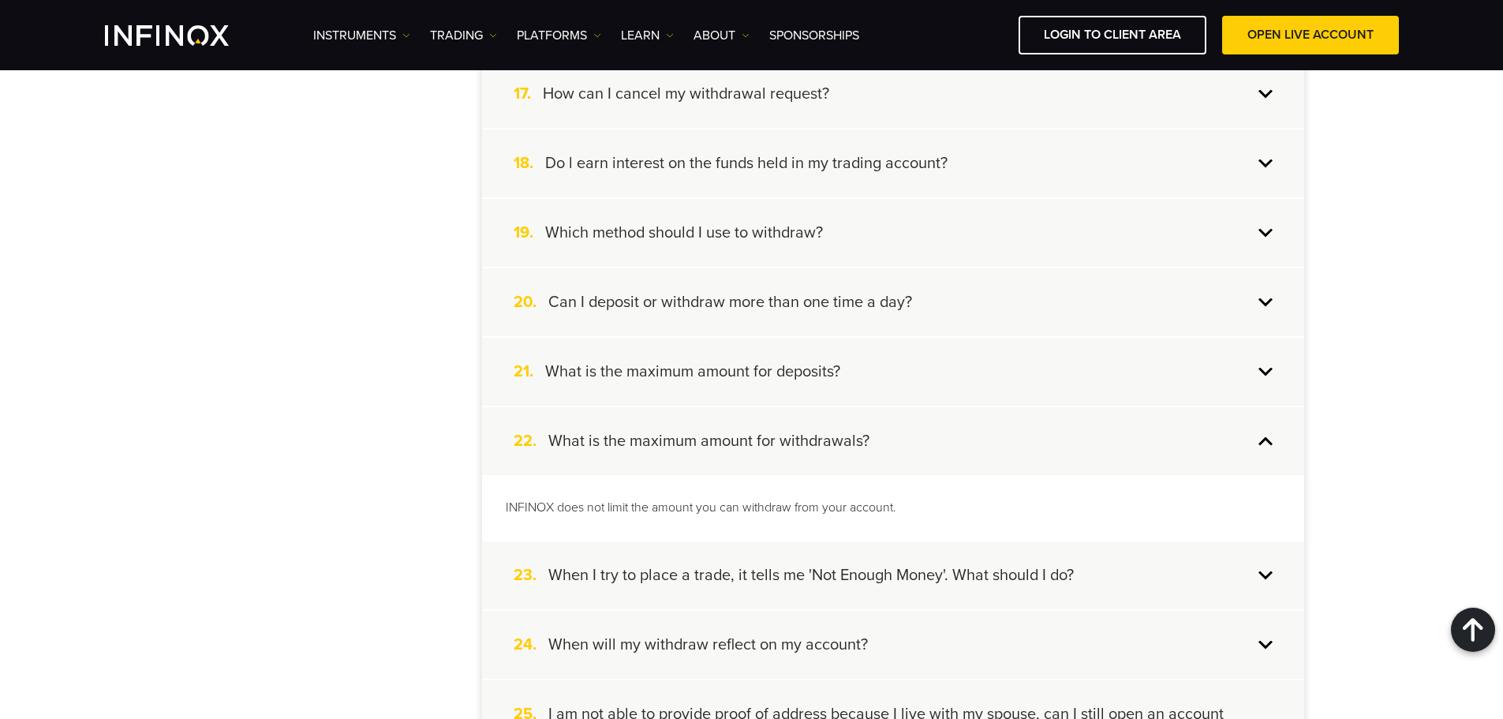
scroll to position [1578, 0]
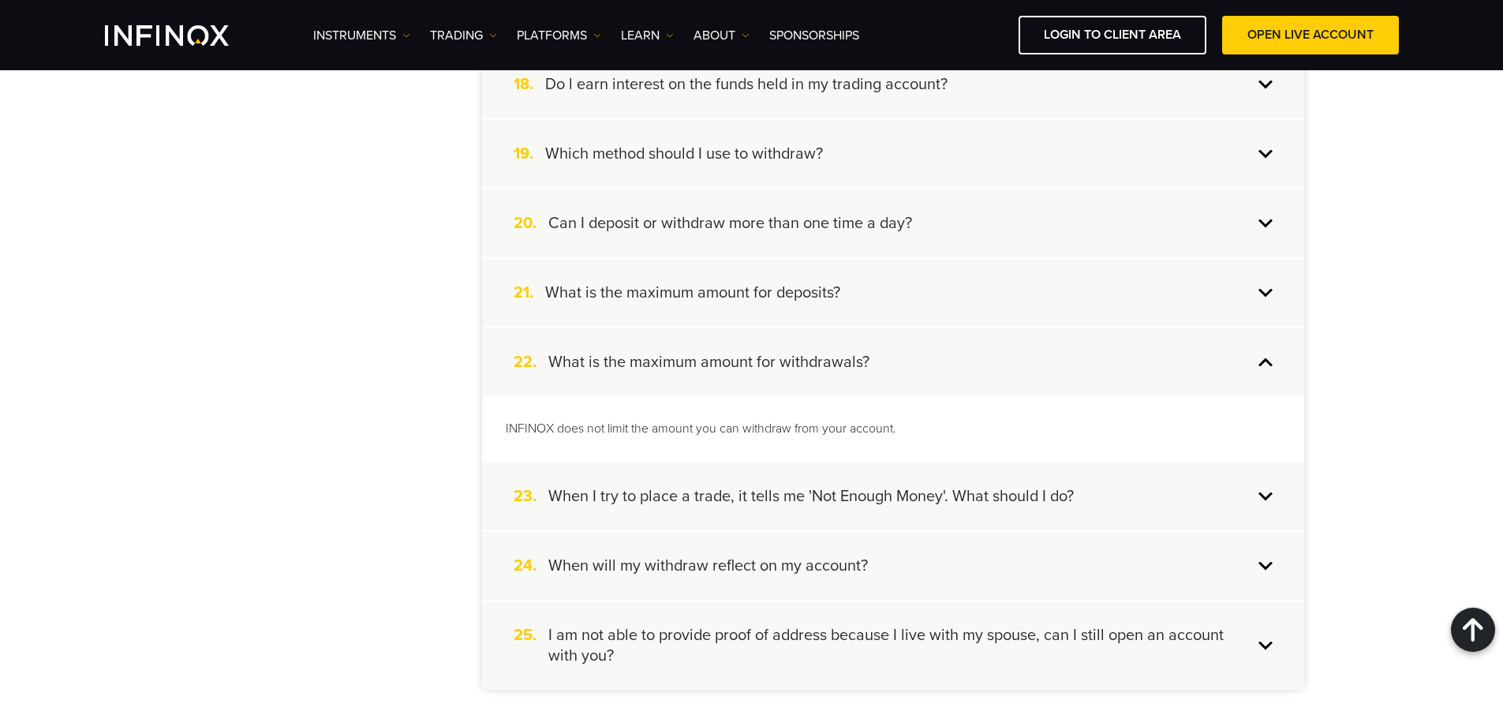
click at [944, 275] on div "21. What is the maximum amount for deposits?" at bounding box center [893, 293] width 822 height 68
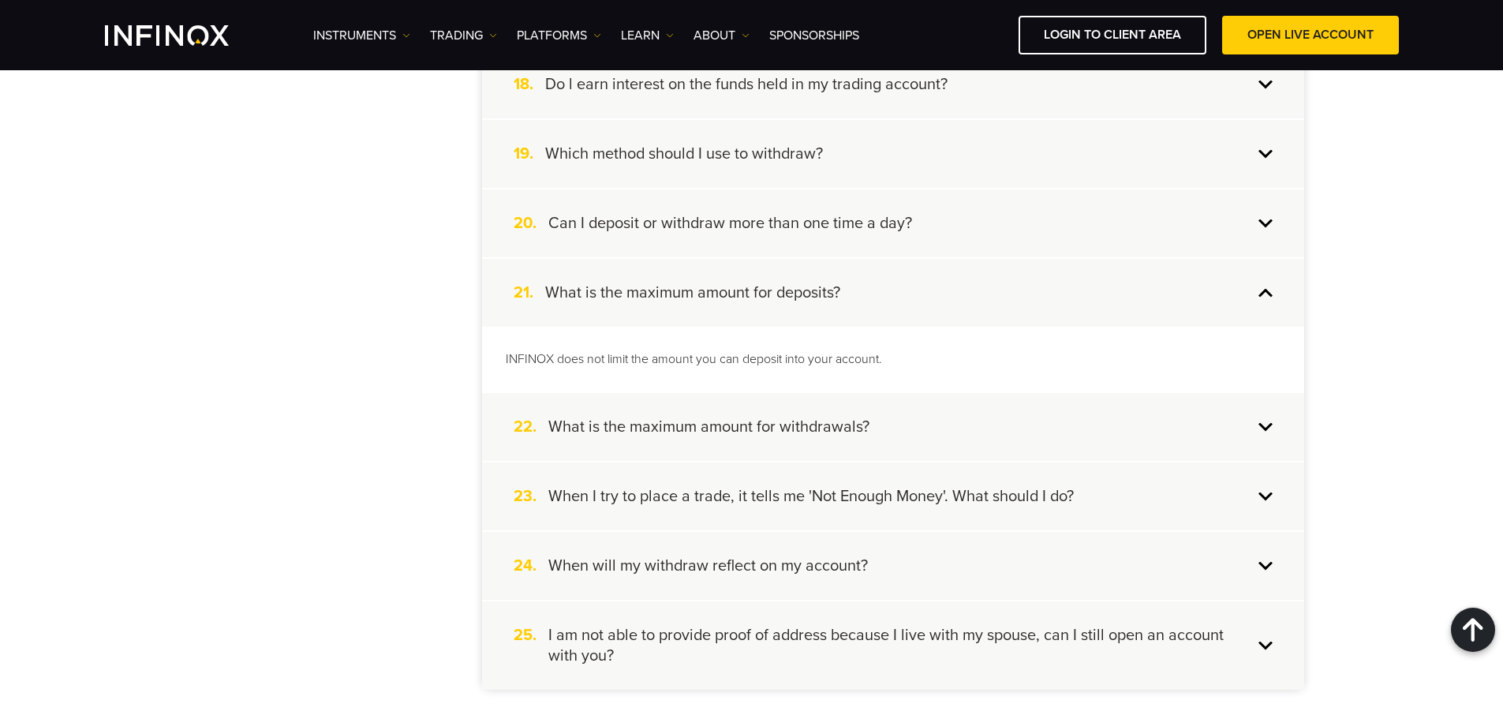
click at [868, 424] on div "22. What is the maximum amount for withdrawals?" at bounding box center [893, 427] width 822 height 68
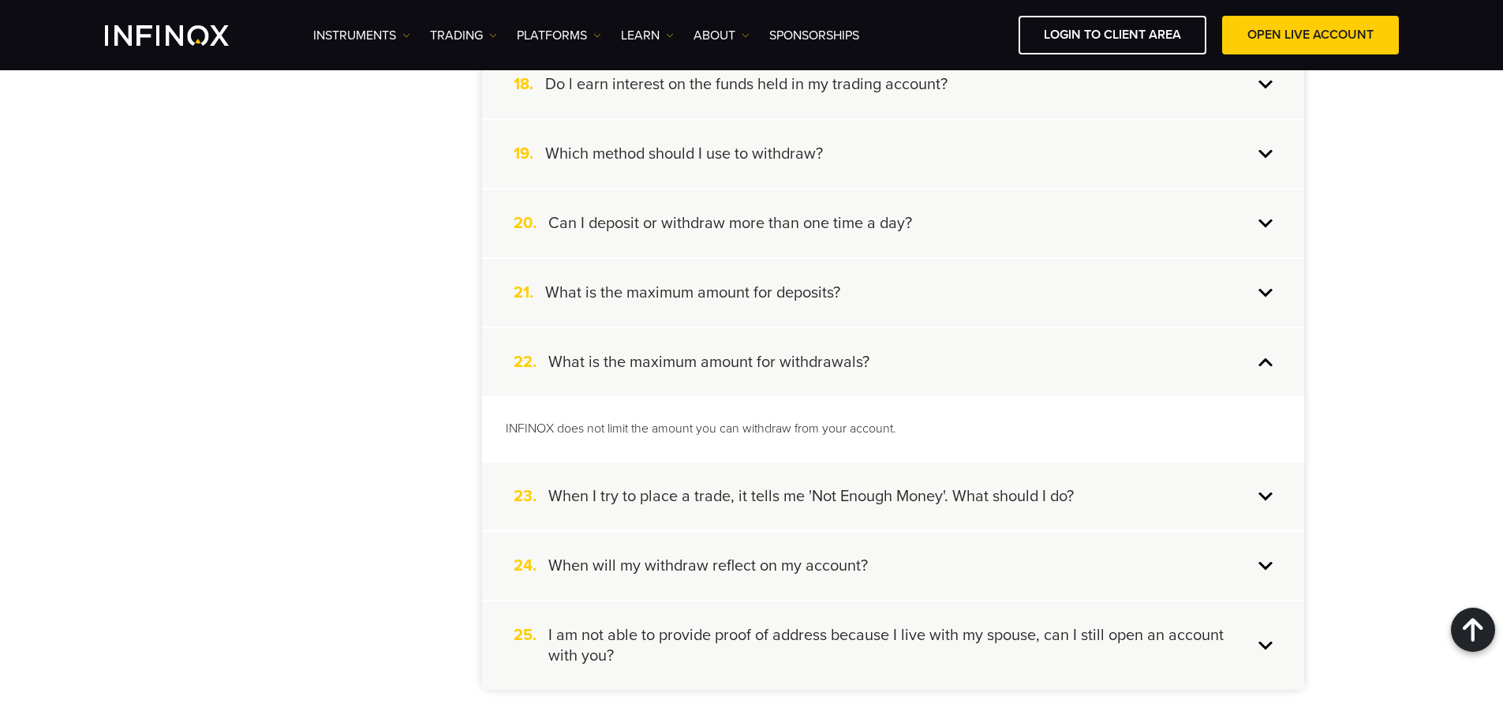
click at [885, 509] on div "23. When I try to place a trade, it tells me 'Not Enough Money'. What should I …" at bounding box center [893, 496] width 822 height 68
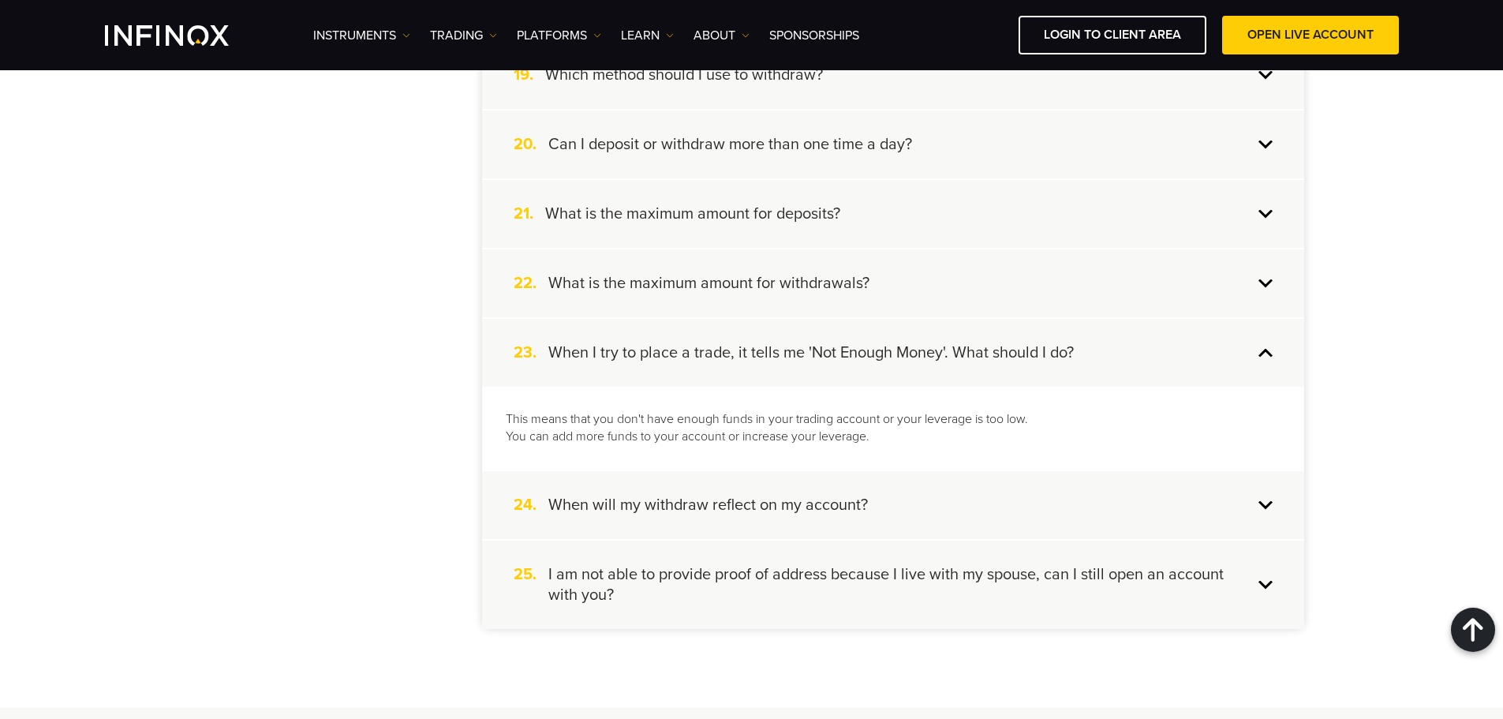
scroll to position [1736, 0]
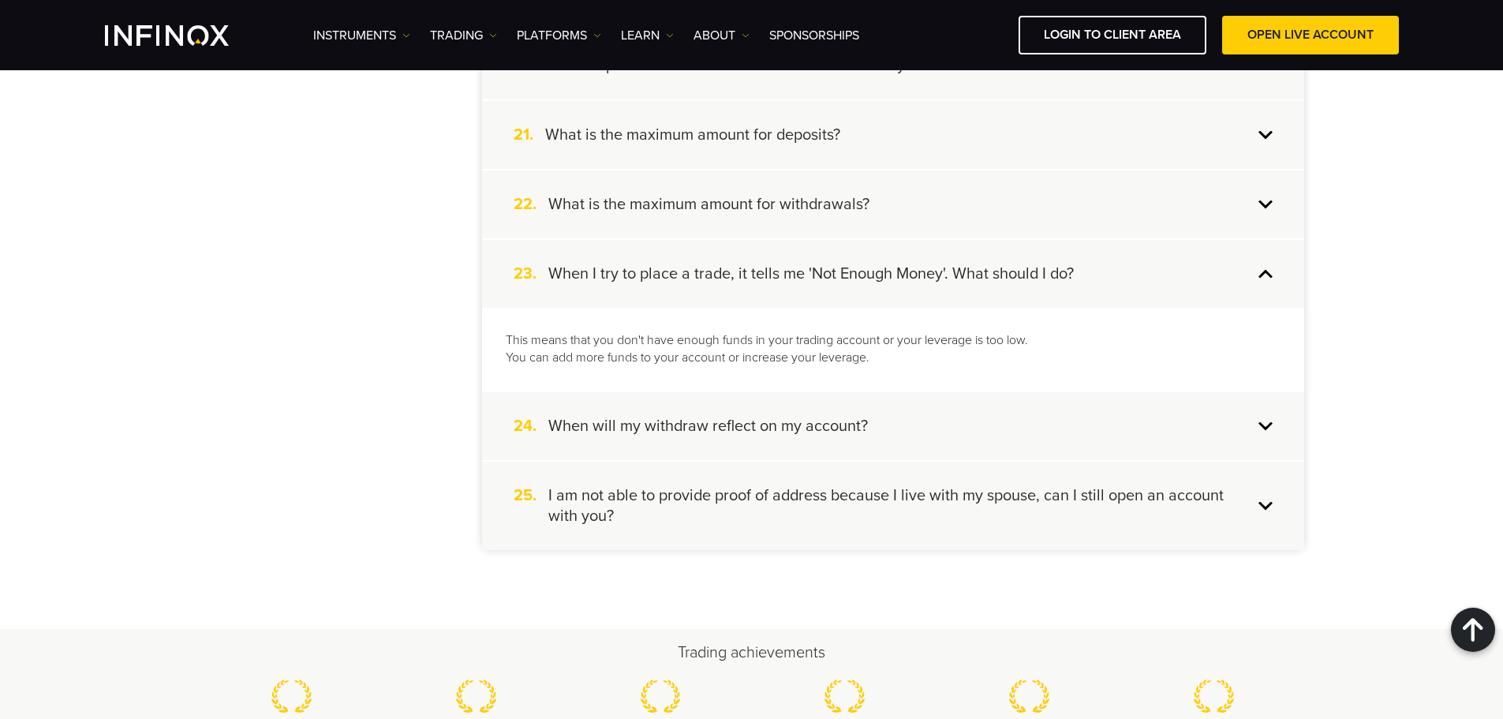
click at [989, 429] on div "24. When will my withdraw reflect on my account?" at bounding box center [893, 426] width 822 height 68
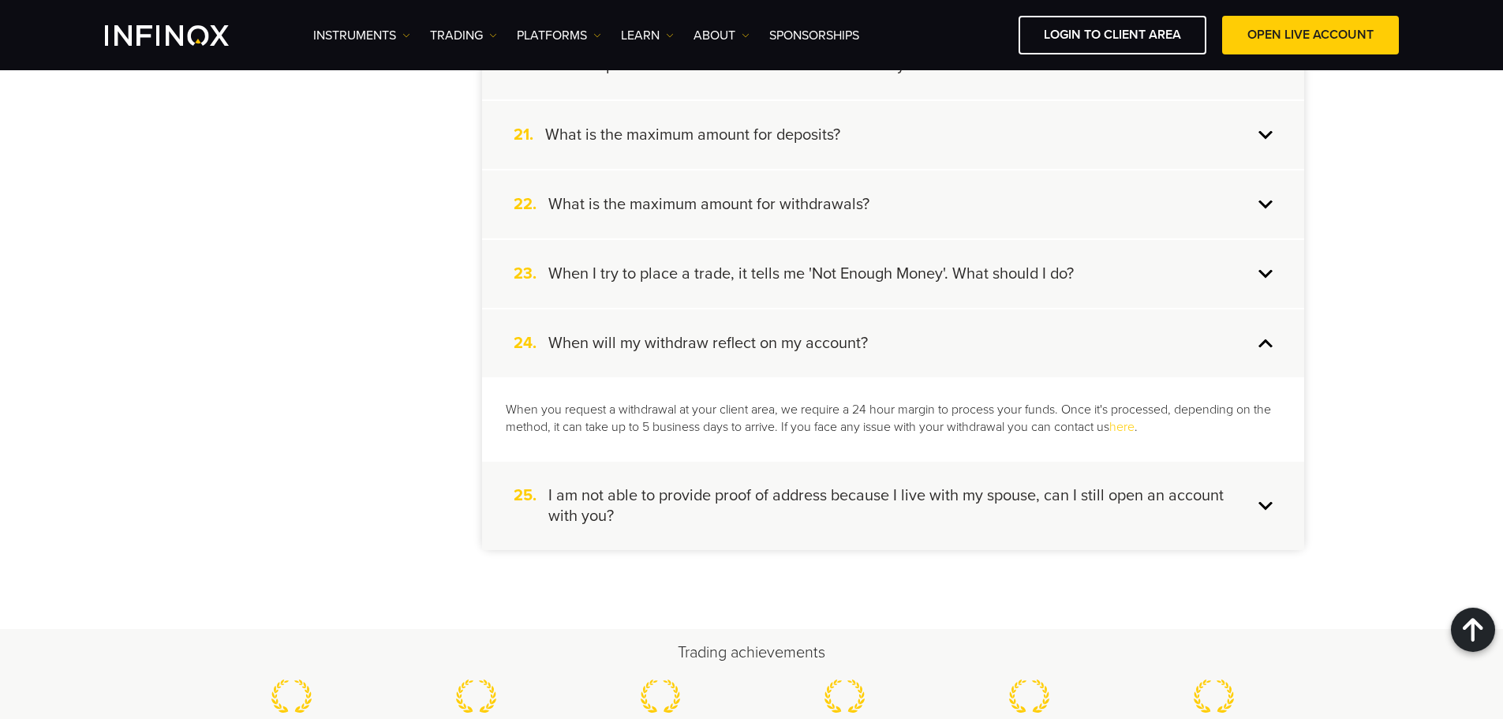
click at [955, 499] on h4 "I am not able to provide proof of address because I live with my spouse, can I …" at bounding box center [900, 505] width 705 height 41
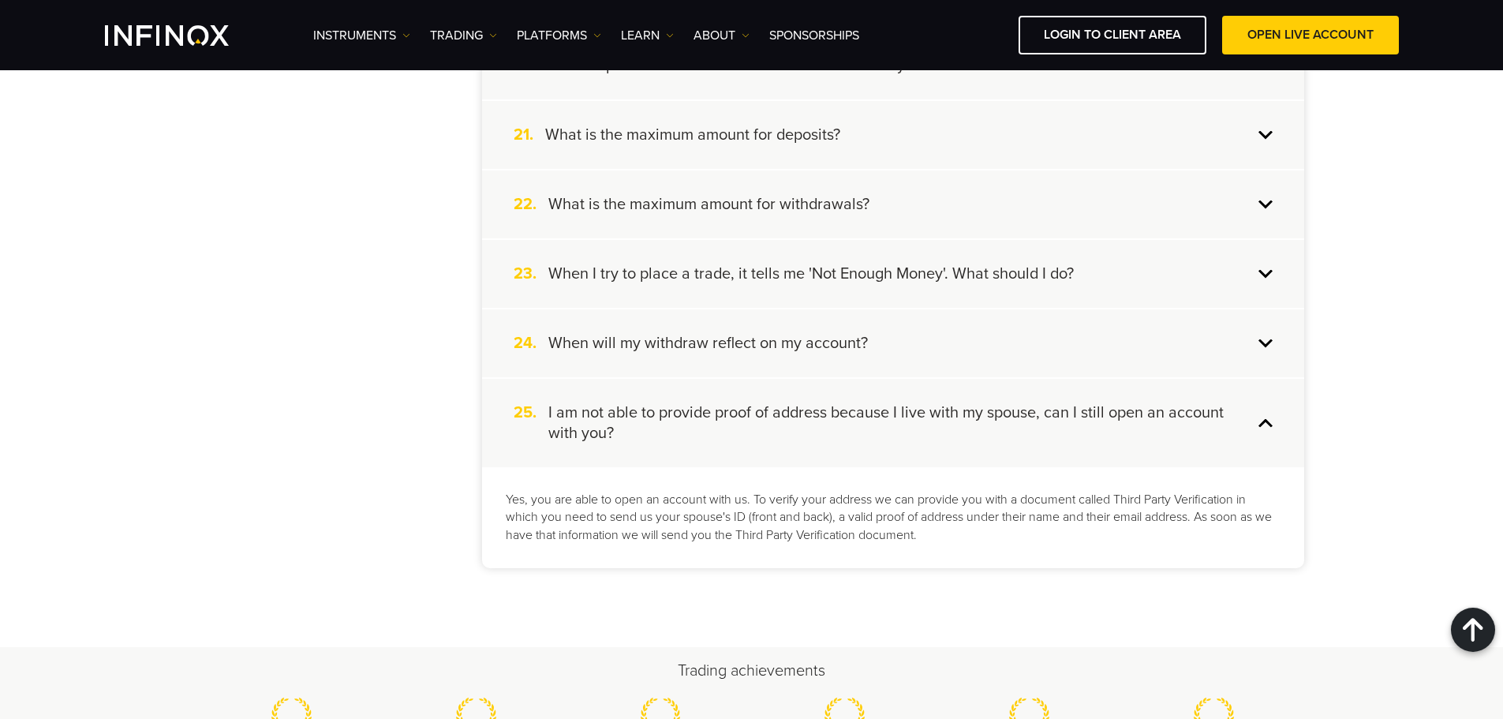
click at [810, 359] on div "24. When will my withdraw reflect on my account?" at bounding box center [893, 343] width 822 height 68
